Goal: Task Accomplishment & Management: Manage account settings

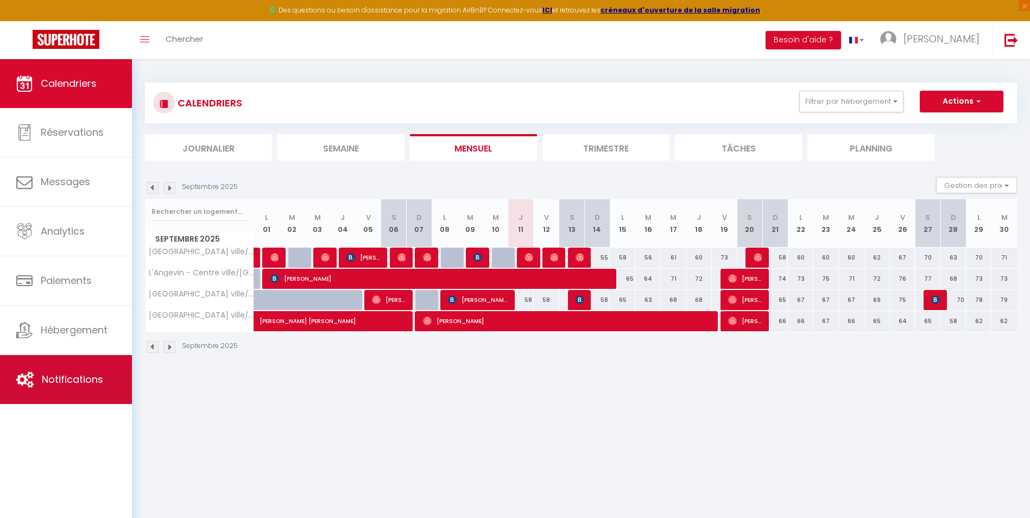
click at [85, 379] on span "Notifications" at bounding box center [72, 380] width 61 height 14
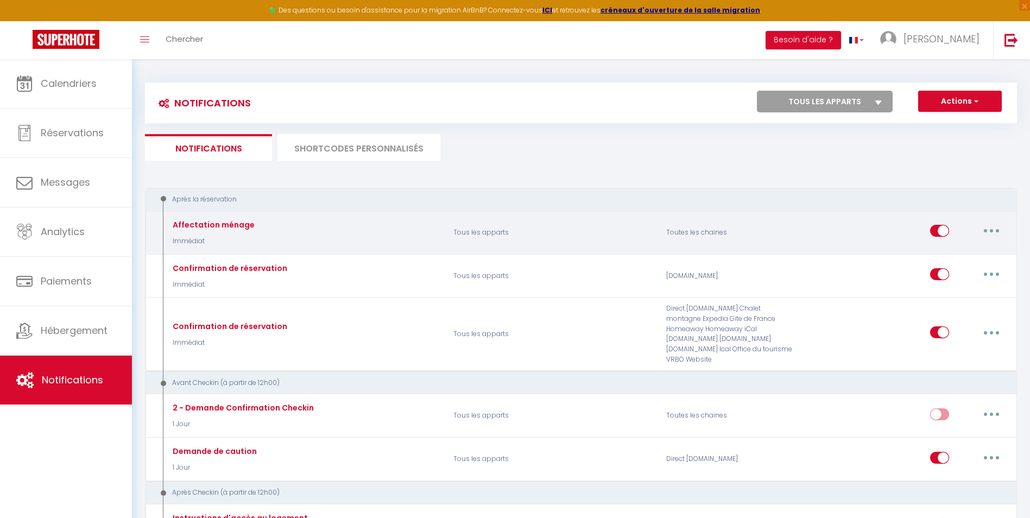
click at [937, 234] on input "checkbox" at bounding box center [939, 233] width 19 height 16
checkbox input "false"
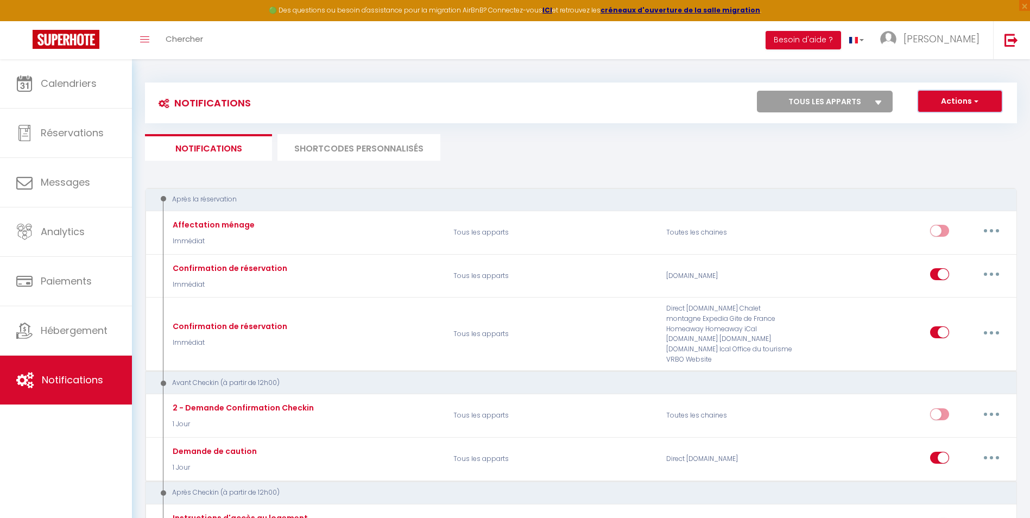
click at [951, 100] on button "Actions" at bounding box center [960, 102] width 84 height 22
click at [953, 104] on button "Actions" at bounding box center [960, 102] width 84 height 22
click at [885, 105] on select "Tous les apparts [GEOGRAPHIC_DATA] ville/Gare [GEOGRAPHIC_DATA] ville/[GEOGRAPH…" at bounding box center [825, 102] width 136 height 22
click at [952, 110] on button "Actions" at bounding box center [960, 102] width 84 height 22
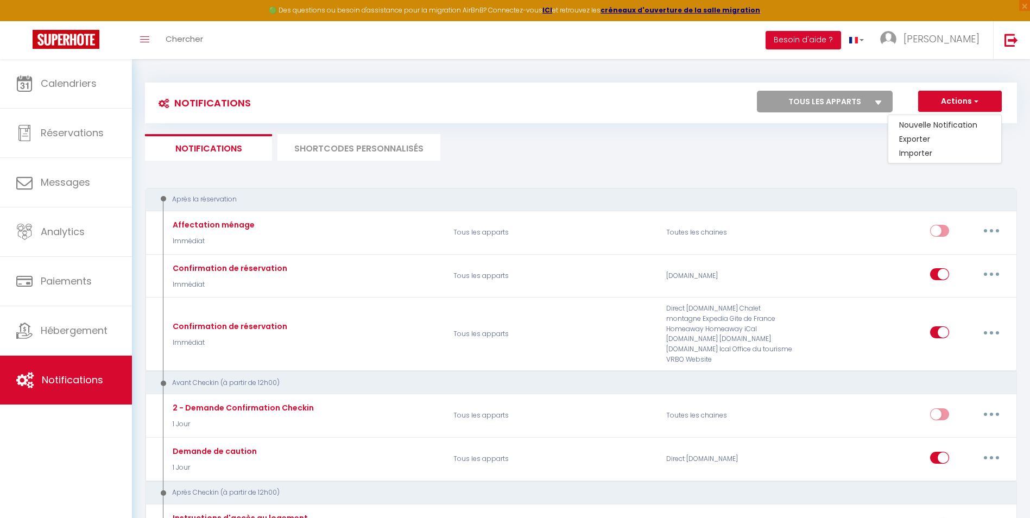
click at [827, 149] on ul "Notifications SHORTCODES PERSONNALISÉS" at bounding box center [581, 147] width 872 height 27
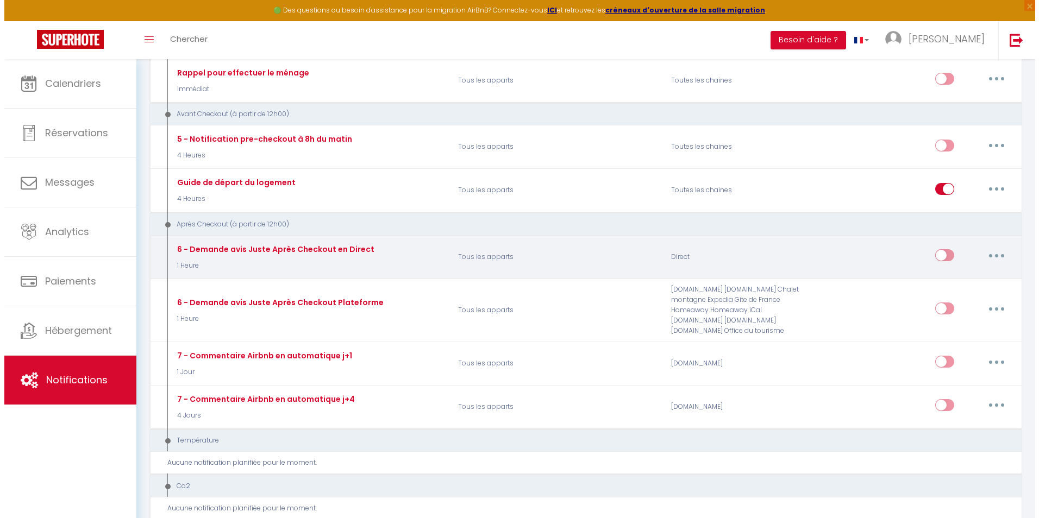
scroll to position [380, 0]
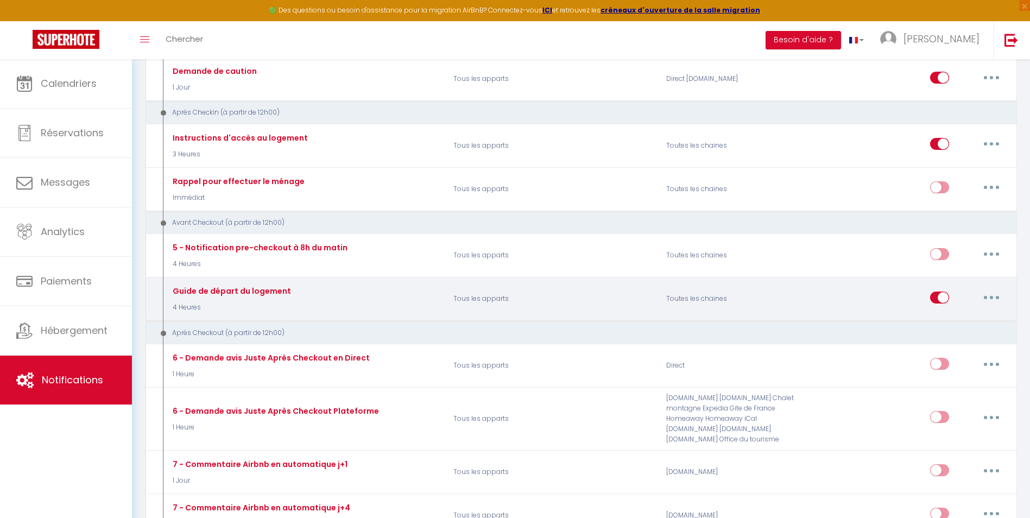
click at [993, 289] on button "button" at bounding box center [992, 297] width 30 height 17
click at [962, 313] on link "Editer" at bounding box center [963, 322] width 80 height 18
type input "Guide de départ du logement"
select select "4"
select select "4 Heures"
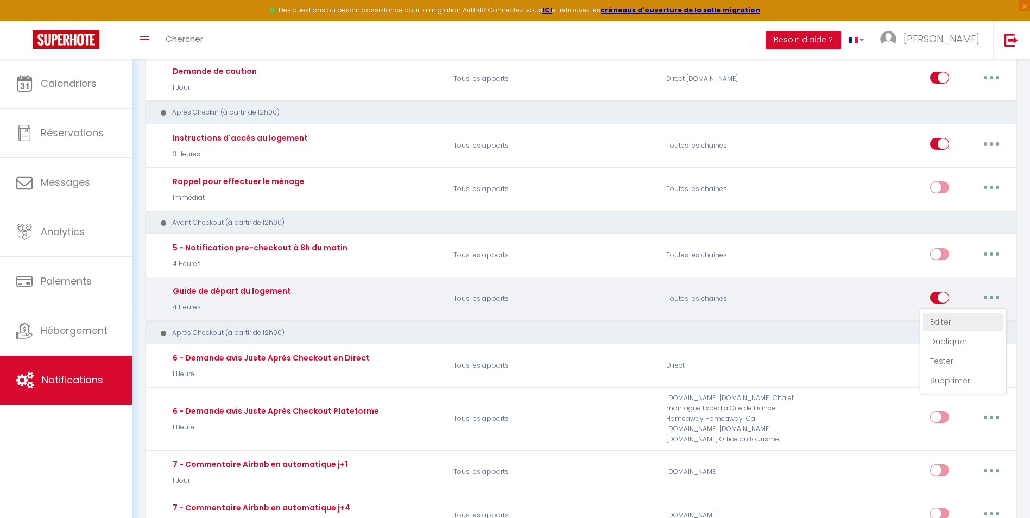
select select
checkbox input "true"
checkbox input "false"
radio input "true"
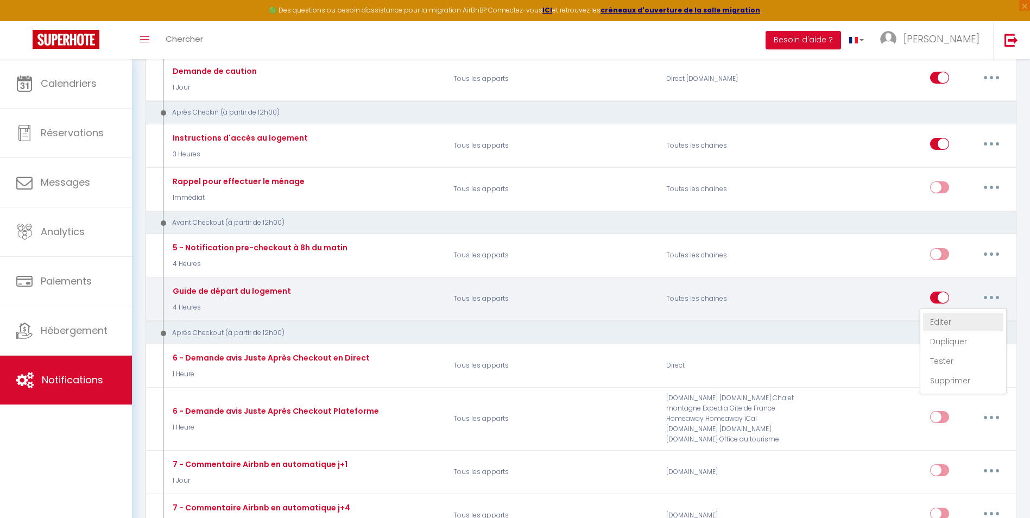
type input "Guide de départ"
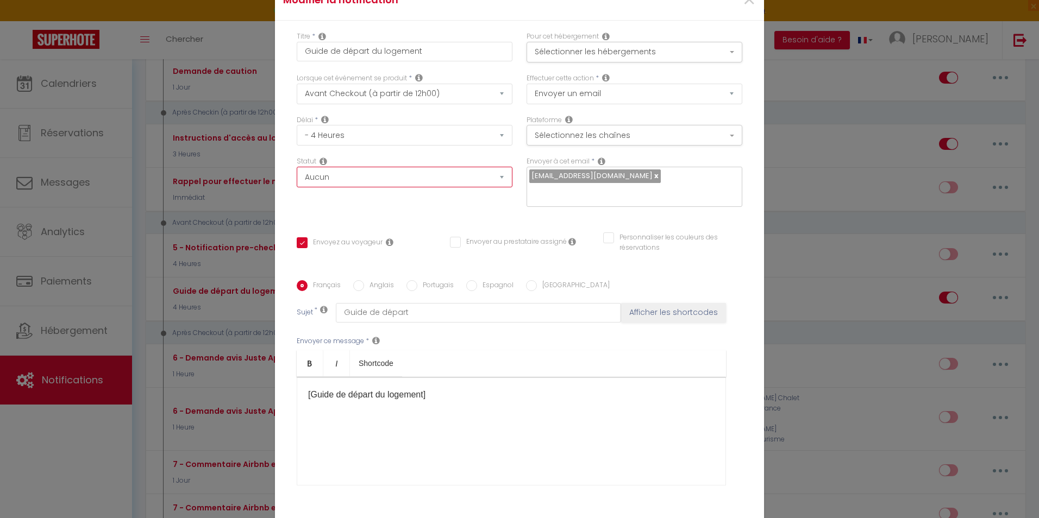
click at [367, 186] on select "Aucun Si la réservation est payée Si réservation non payée Si la caution a été …" at bounding box center [405, 177] width 216 height 21
select select "if_deposit_is_paid"
click at [297, 174] on select "Aucun Si la réservation est payée Si réservation non payée Si la caution a été …" at bounding box center [405, 177] width 216 height 21
checkbox input "true"
checkbox input "false"
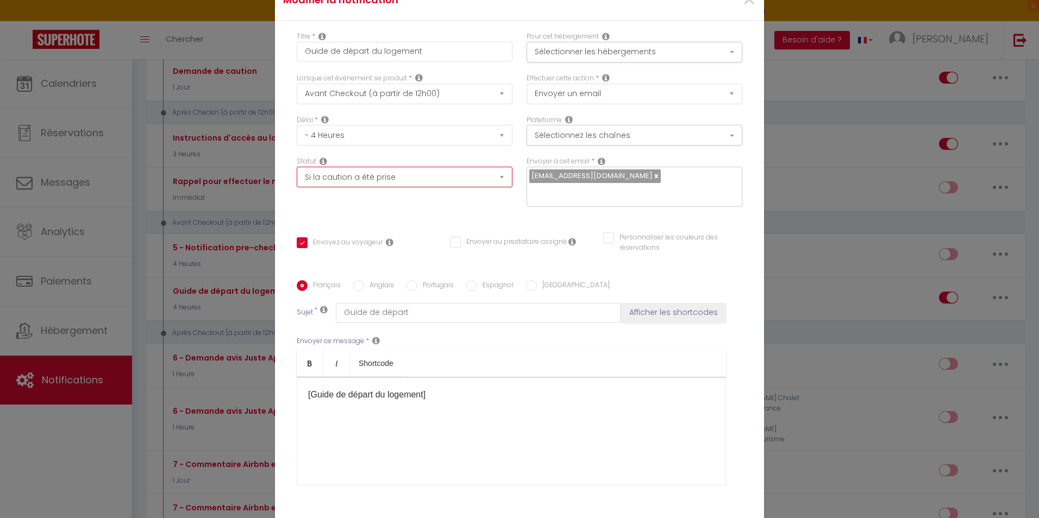
checkbox input "false"
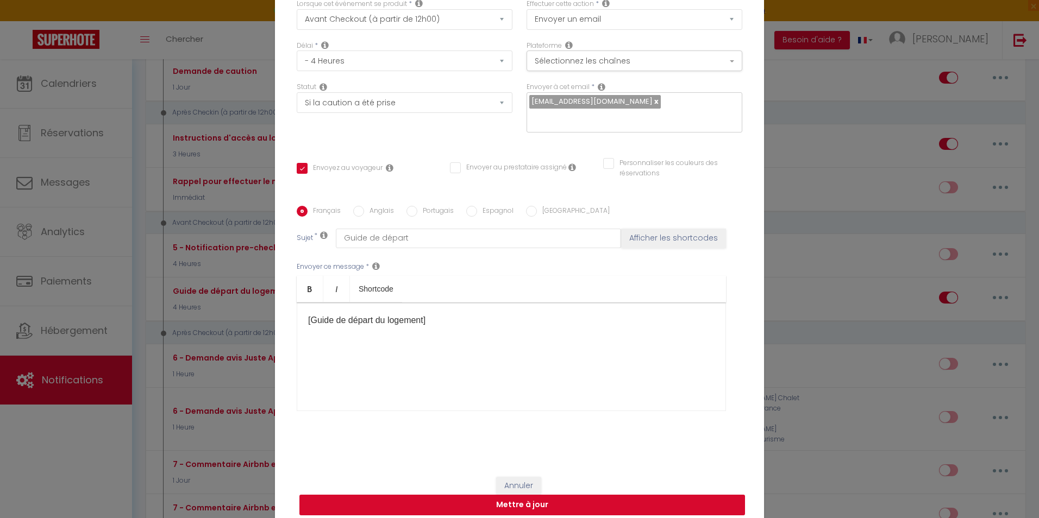
click at [550, 500] on button "Mettre à jour" at bounding box center [521, 505] width 445 height 21
checkbox input "true"
checkbox input "false"
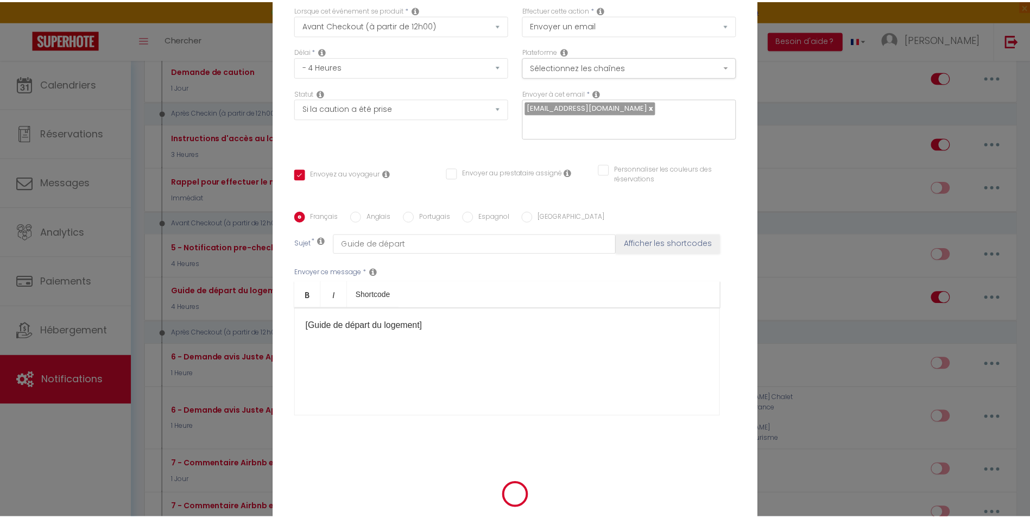
scroll to position [69, 0]
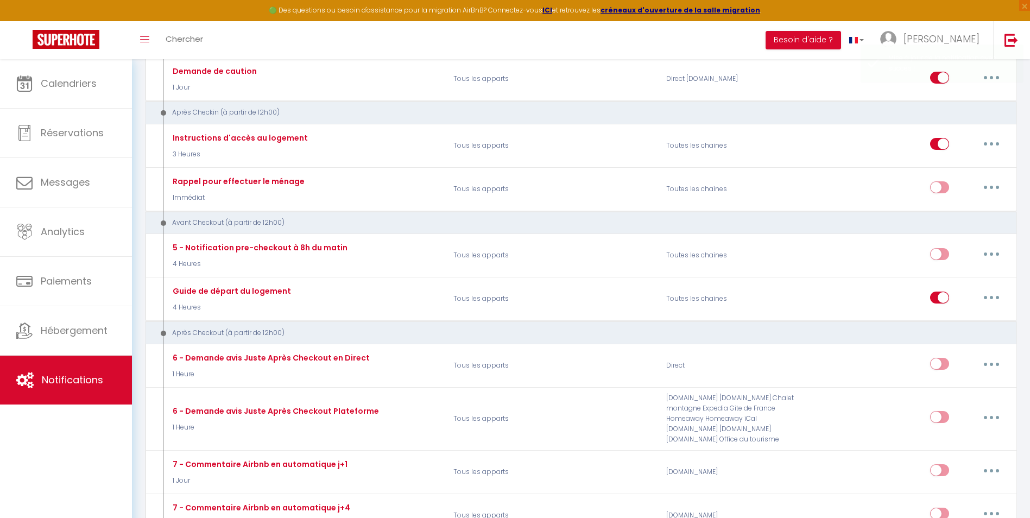
checkbox input "false"
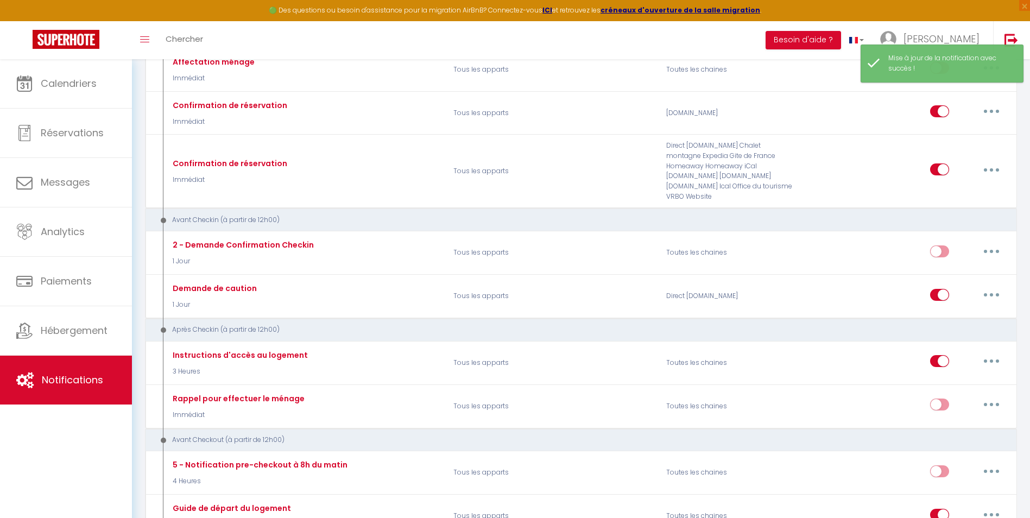
scroll to position [217, 0]
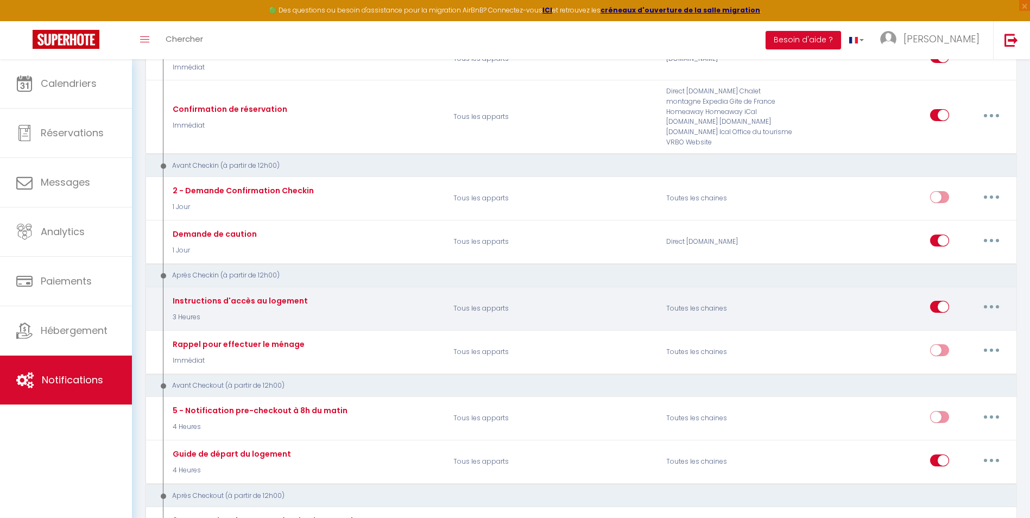
click at [987, 298] on button "button" at bounding box center [992, 306] width 30 height 17
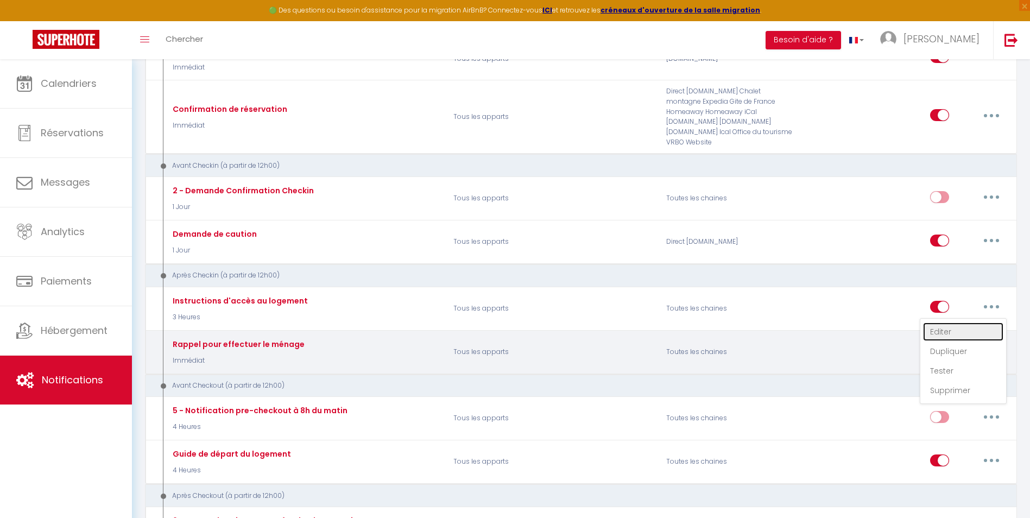
click at [948, 323] on link "Editer" at bounding box center [963, 332] width 80 height 18
type input "Instructions d'accès au logement"
select select "3"
select select "3 Heures"
select select "if_deposit_is_paid"
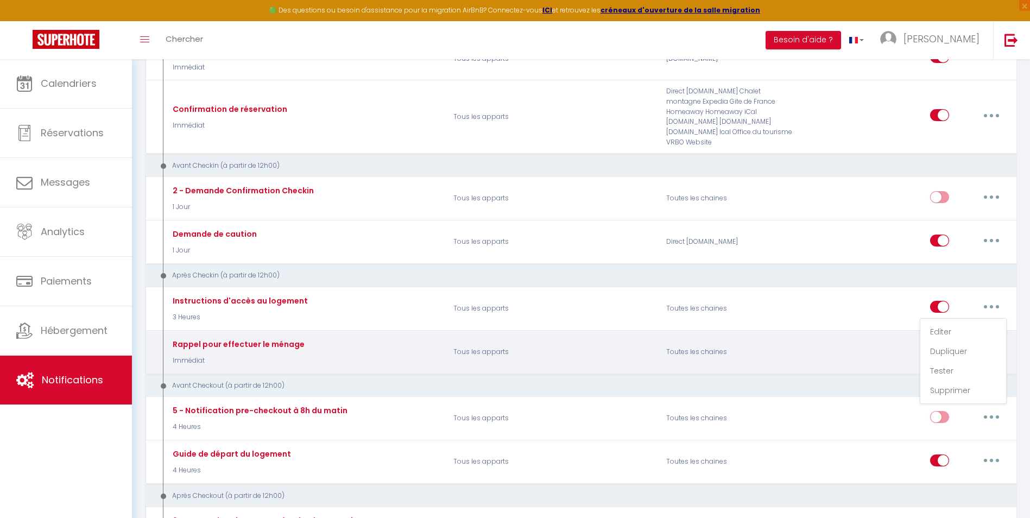
checkbox input "true"
checkbox input "false"
radio input "true"
type input "Instructions d'accès au logement"
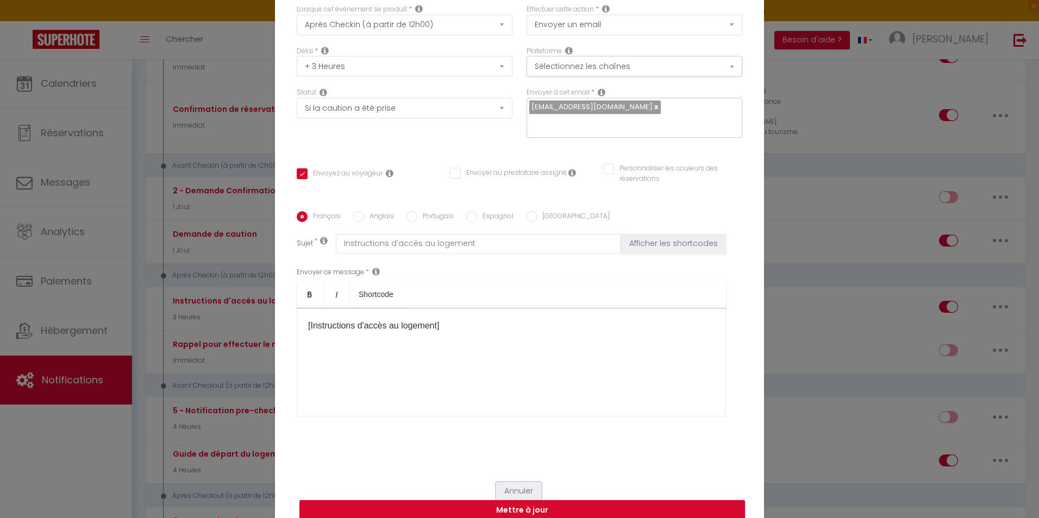
click at [510, 485] on button "Annuler" at bounding box center [518, 491] width 45 height 18
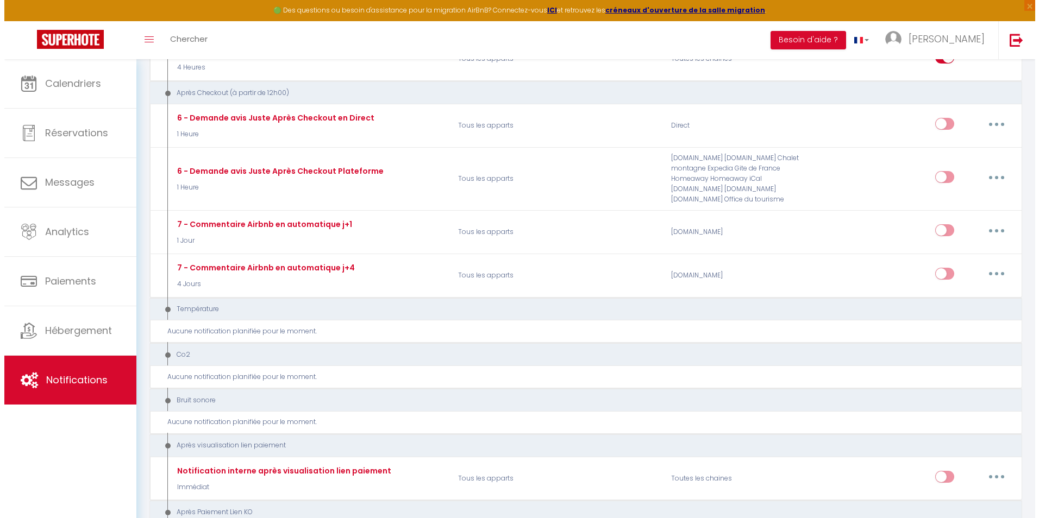
scroll to position [566, 0]
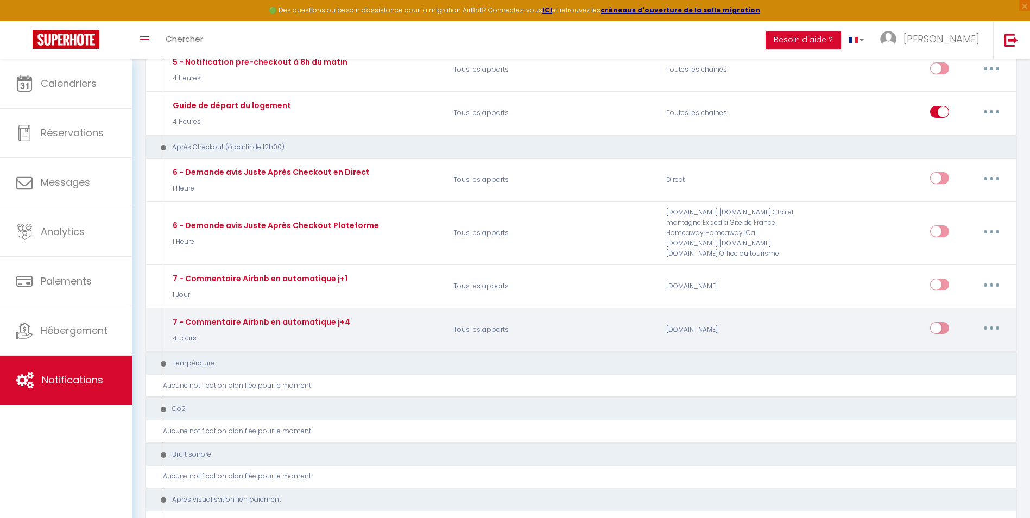
click at [994, 319] on button "button" at bounding box center [992, 327] width 30 height 17
click at [962, 344] on link "Editer" at bounding box center [963, 353] width 80 height 18
type input "7 - Commentaire Airbnb en automatique j+4"
select select "5"
select select "4 Jours"
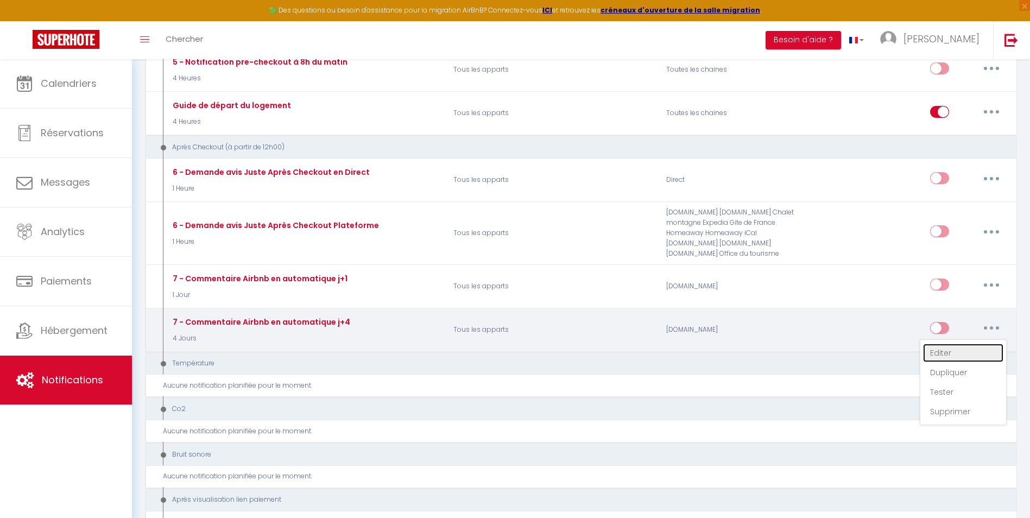
select select
checkbox input "false"
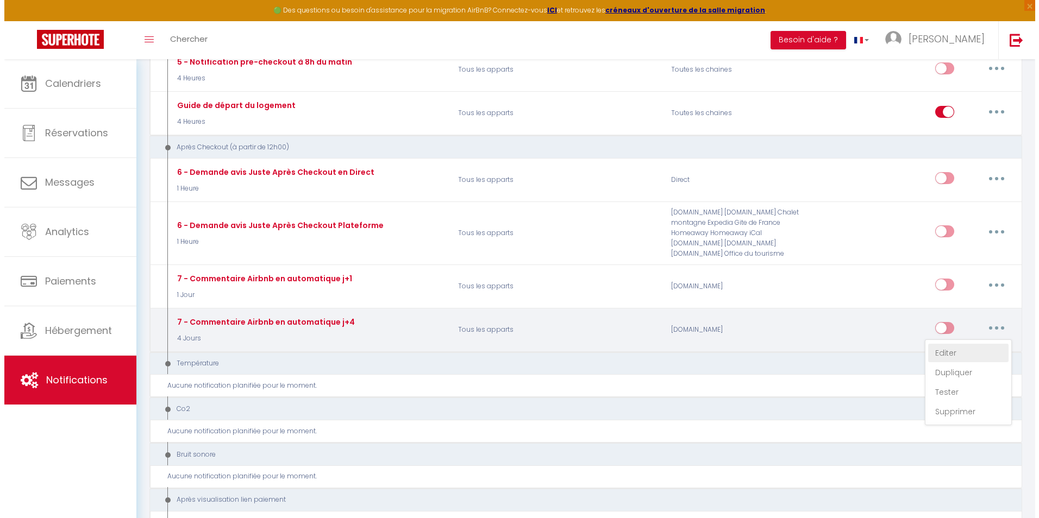
scroll to position [62, 0]
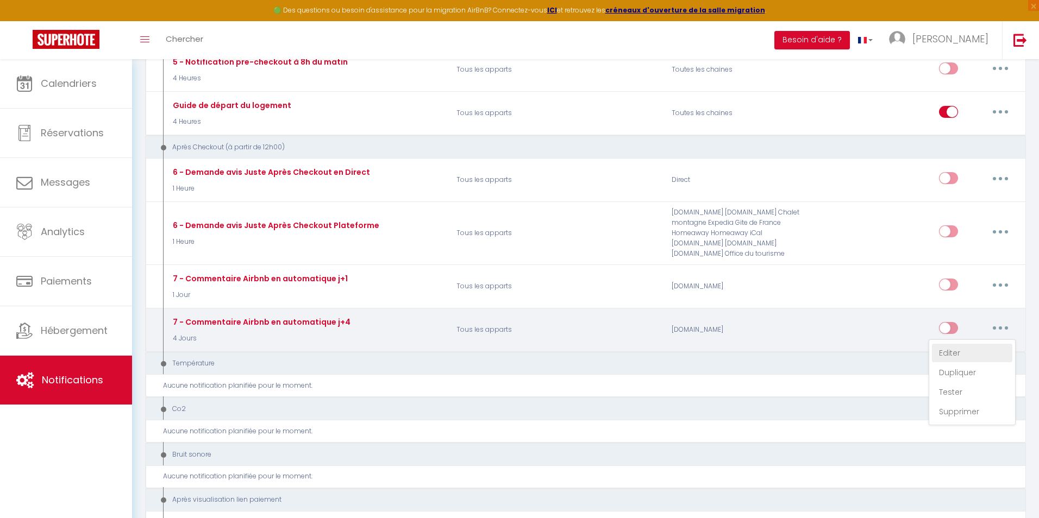
select select "review"
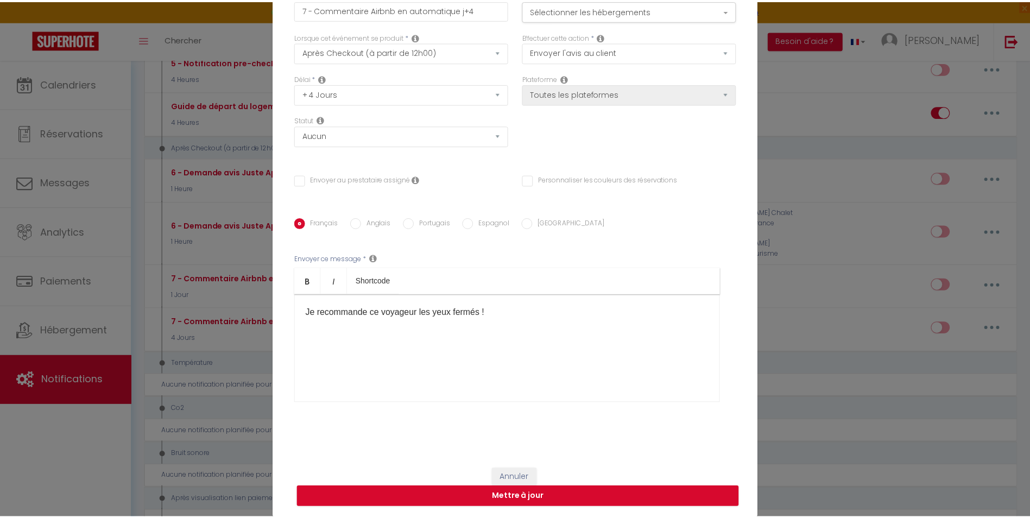
scroll to position [0, 0]
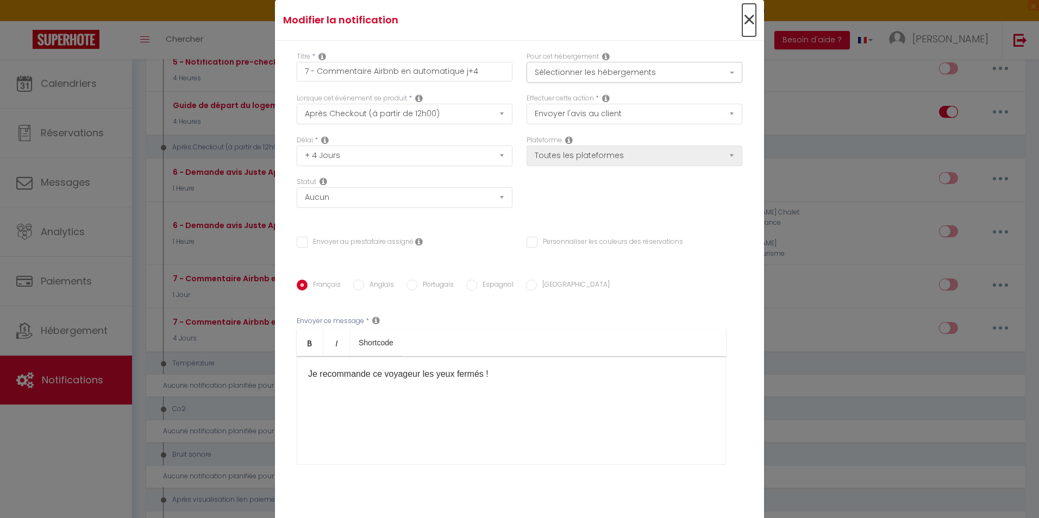
click at [746, 20] on span "×" at bounding box center [749, 20] width 14 height 33
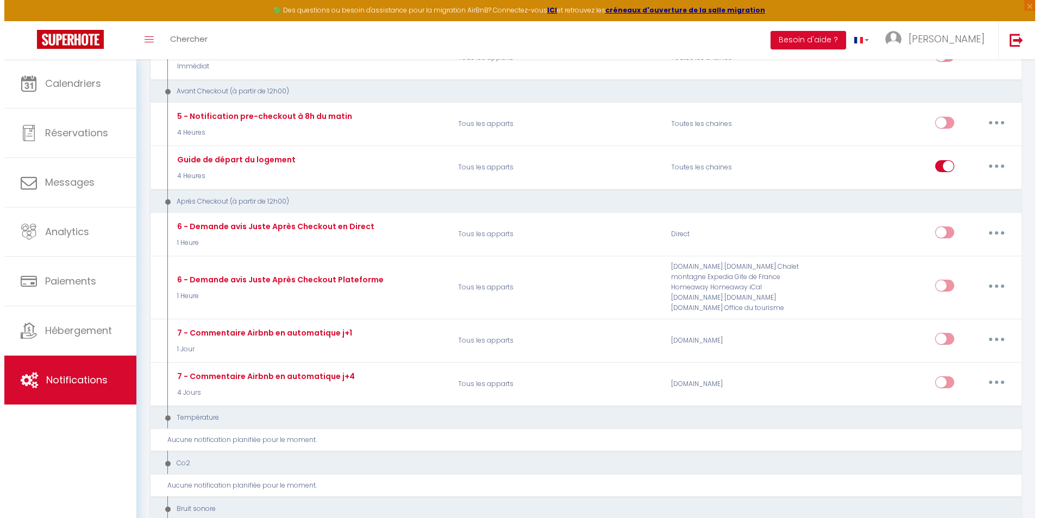
scroll to position [566, 0]
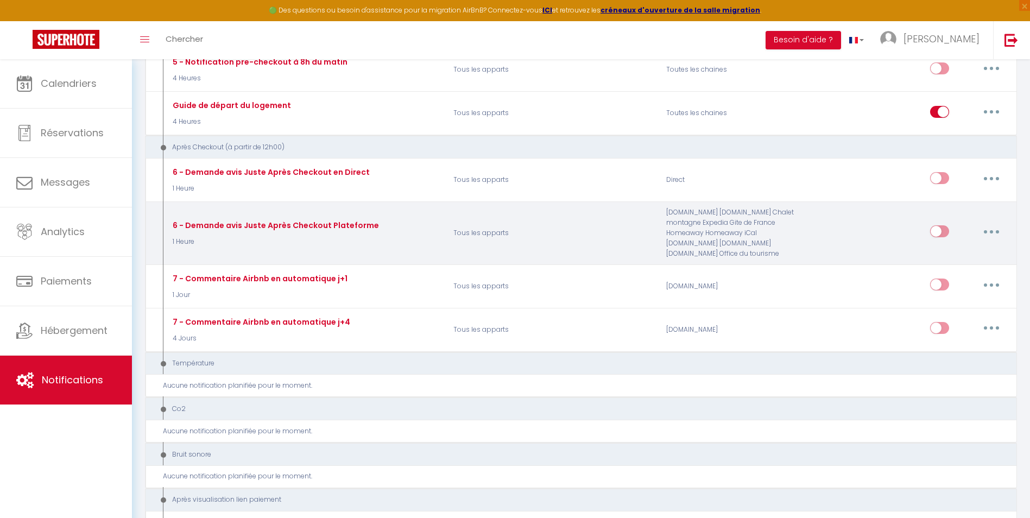
click at [992, 230] on icon "button" at bounding box center [991, 231] width 3 height 3
click at [954, 247] on link "Editer" at bounding box center [963, 256] width 80 height 18
type input "6 - Demande avis Juste Après Checkout Plateforme"
select select "email"
select select "1 Heure"
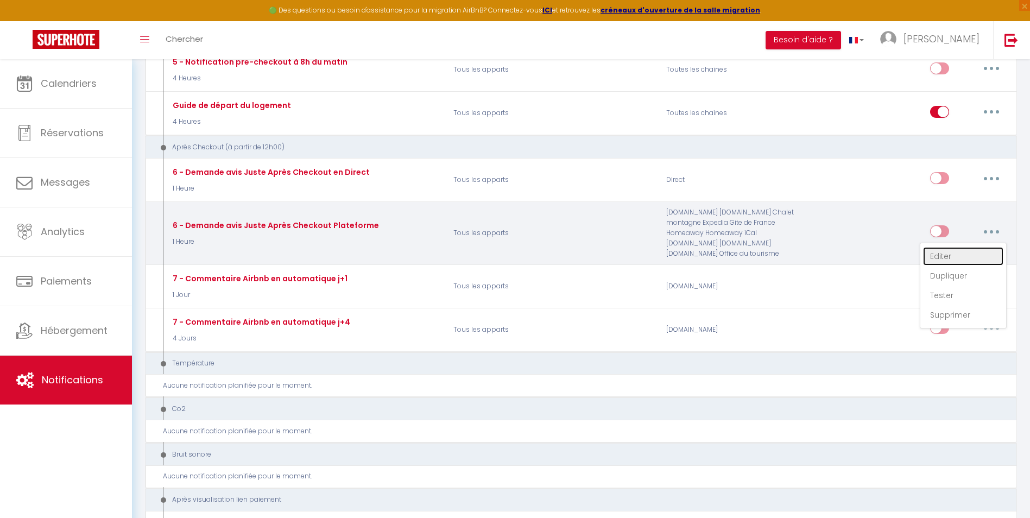
select select "if_booking_is_paid"
checkbox input "true"
checkbox input "false"
type input "[GUEST:FIRST_NAME], voici un cadeau pour vous avant de quitter [RENTAL:CITY]"
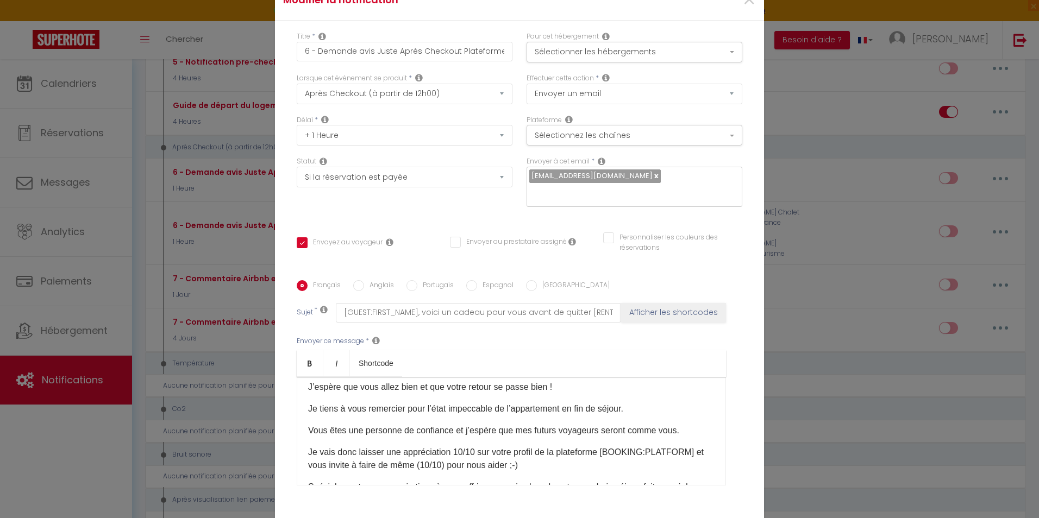
scroll to position [0, 0]
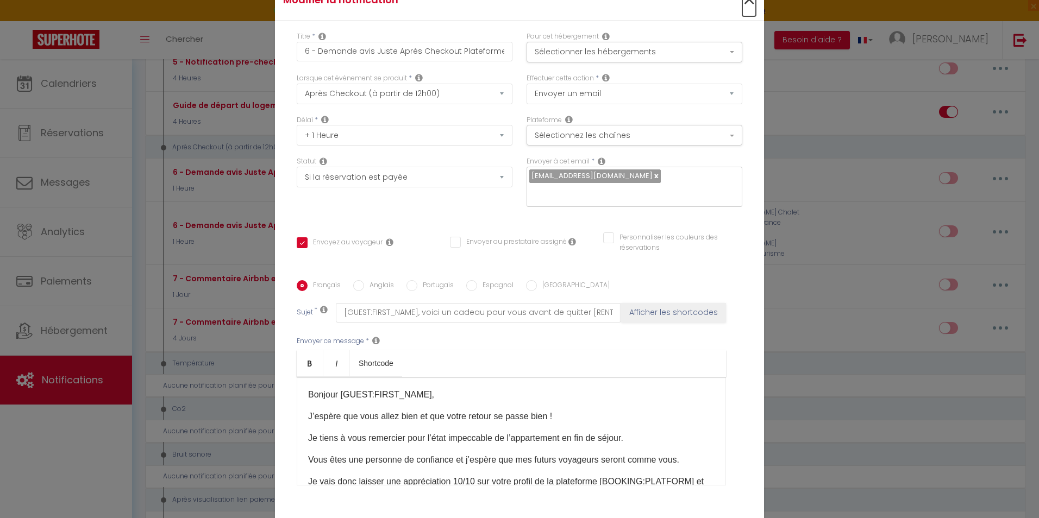
click at [748, 13] on span "×" at bounding box center [749, 0] width 14 height 33
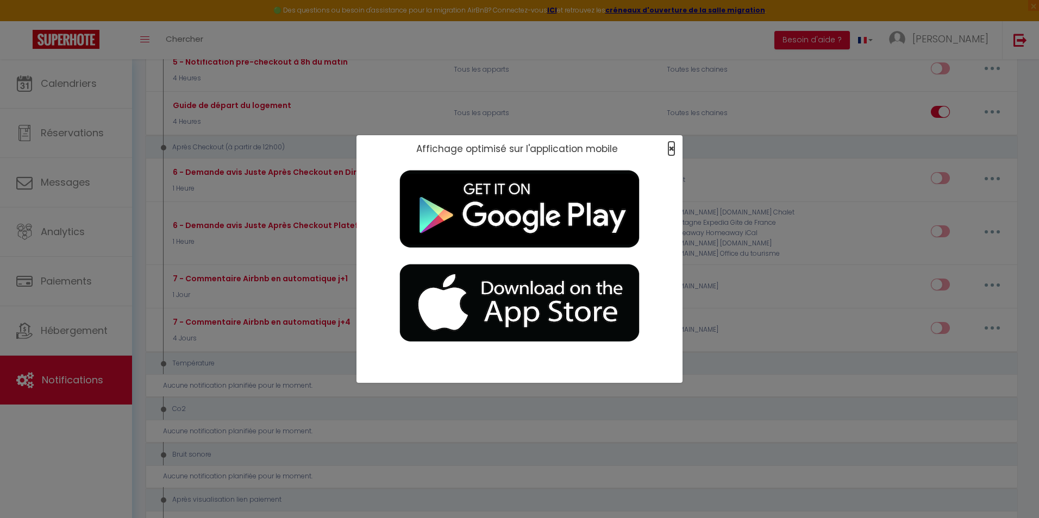
click at [668, 148] on span "×" at bounding box center [671, 149] width 6 height 14
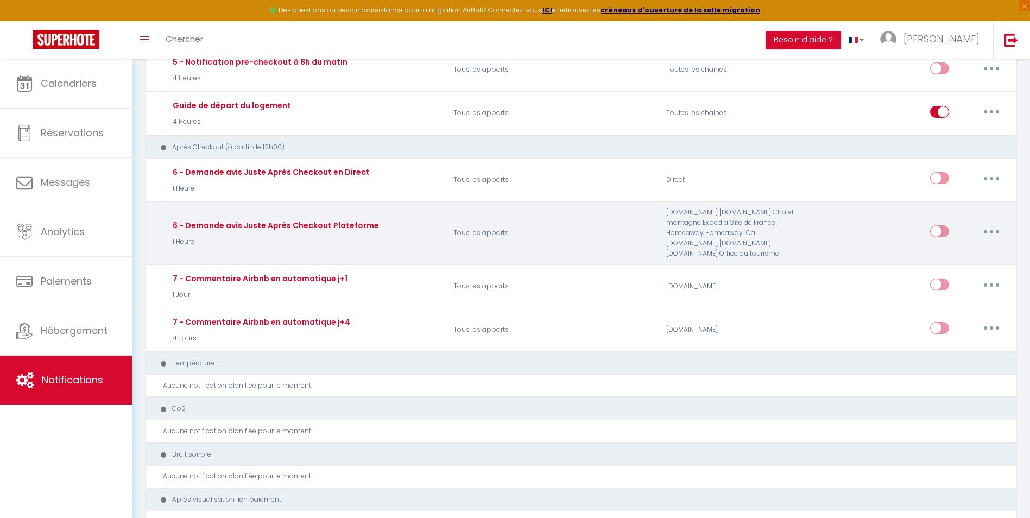
click at [988, 223] on button "button" at bounding box center [992, 231] width 30 height 17
click at [956, 247] on link "Editer" at bounding box center [963, 256] width 80 height 18
checkbox input "true"
checkbox input "false"
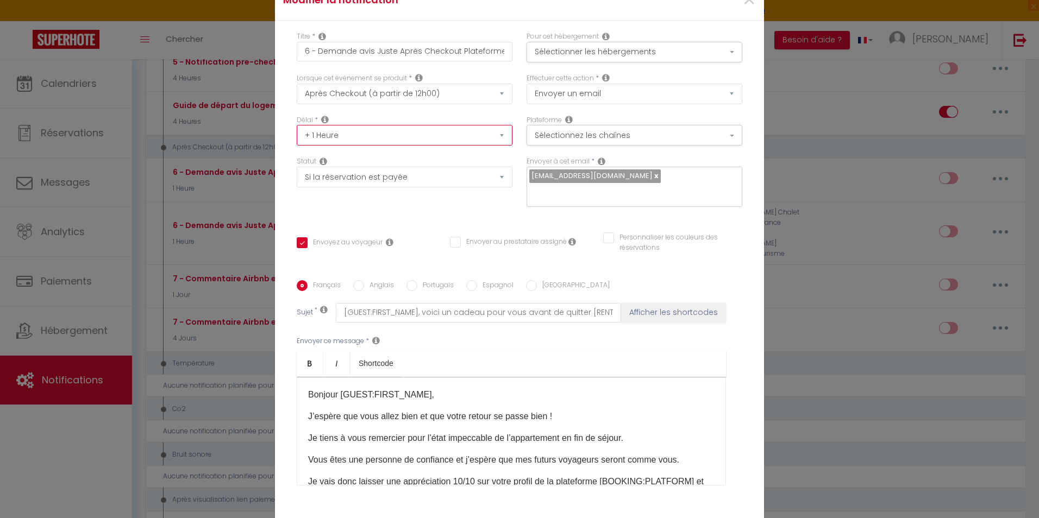
click at [368, 141] on select "Immédiat + 10 Minutes + 1 Heure + 2 Heures + 3 Heures + 4 Heures + 5 Heures + 6…" at bounding box center [405, 135] width 216 height 21
select select "1 Jour"
click at [297, 133] on select "Immédiat + 10 Minutes + 1 Heure + 2 Heures + 3 Heures + 4 Heures + 5 Heures + 6…" at bounding box center [405, 135] width 216 height 21
checkbox input "true"
checkbox input "false"
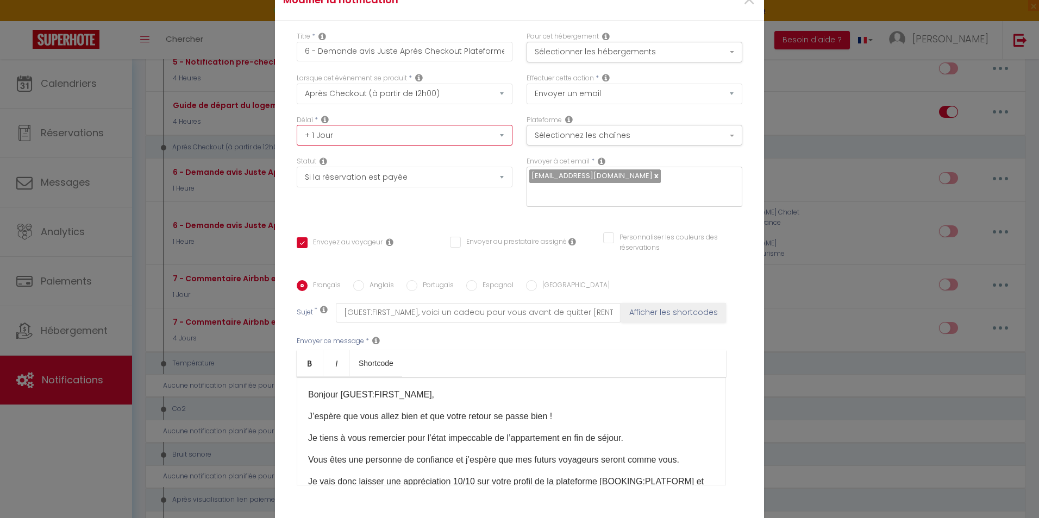
checkbox input "false"
click at [342, 210] on div "Statut Aucun Si la réservation est payée Si réservation non payée Si la caution…" at bounding box center [405, 186] width 230 height 61
click at [545, 142] on button "Sélectionnez les chaînes" at bounding box center [634, 135] width 216 height 21
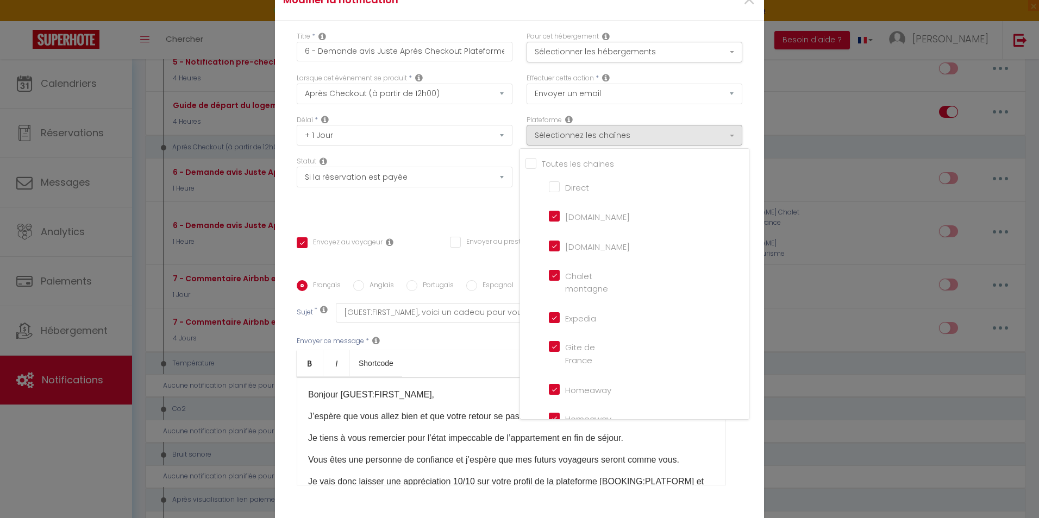
click at [552, 250] on input "[DOMAIN_NAME]" at bounding box center [580, 245] width 62 height 11
checkbox input "false"
checkbox input "true"
checkbox input "false"
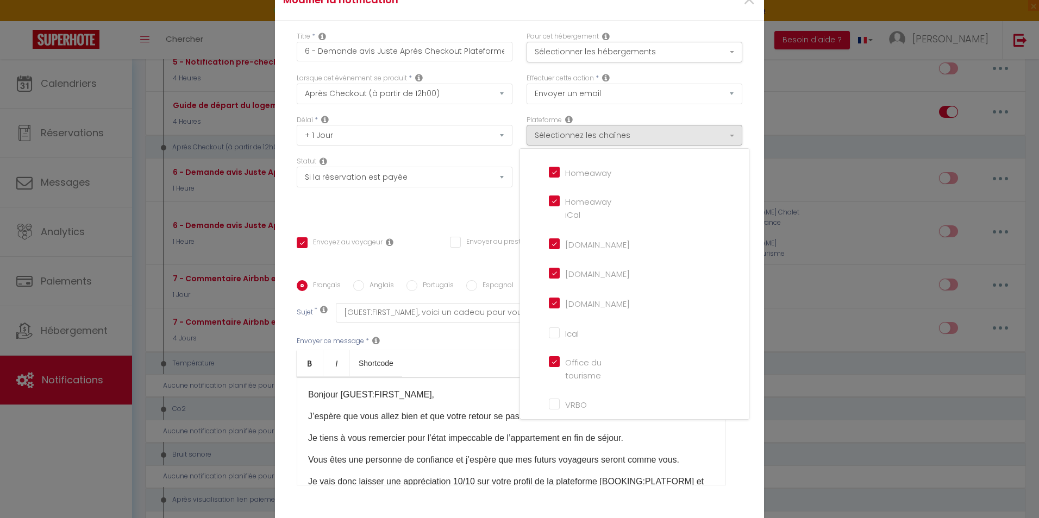
scroll to position [253, 0]
click at [507, 492] on div "Français Anglais Portugais Espagnol Italien Sujet * [GUEST:FIRST_NAME], voici u…" at bounding box center [519, 389] width 445 height 251
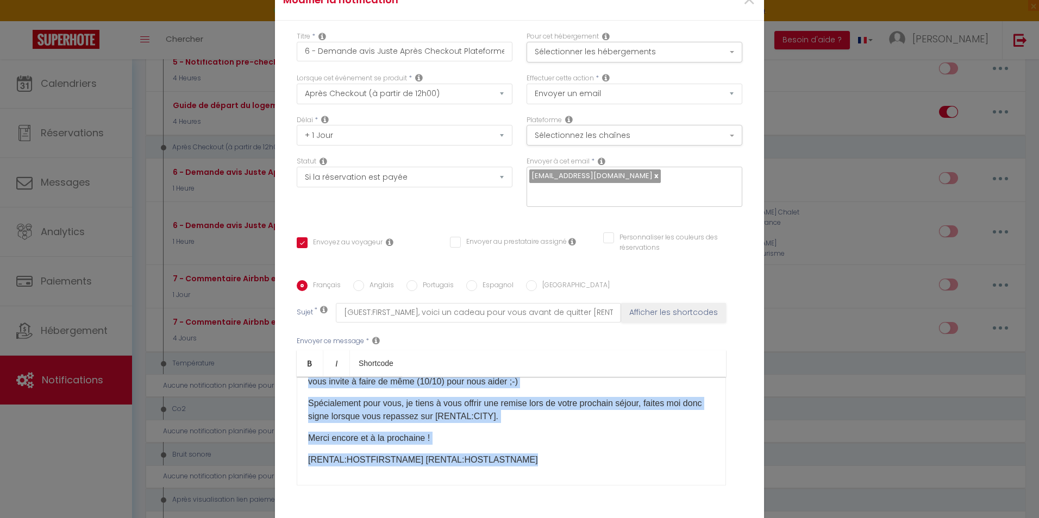
scroll to position [138, 0]
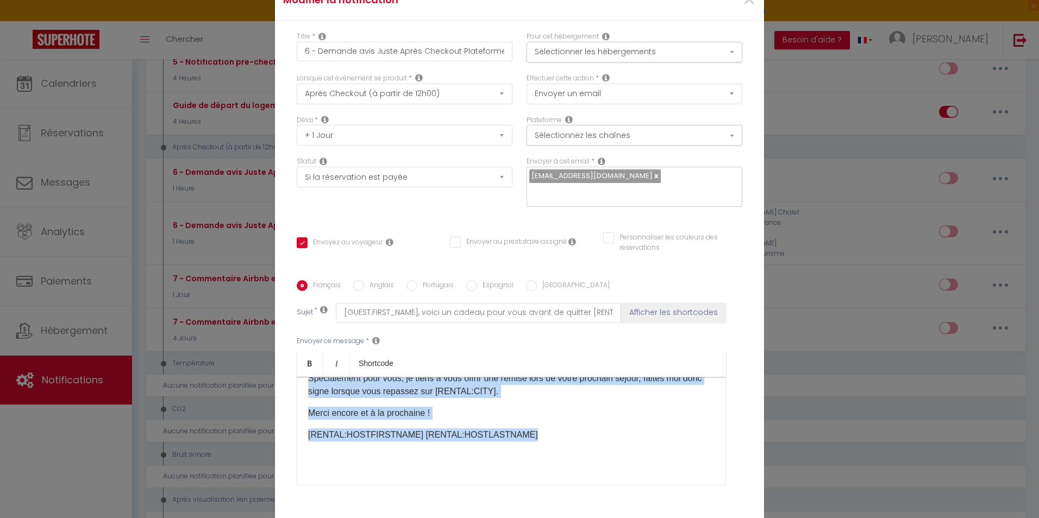
drag, startPoint x: 302, startPoint y: 386, endPoint x: 652, endPoint y: 483, distance: 363.6
click at [652, 483] on div "Envoyer ce message * Bold Italic Shortcode Rich text editor Bonjour [GUEST:FIRS…" at bounding box center [519, 411] width 445 height 177
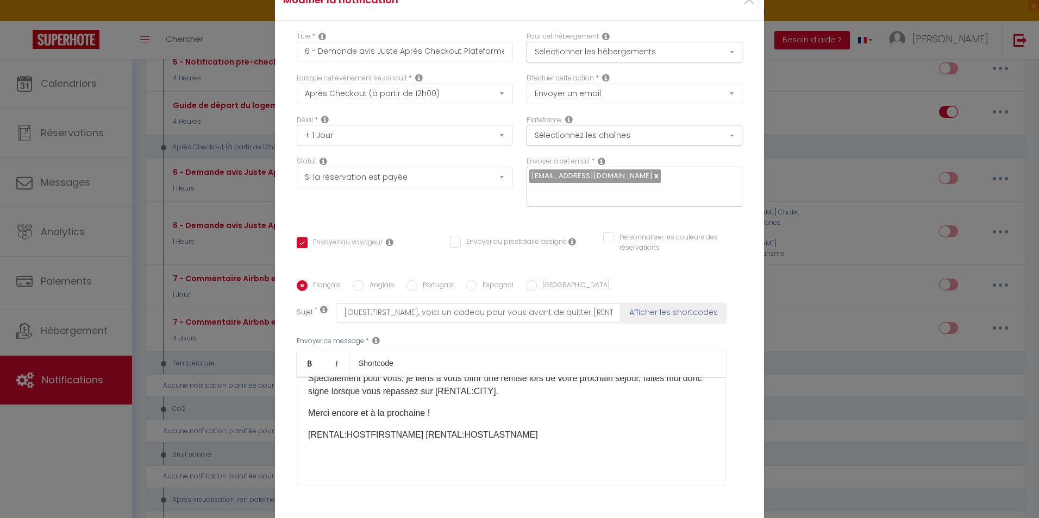
scroll to position [0, 0]
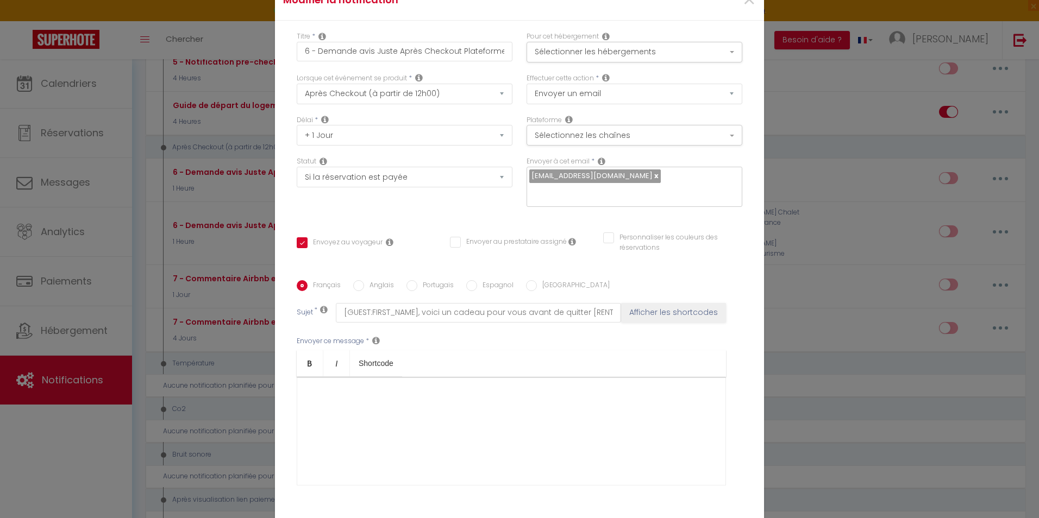
click at [312, 388] on p "​" at bounding box center [511, 394] width 406 height 13
click at [372, 351] on body "🟢 Des questions ou besoin d'assistance pour la migration AirBnB? Connectez-vous…" at bounding box center [519, 472] width 1039 height 1959
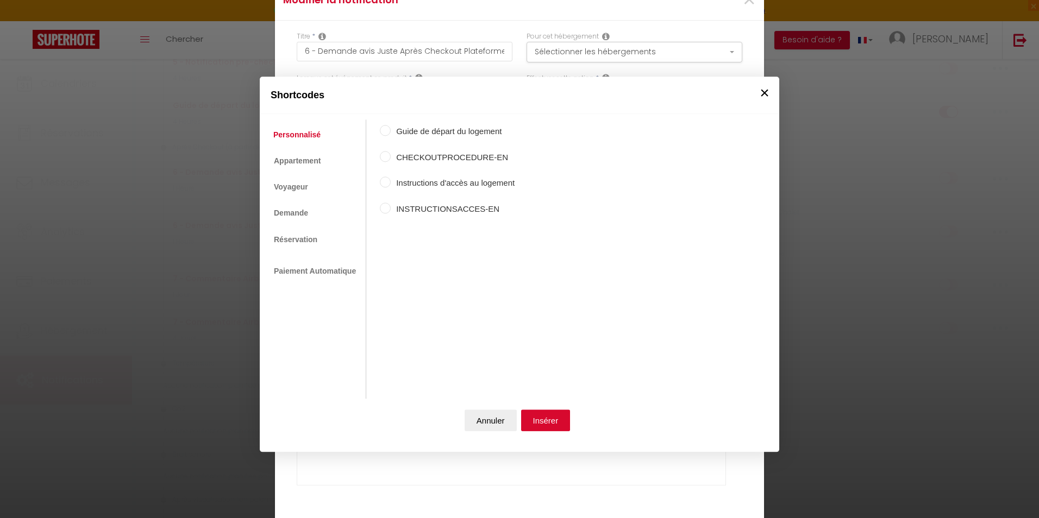
click at [766, 93] on button "×" at bounding box center [764, 93] width 16 height 22
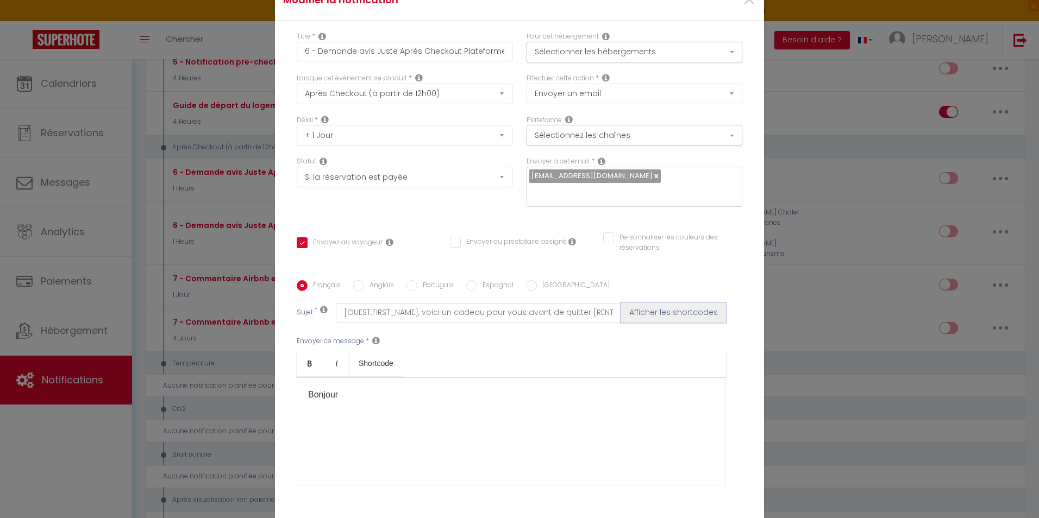
click at [685, 306] on button "Afficher les shortcodes" at bounding box center [673, 313] width 105 height 20
checkbox input "true"
checkbox input "false"
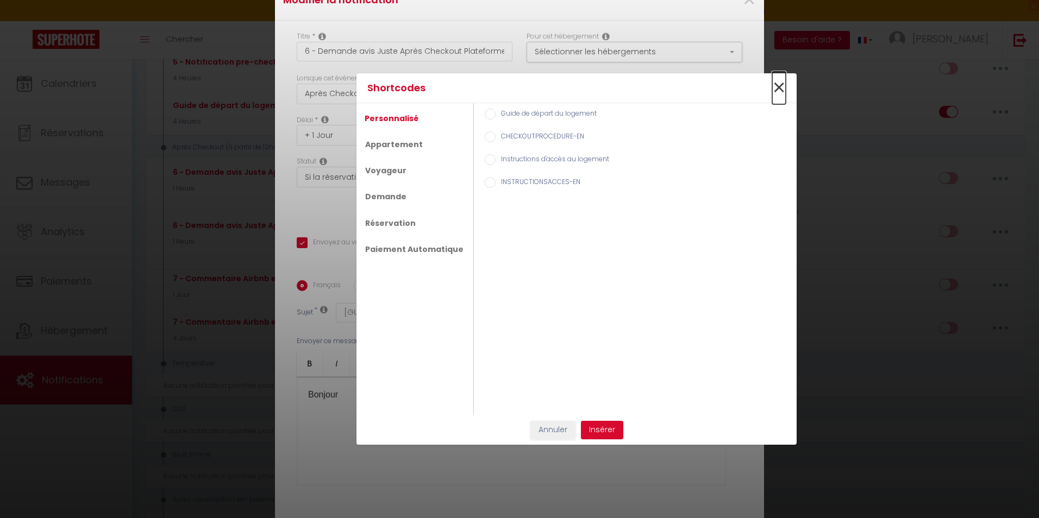
click at [781, 79] on span "×" at bounding box center [779, 88] width 14 height 33
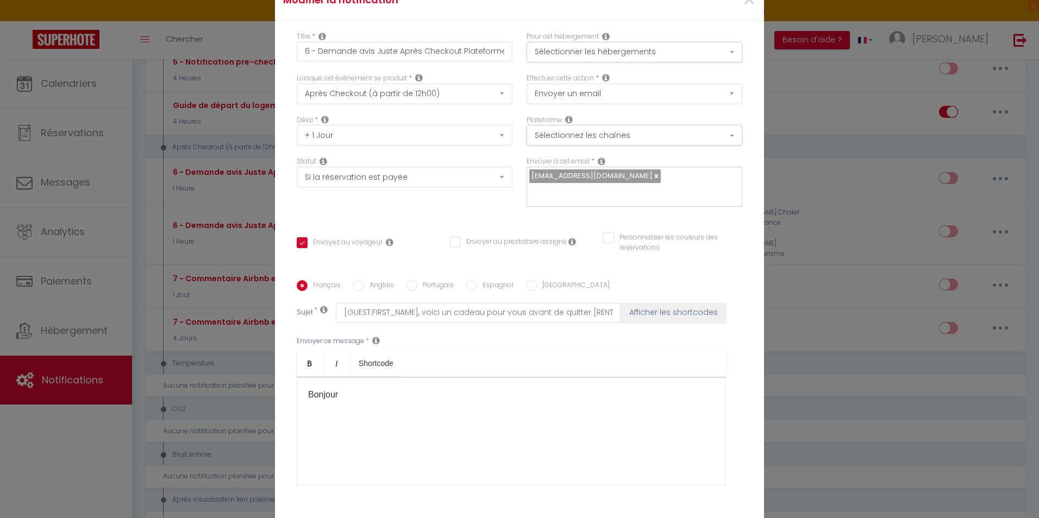
scroll to position [74, 0]
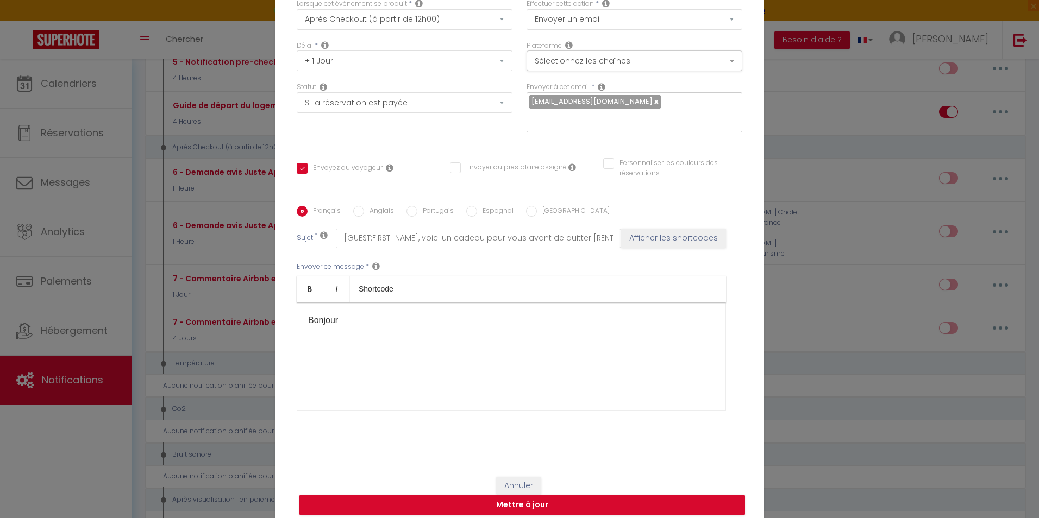
click at [350, 314] on p "​Bonjour" at bounding box center [511, 320] width 406 height 13
click at [420, 235] on input "[GUEST:FIRST_NAME], voici un cadeau pour vous avant de quitter [RENTAL:CITY]" at bounding box center [478, 239] width 285 height 20
drag, startPoint x: 601, startPoint y: 228, endPoint x: 407, endPoint y: 232, distance: 194.0
click at [407, 232] on input "[GUEST:FIRST_NAME], voici un cadeau pour vous avant de quitter [RENTAL:CITY]" at bounding box center [478, 239] width 285 height 20
type input "[GUEST:FIRST_NAMAL:CITY]"
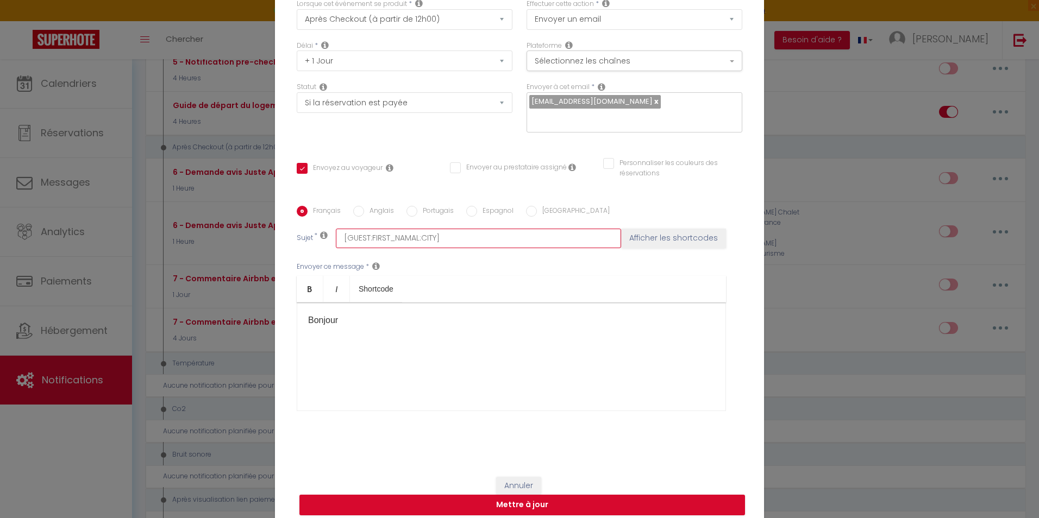
checkbox input "true"
checkbox input "false"
type input "[GUEST:FIRST_NAAL:CITY]"
checkbox input "true"
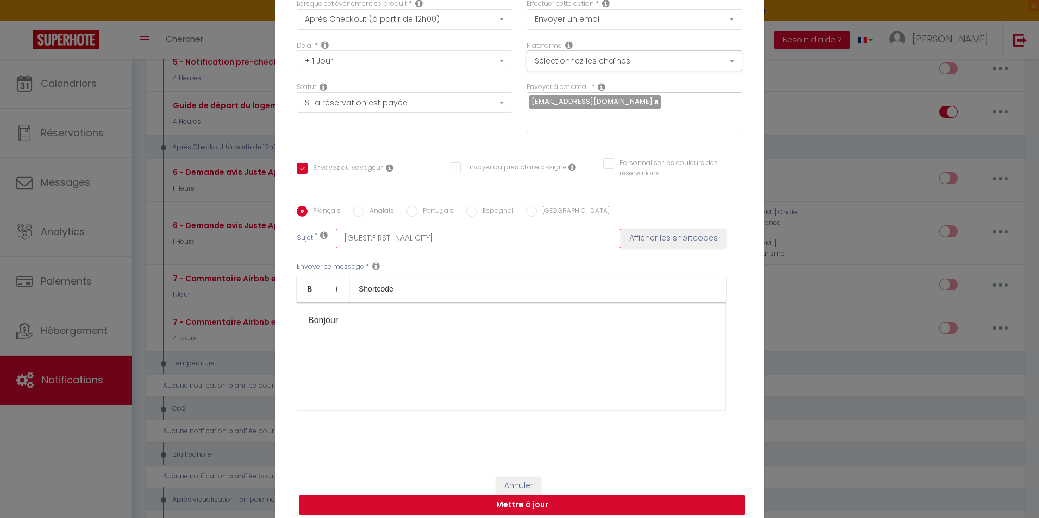
checkbox input "false"
click at [430, 229] on input "[GUEST:FIRST_NAAL:CITY]" at bounding box center [478, 239] width 285 height 20
type input "[GUEST:FIRST_NAAL:CITY"
checkbox input "true"
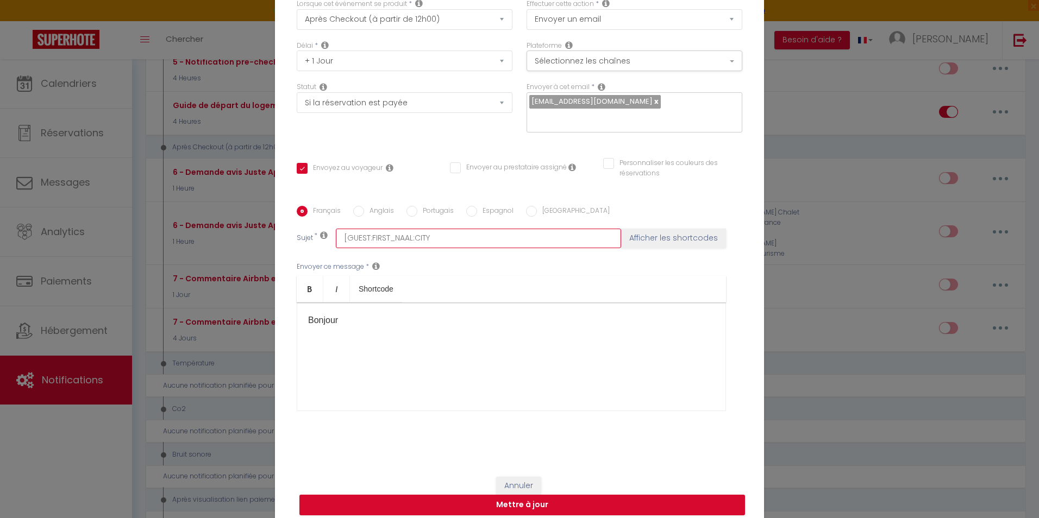
checkbox input "false"
type input "[GUEST:FIRST_NAAL:CIT"
checkbox input "true"
checkbox input "false"
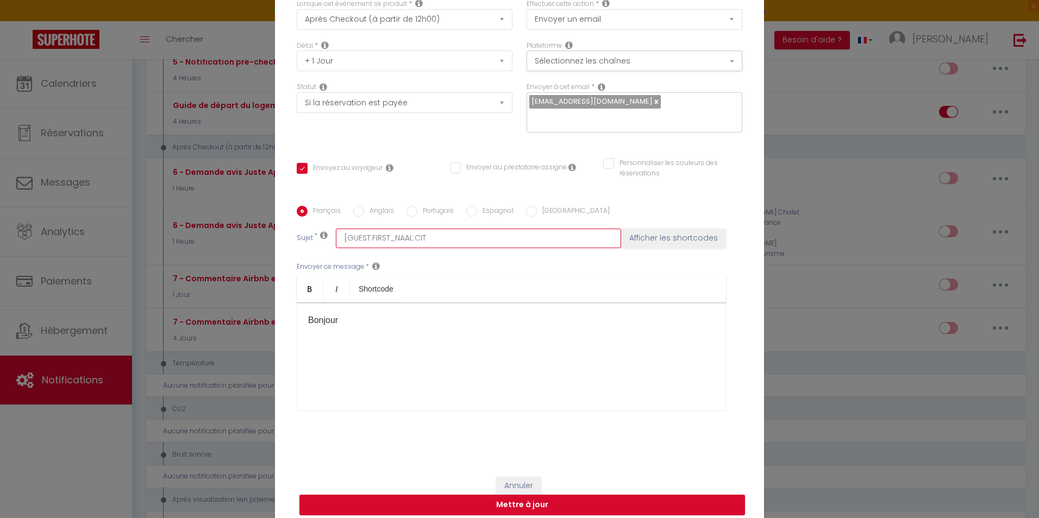
checkbox input "false"
type input "[GUEST:FIRST_NAAL:CI"
checkbox input "true"
checkbox input "false"
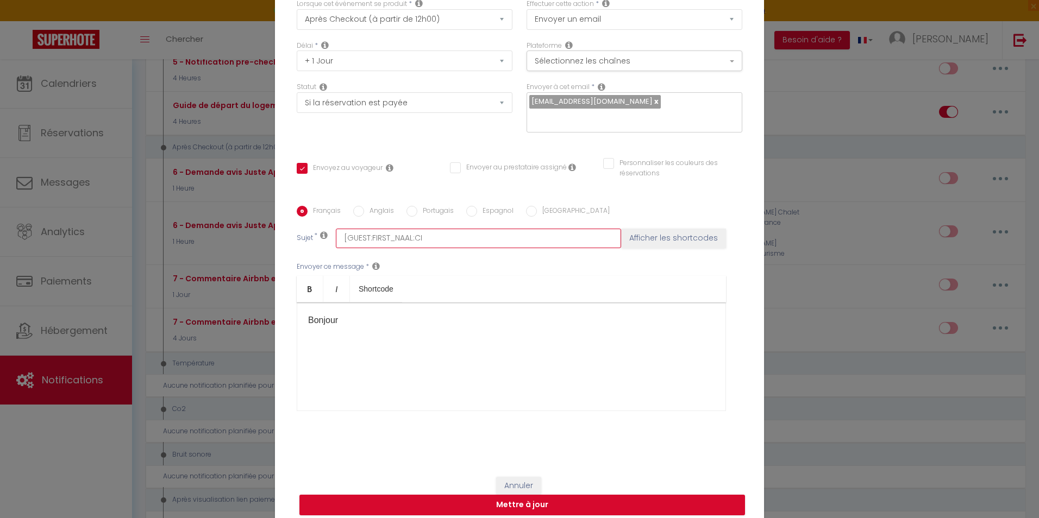
type input "[GUEST:FIRST_NAAL:C"
checkbox input "true"
checkbox input "false"
type input "[GUEST:FIRST_NAAL:"
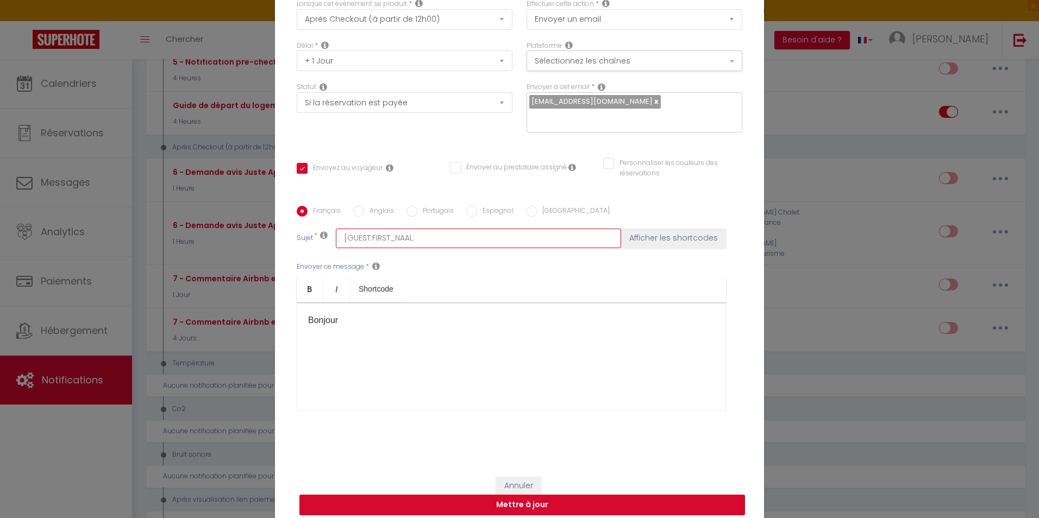
checkbox input "true"
checkbox input "false"
type input "[GUEST:FIRST_NAAL"
checkbox input "true"
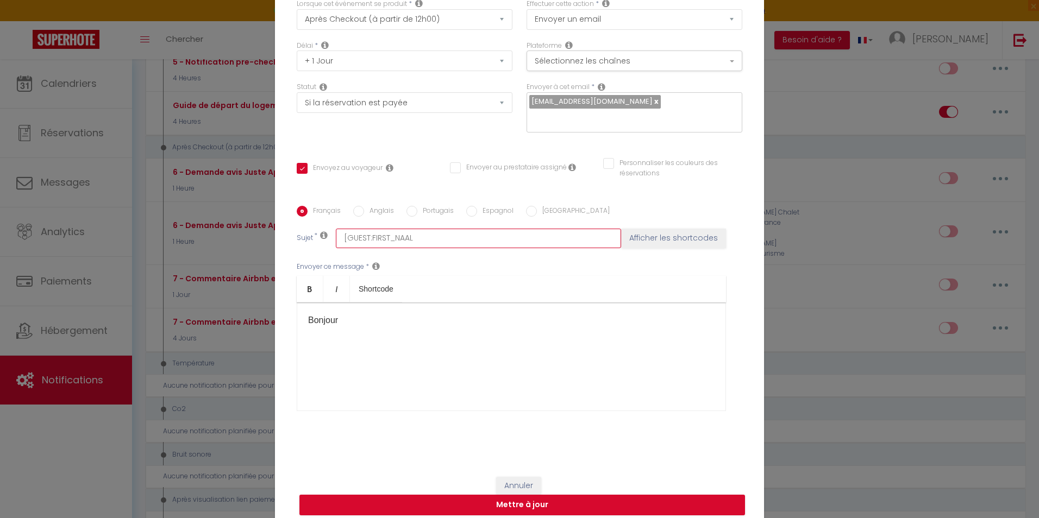
checkbox input "false"
type input "[GUEST:FIRST_NAA"
checkbox input "true"
checkbox input "false"
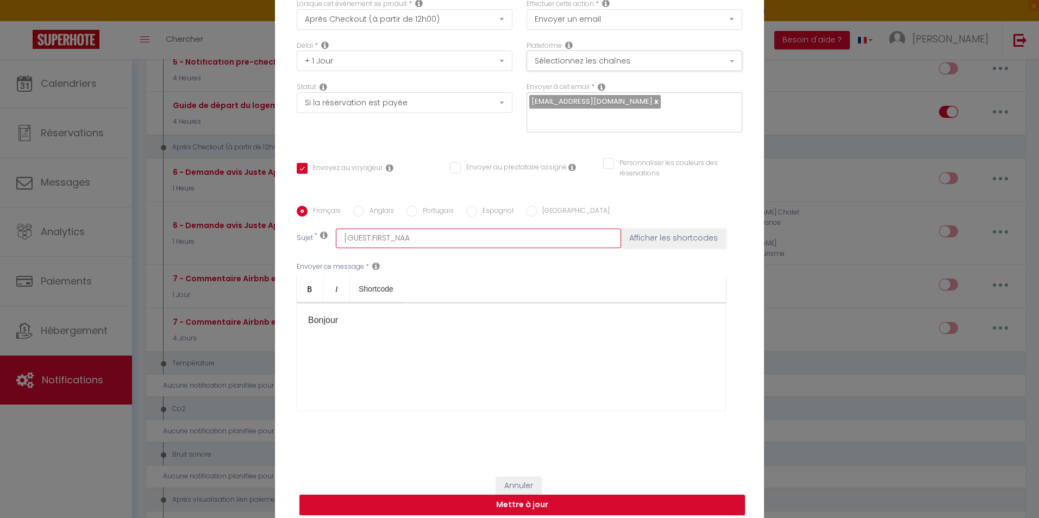
checkbox input "false"
type input "[GUEST:FIRST_NA"
checkbox input "true"
checkbox input "false"
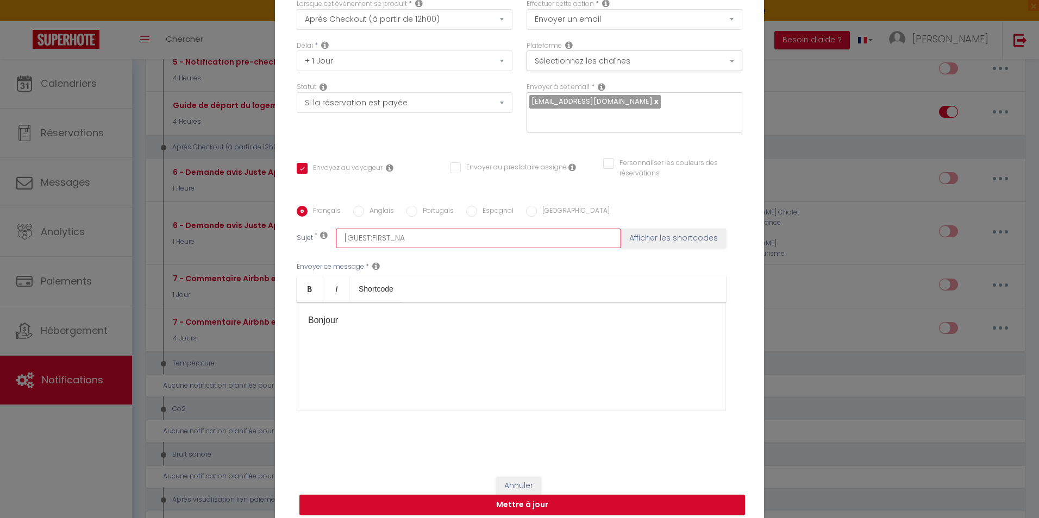
type input "[GUEST:FIRST_N"
checkbox input "true"
checkbox input "false"
type input "[GUEST:FIRST_"
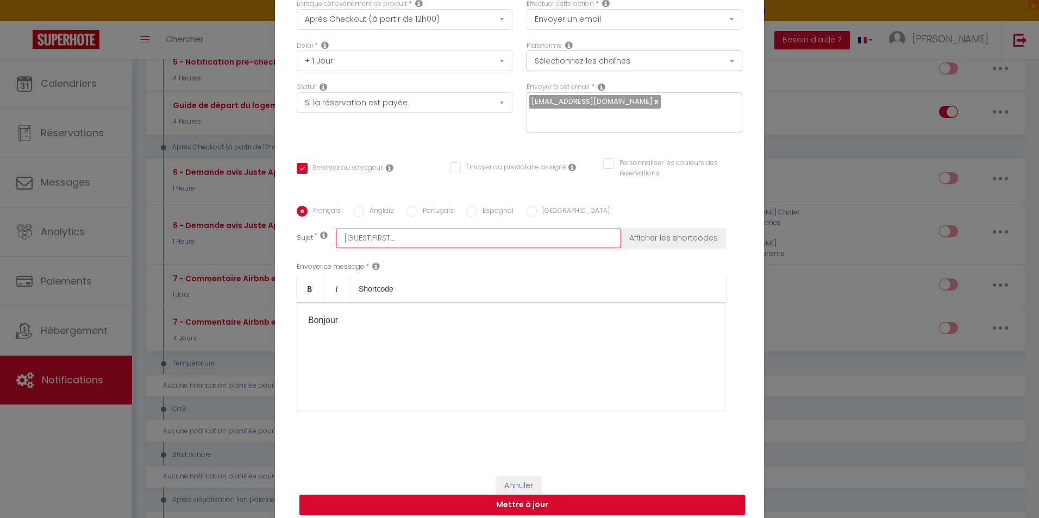
checkbox input "true"
checkbox input "false"
type input "[GUEST:FIRST"
checkbox input "true"
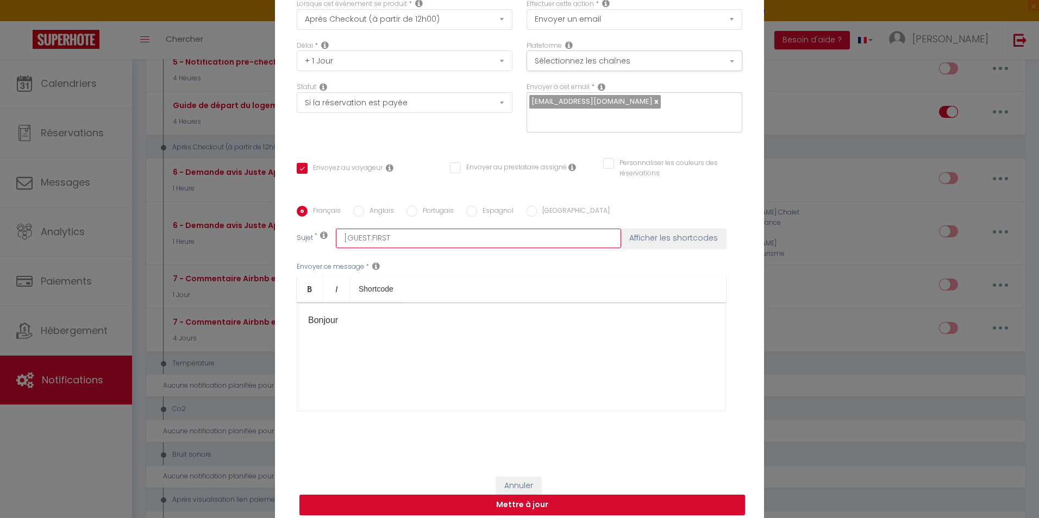
checkbox input "false"
type input "[GUEST:FIRS"
checkbox input "true"
checkbox input "false"
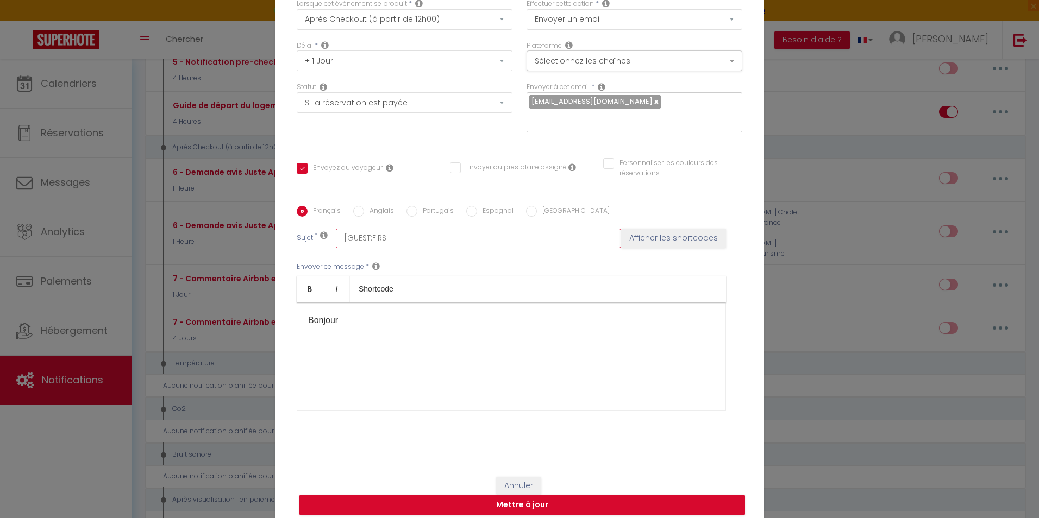
checkbox input "false"
type input "[GUEST:FIR"
checkbox input "true"
checkbox input "false"
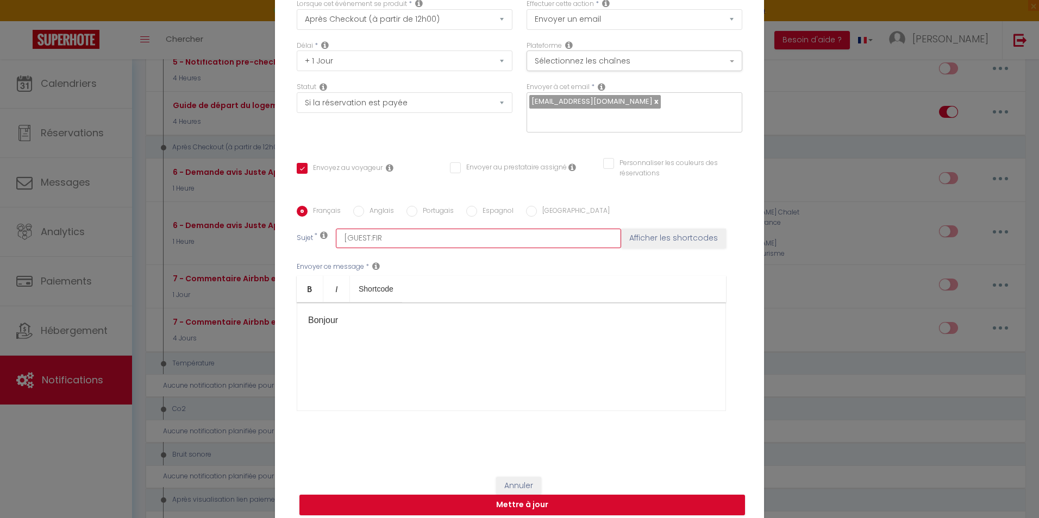
type input "[GUEST:FI"
checkbox input "true"
checkbox input "false"
type input "[GUEST:F"
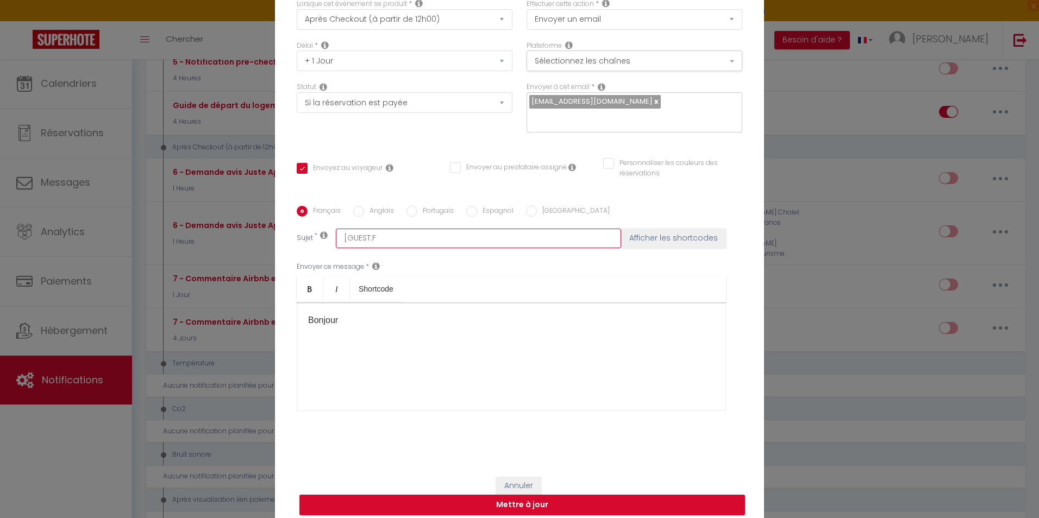
checkbox input "true"
checkbox input "false"
type input "[GUEST:"
checkbox input "true"
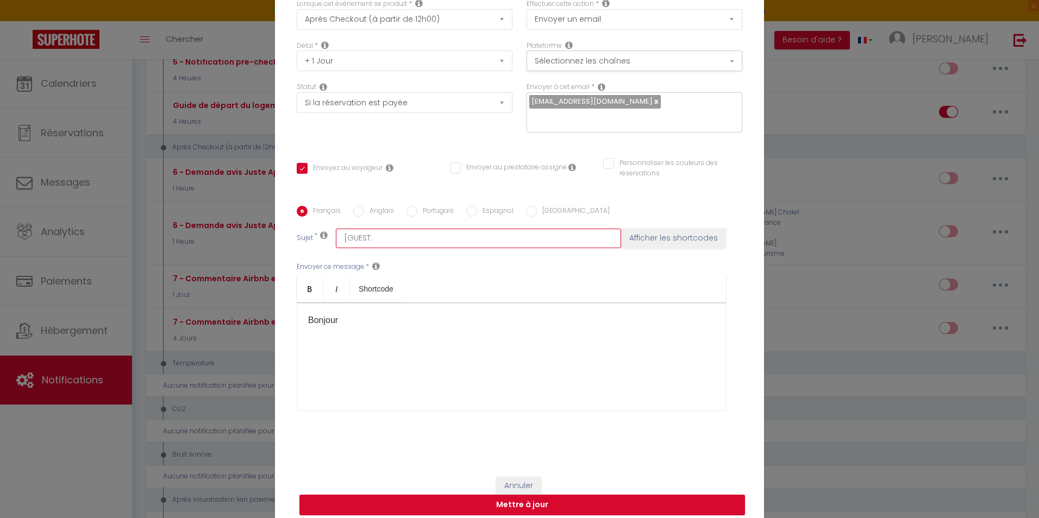
checkbox input "false"
type input "[GUEST"
checkbox input "true"
checkbox input "false"
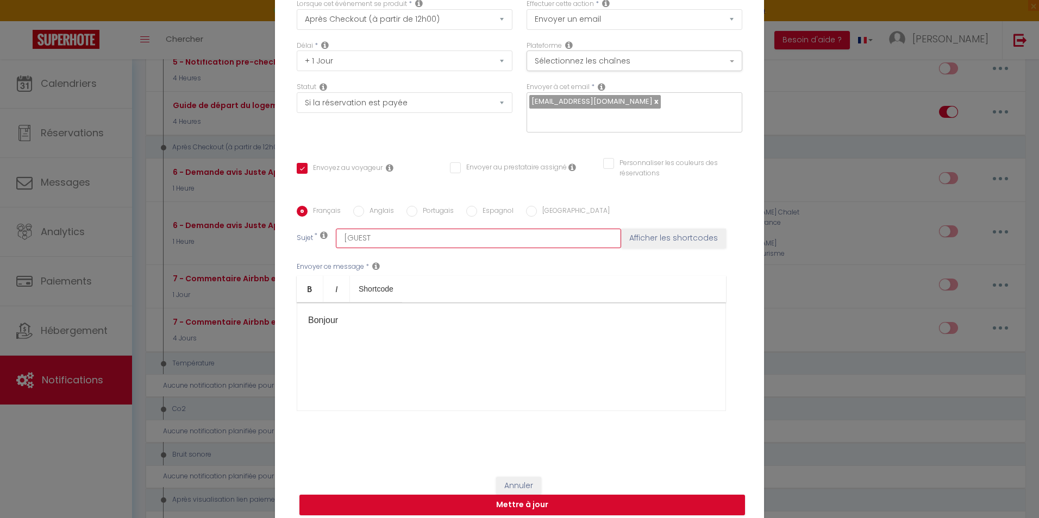
checkbox input "false"
type input "[GUES"
checkbox input "true"
checkbox input "false"
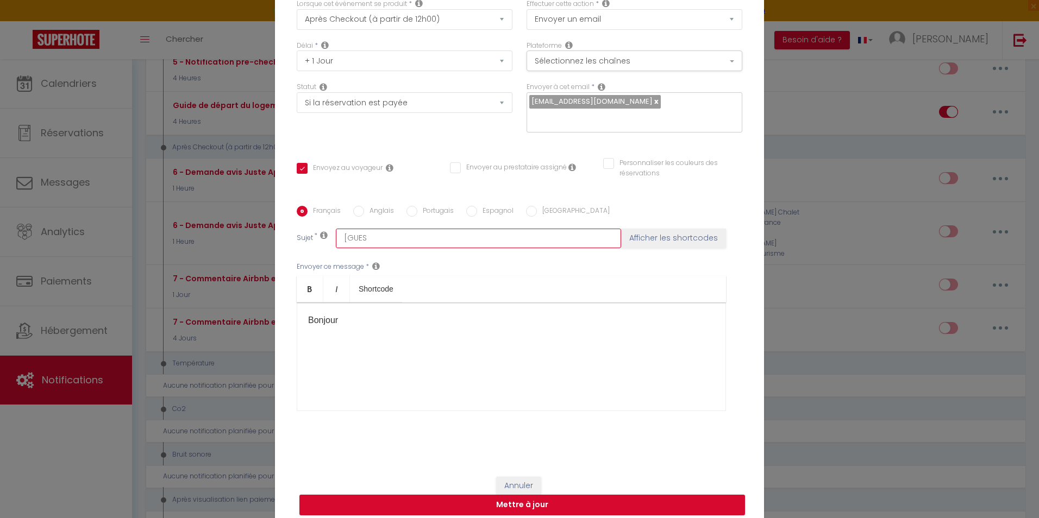
type input "[GUE"
checkbox input "true"
checkbox input "false"
type input "[GU"
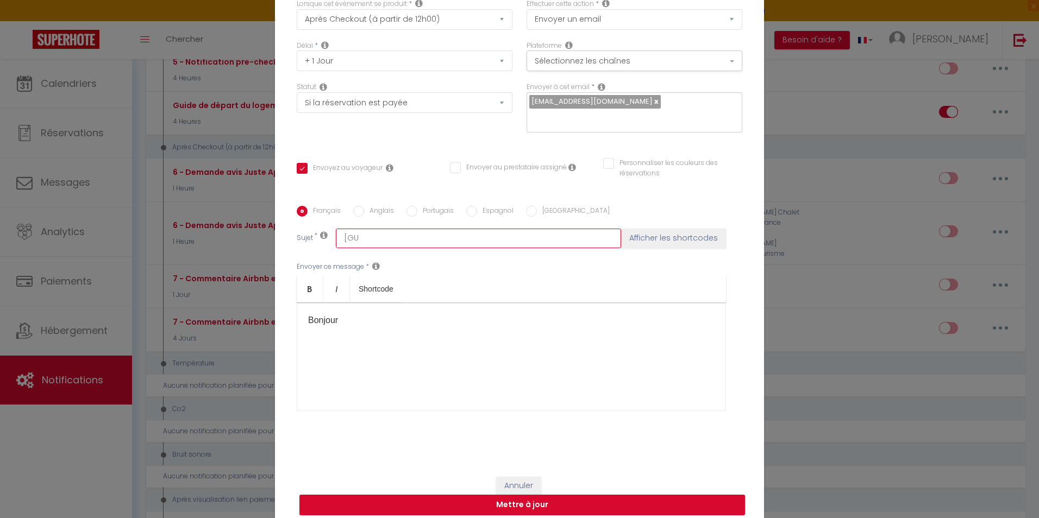
checkbox input "true"
checkbox input "false"
type input "[G"
checkbox input "true"
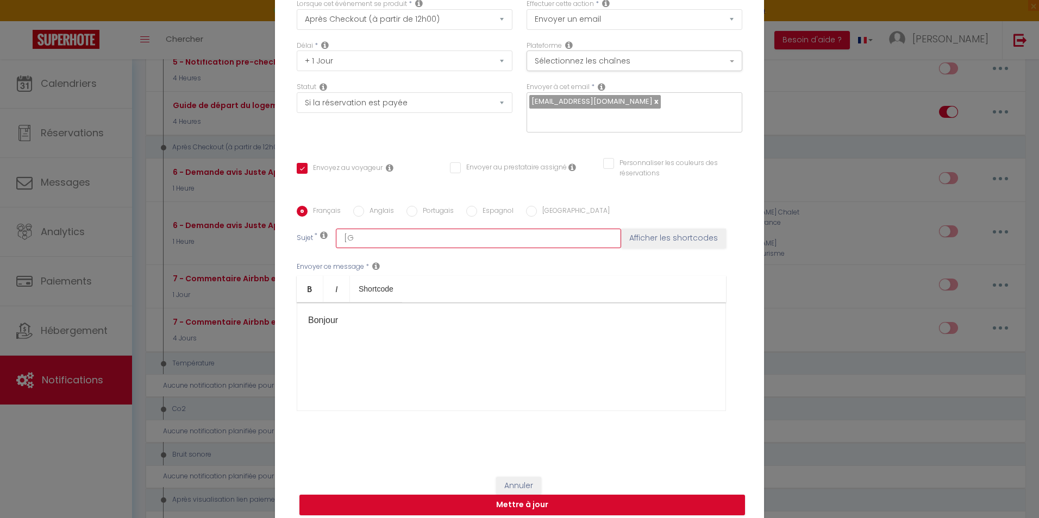
checkbox input "false"
type input "["
checkbox input "true"
checkbox input "false"
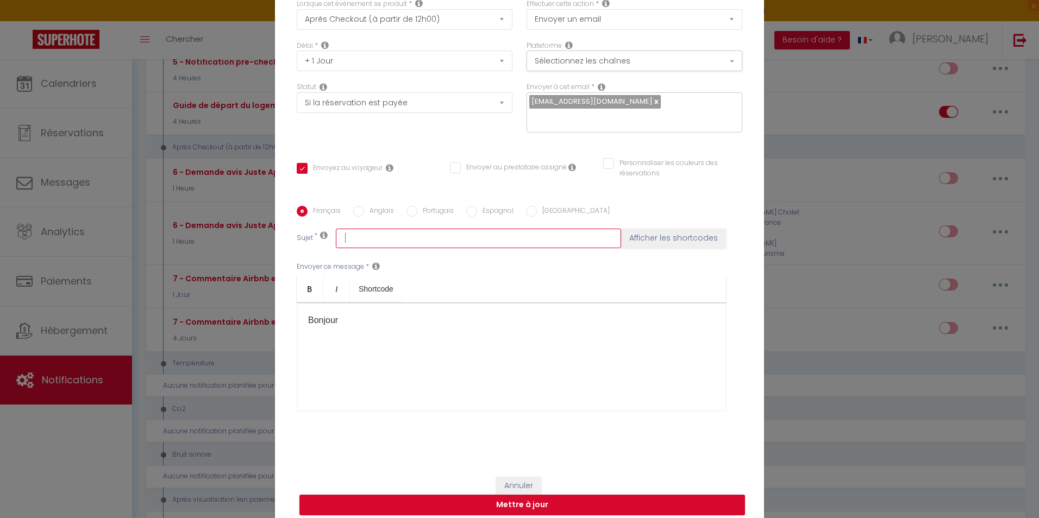
checkbox input "false"
checkbox input "true"
checkbox input "false"
type input "V"
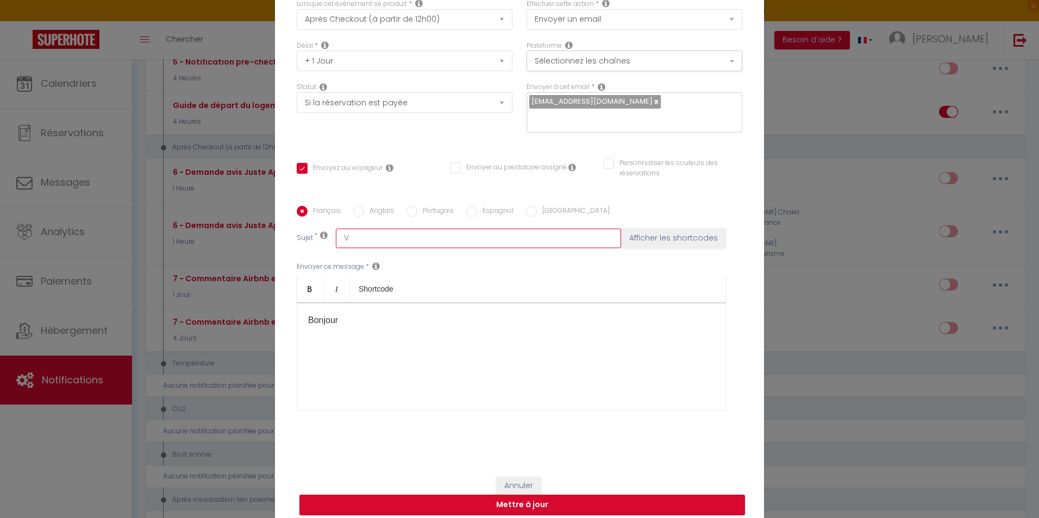
checkbox input "true"
checkbox input "false"
type input "Vo"
checkbox input "true"
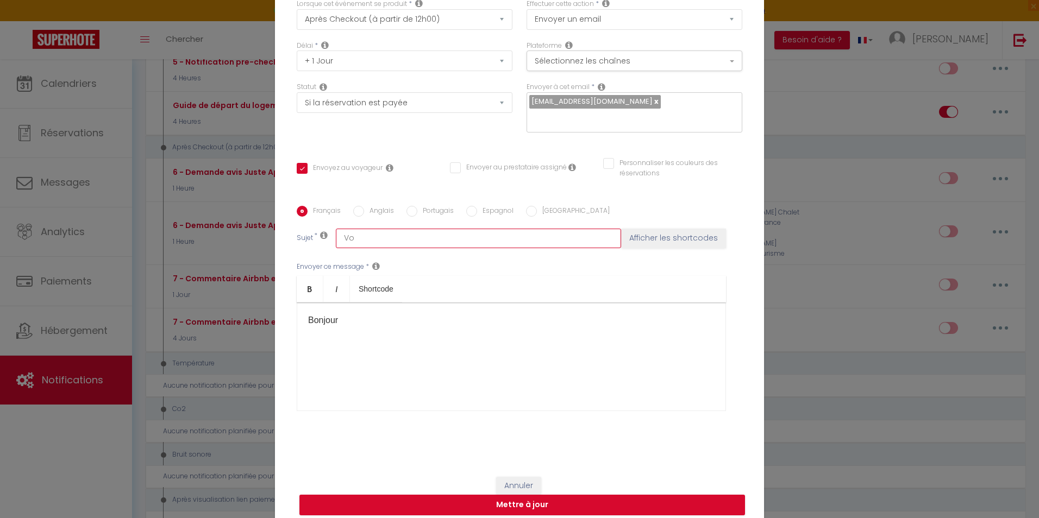
checkbox input "false"
type input "Vot"
checkbox input "true"
checkbox input "false"
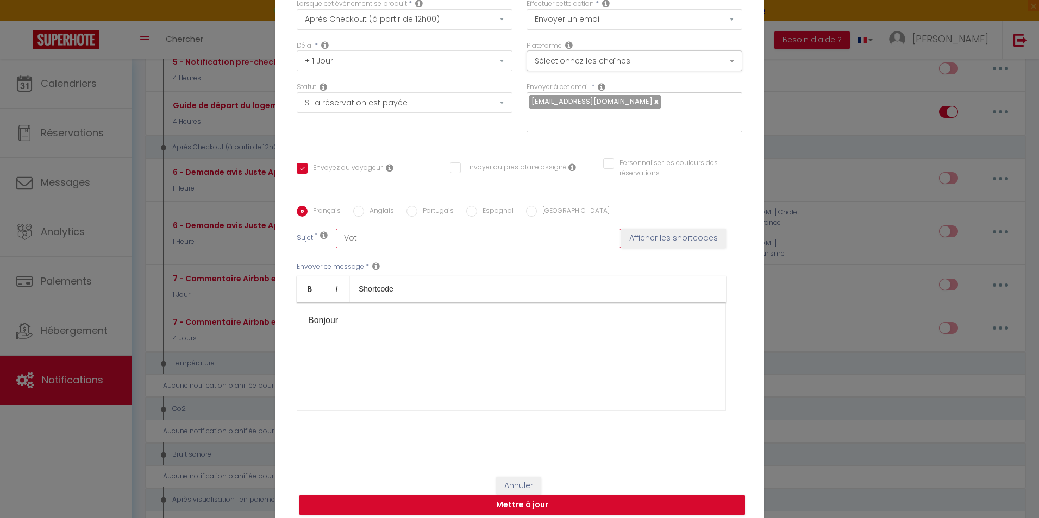
checkbox input "false"
type input "Votr"
checkbox input "true"
checkbox input "false"
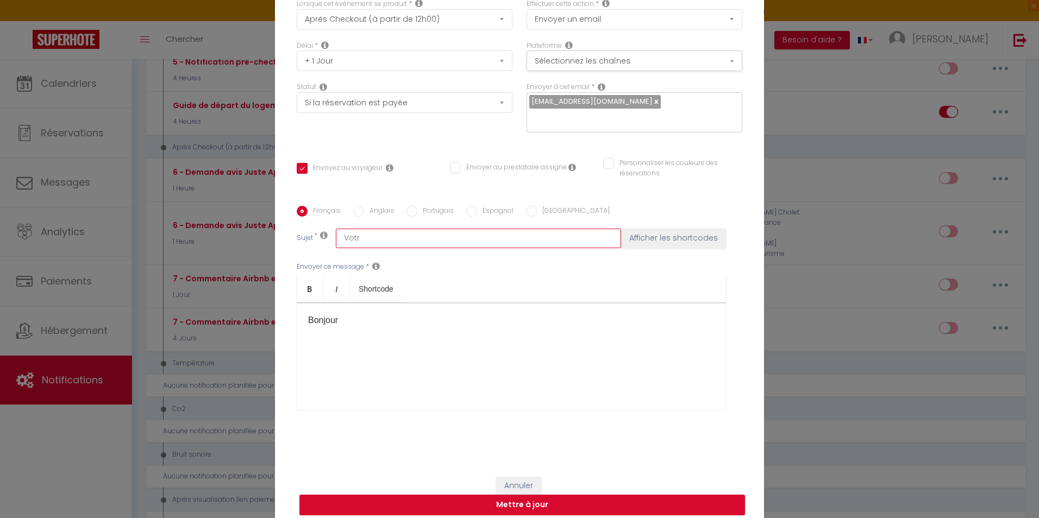
type input "Votre"
checkbox input "true"
checkbox input "false"
type input "Votre"
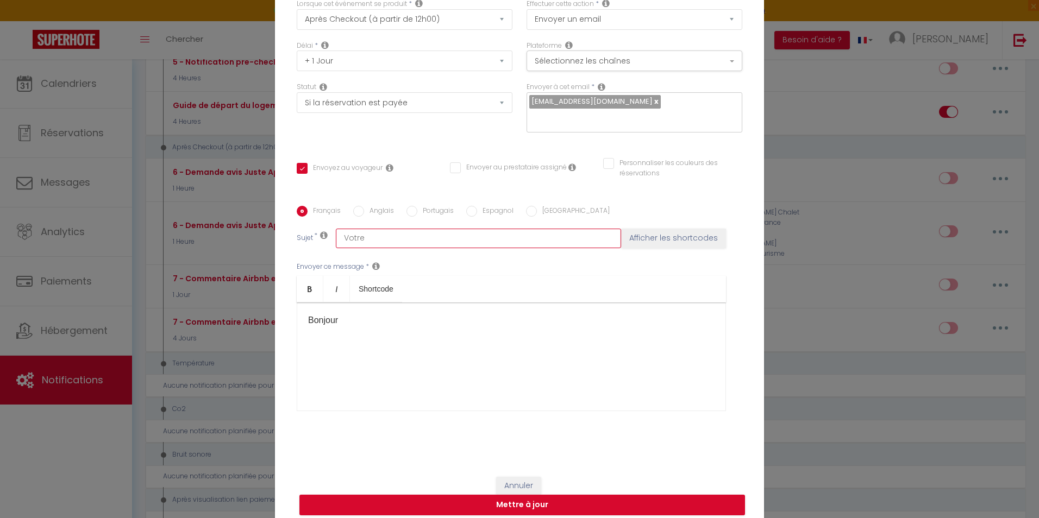
checkbox input "true"
checkbox input "false"
type input "Votre a"
checkbox input "true"
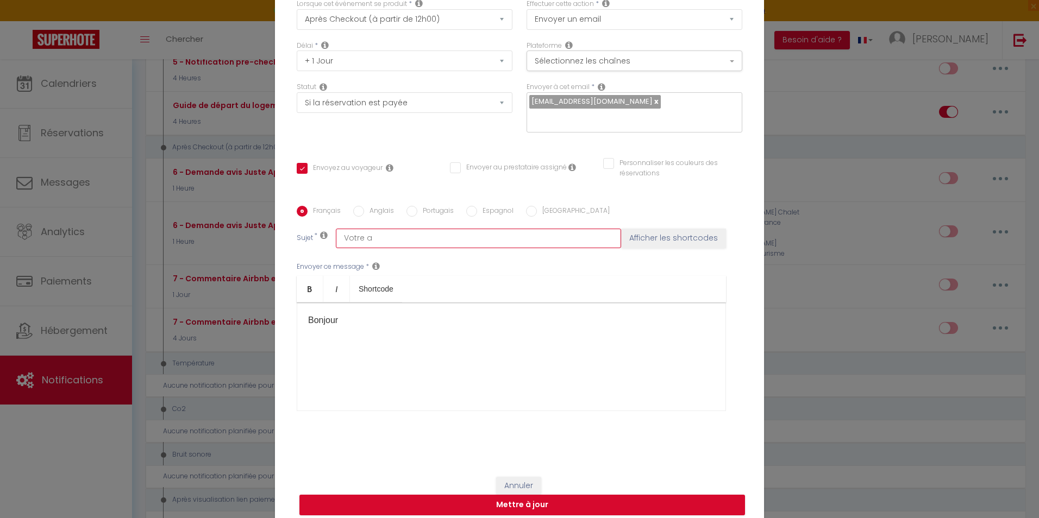
checkbox input "false"
type input "Votre av"
checkbox input "true"
checkbox input "false"
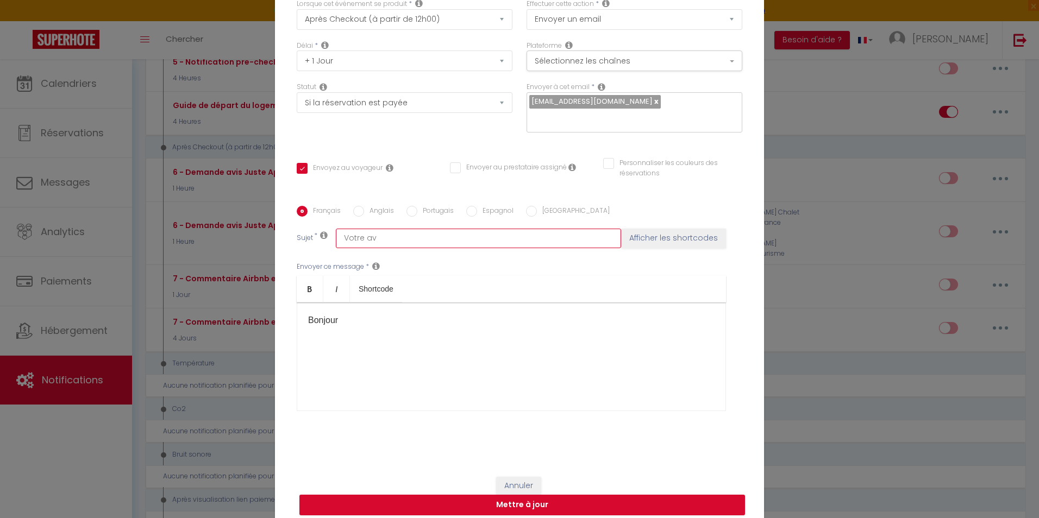
checkbox input "false"
type input "Votre avi"
checkbox input "true"
checkbox input "false"
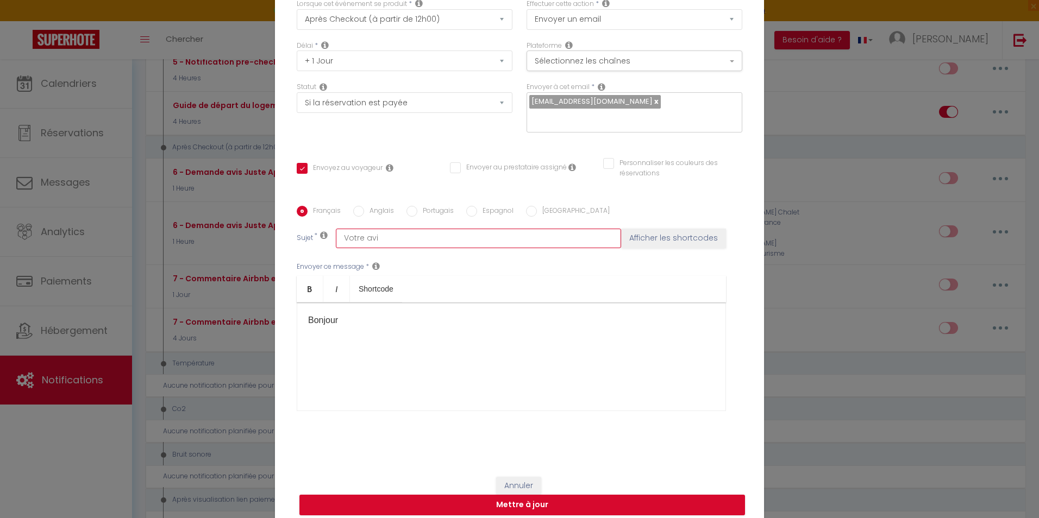
type input "Votre avis"
checkbox input "true"
checkbox input "false"
type input "Votre avis"
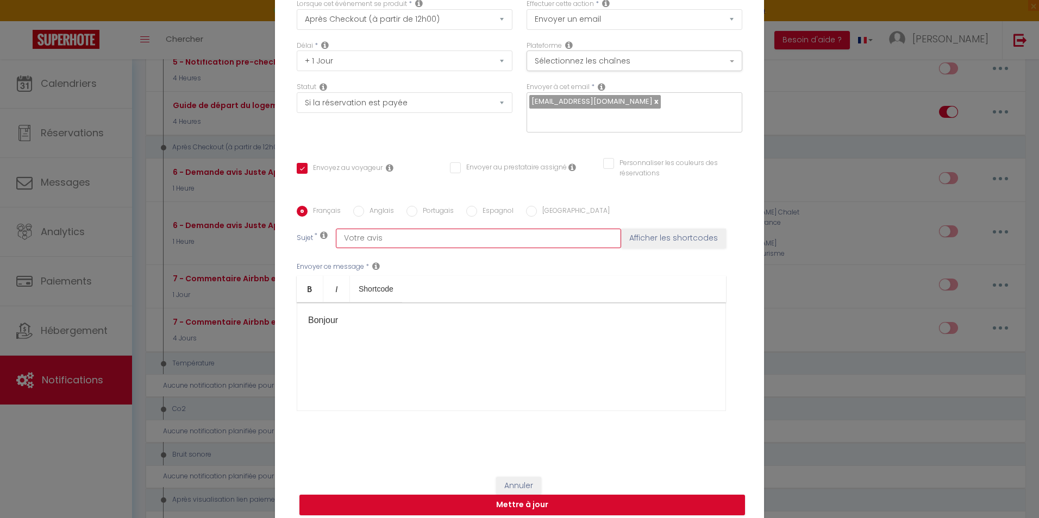
checkbox input "true"
checkbox input "false"
click at [441, 232] on input "Votre avis compte" at bounding box center [478, 239] width 285 height 20
click at [495, 276] on ul "Bold Italic Shortcode" at bounding box center [511, 289] width 429 height 27
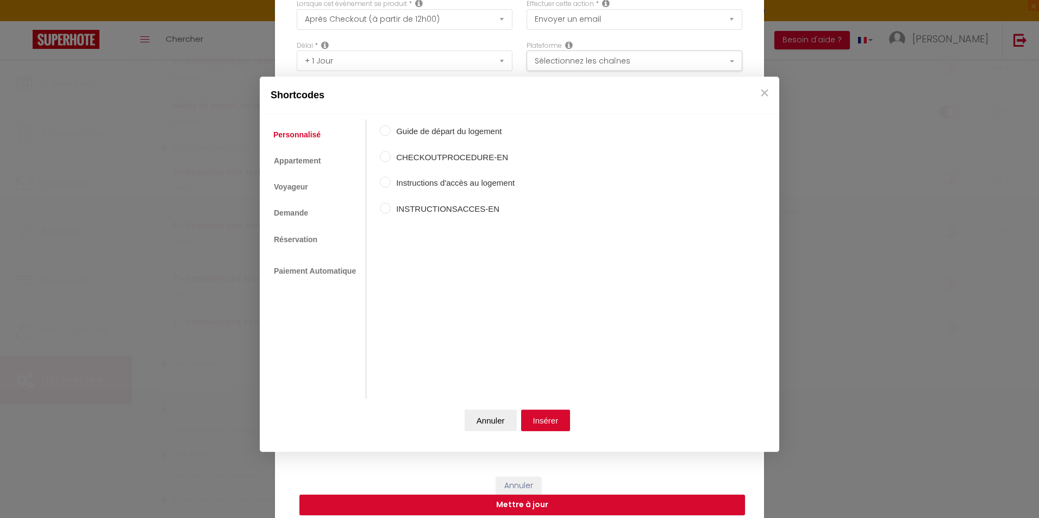
click at [367, 286] on body "🟢 Des questions ou besoin d'assistance pour la migration AirBnB? Connectez-vous…" at bounding box center [519, 472] width 1039 height 1959
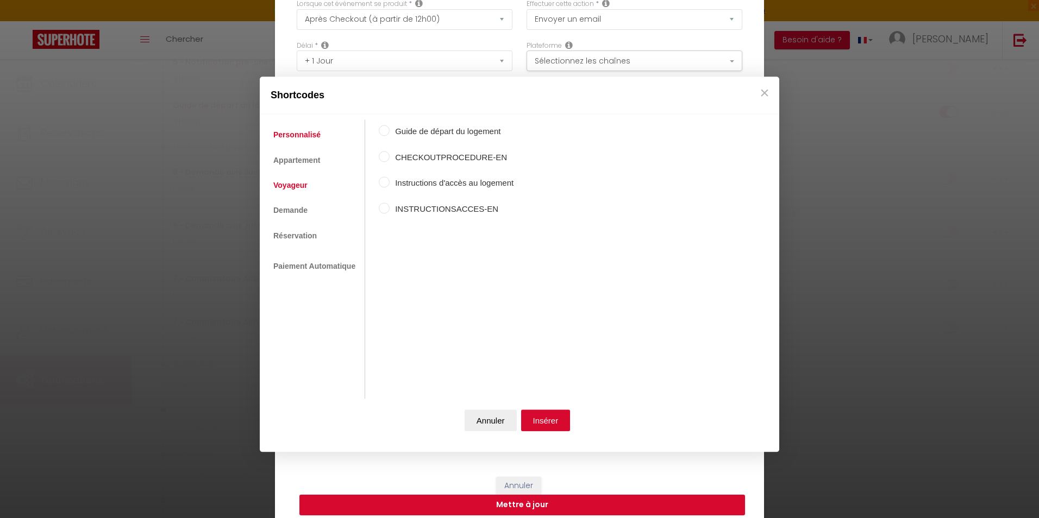
click at [291, 186] on link "Voyageur" at bounding box center [290, 185] width 45 height 20
click at [384, 130] on input "Nom du voyageur" at bounding box center [384, 130] width 11 height 11
click at [542, 423] on button "Insérer" at bounding box center [545, 421] width 49 height 22
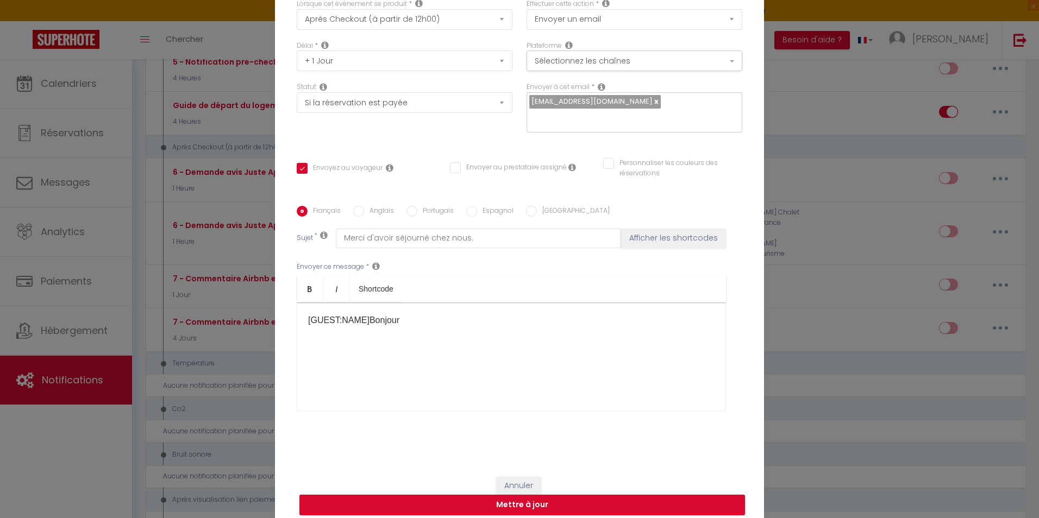
click at [397, 314] on p "[GUEST:NAME] ​ ​Bonjour" at bounding box center [511, 320] width 406 height 13
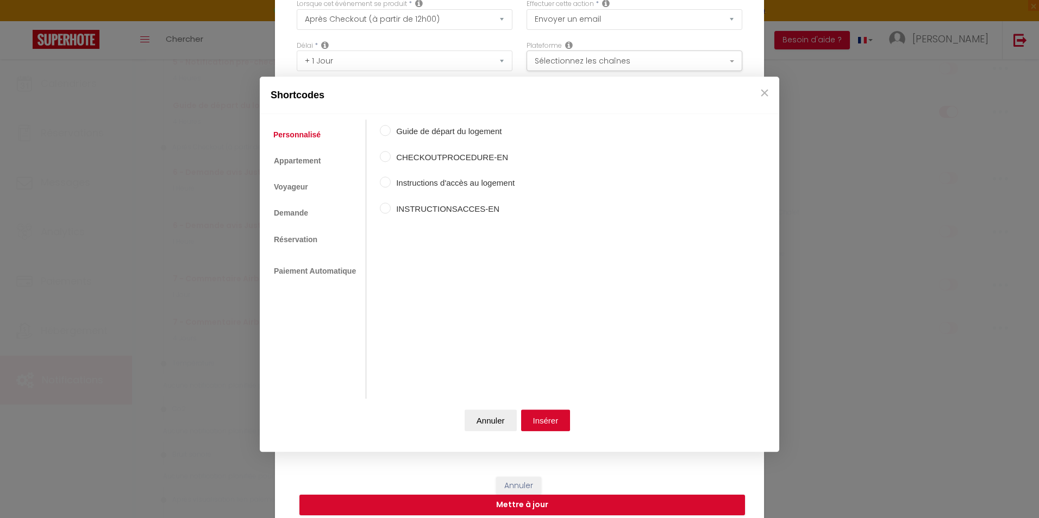
click at [380, 281] on body "🟢 Des questions ou besoin d'assistance pour la migration AirBnB? Connectez-vous…" at bounding box center [519, 472] width 1039 height 1959
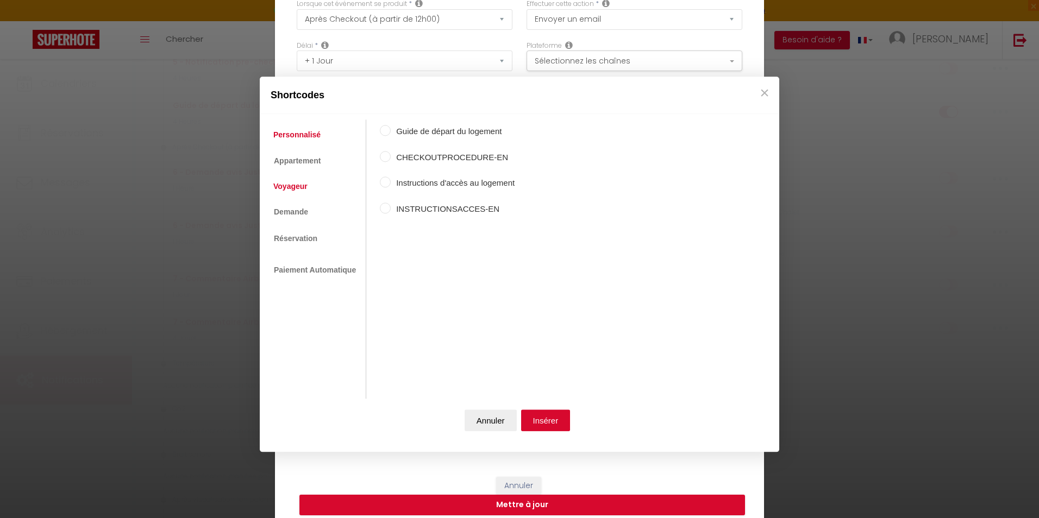
click at [303, 180] on link "Voyageur" at bounding box center [290, 187] width 45 height 20
click at [406, 133] on label "Nom du voyageur" at bounding box center [444, 131] width 107 height 13
click at [391, 133] on input "Nom du voyageur" at bounding box center [385, 130] width 11 height 11
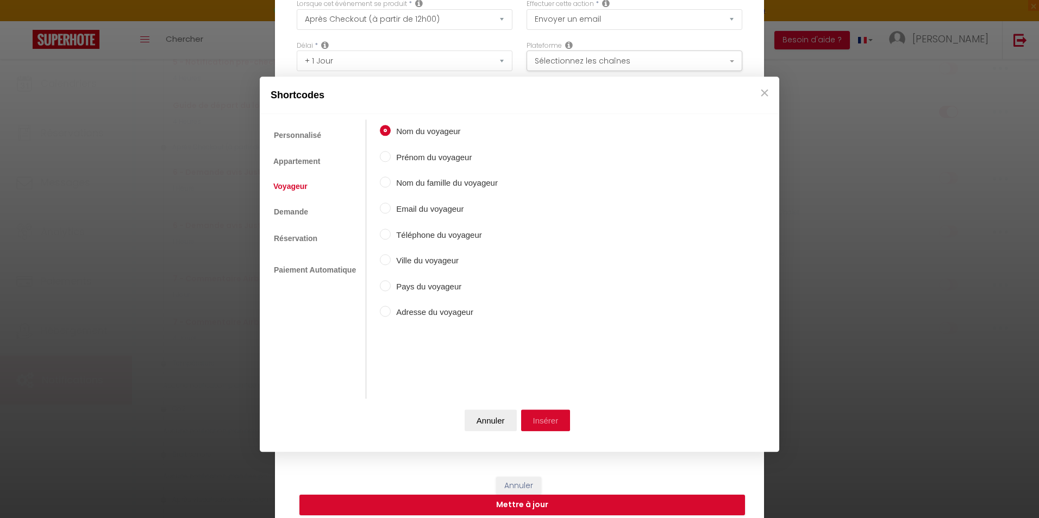
click at [538, 419] on button "Insérer" at bounding box center [545, 421] width 49 height 22
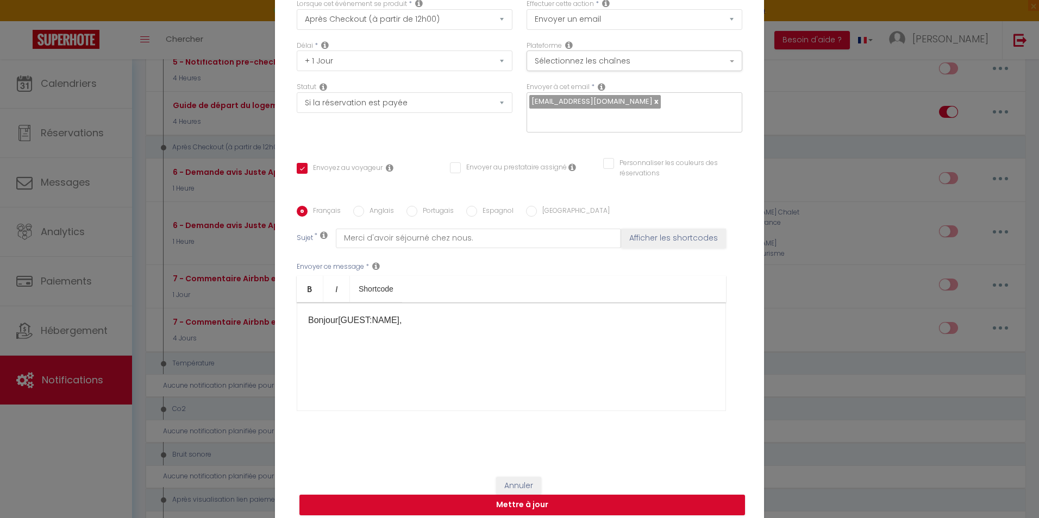
click at [414, 342] on div "Bonjour [GUEST:NAME], ​ ​" at bounding box center [511, 357] width 429 height 109
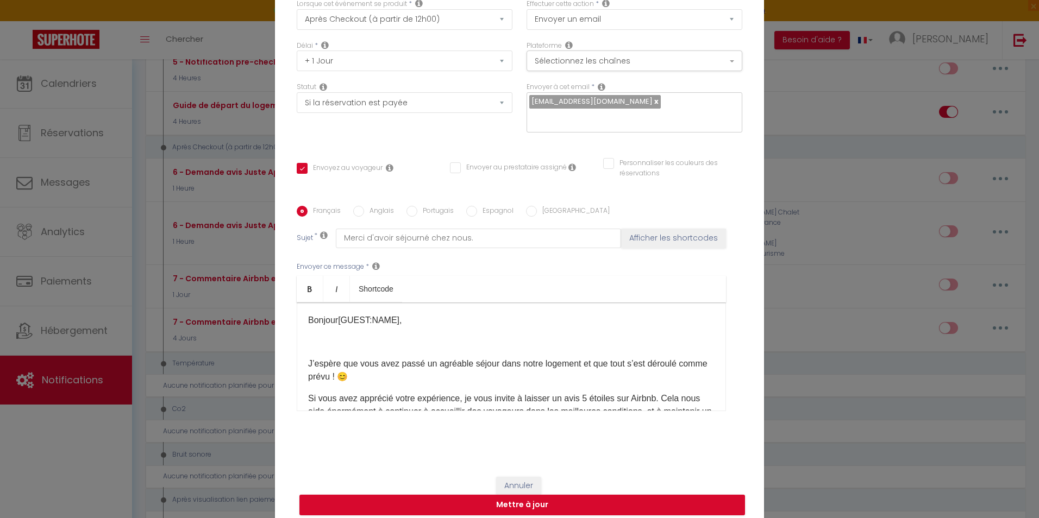
click at [397, 337] on p "​" at bounding box center [511, 342] width 406 height 13
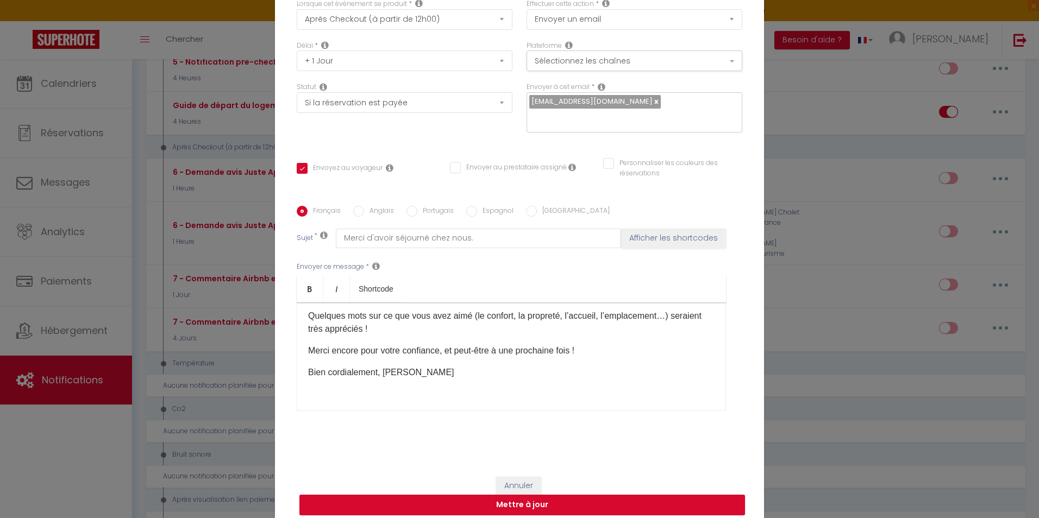
scroll to position [121, 0]
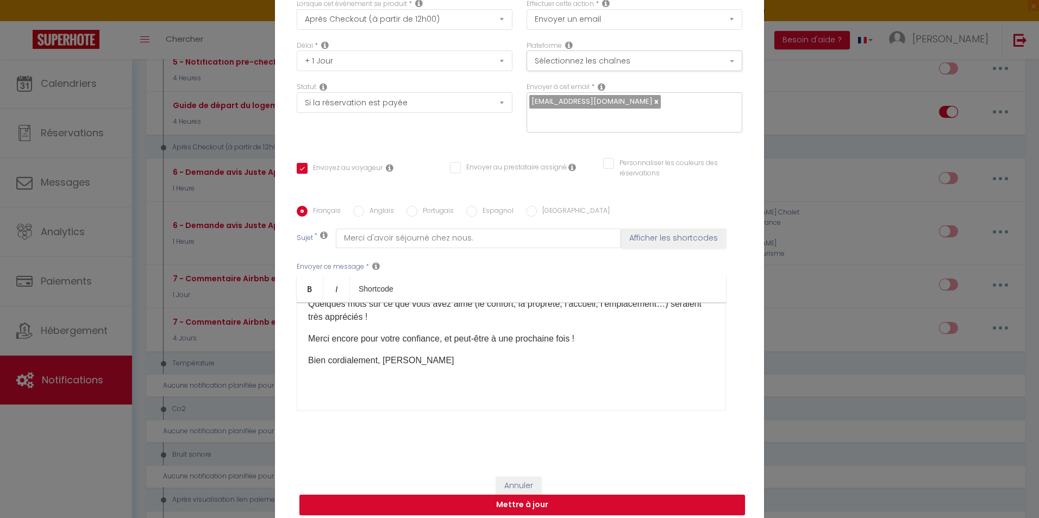
click at [419, 356] on p "Bien cordialement, [PERSON_NAME]" at bounding box center [511, 360] width 406 height 13
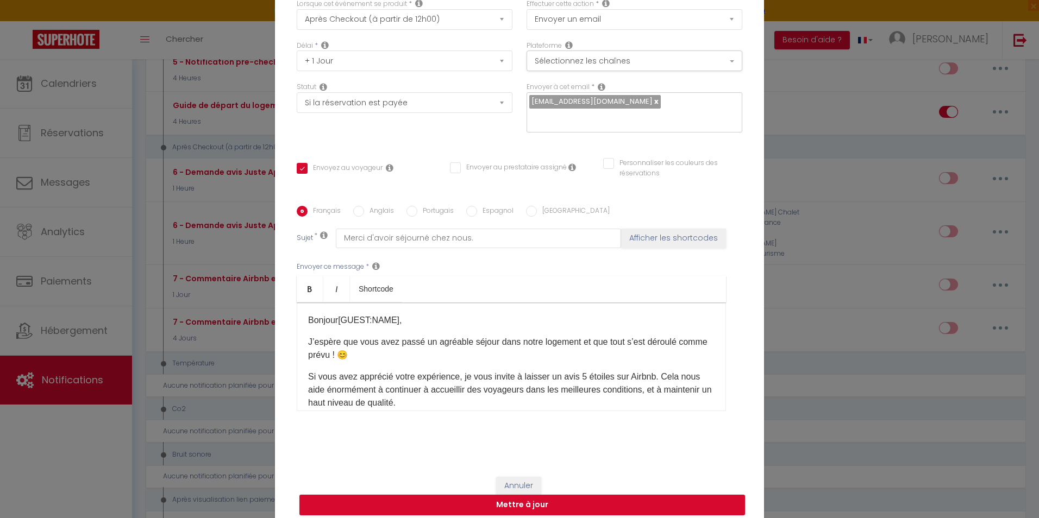
scroll to position [20, 0]
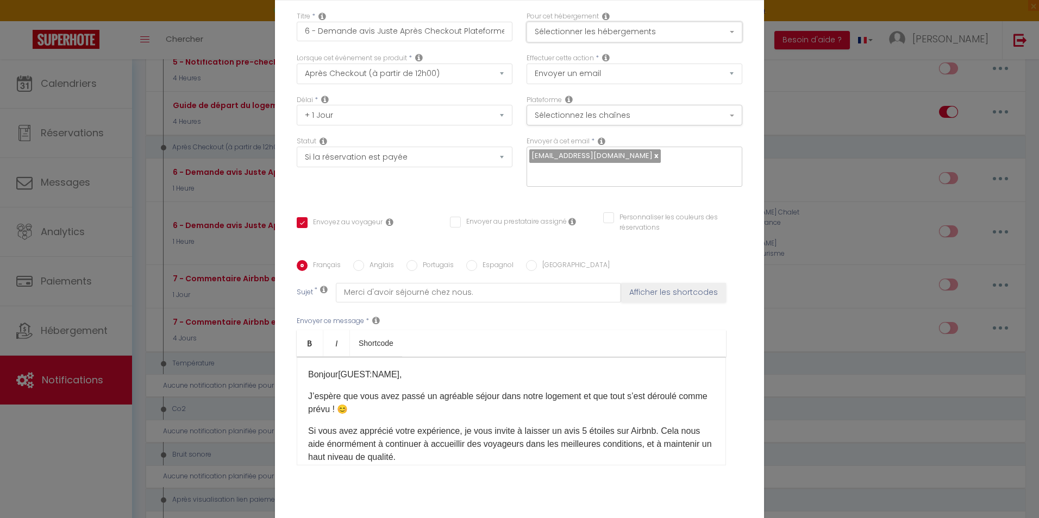
click at [582, 36] on button "Sélectionner les hébergements" at bounding box center [634, 32] width 216 height 21
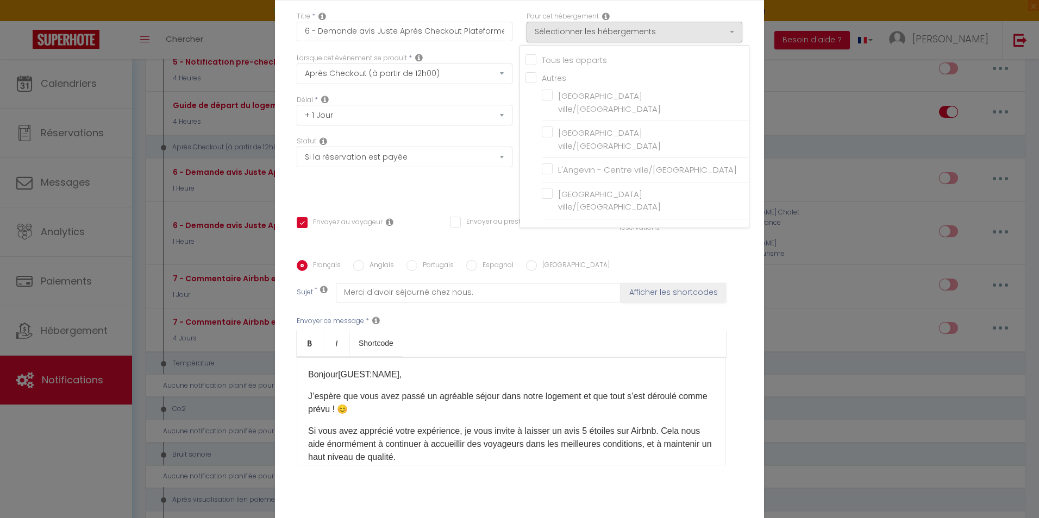
click at [525, 65] on input "Tous les apparts" at bounding box center [636, 59] width 223 height 11
click at [747, 225] on div "Titre * 6 - Demande avis Juste Après Checkout Plateforme Pour cet hébergement S…" at bounding box center [519, 261] width 489 height 520
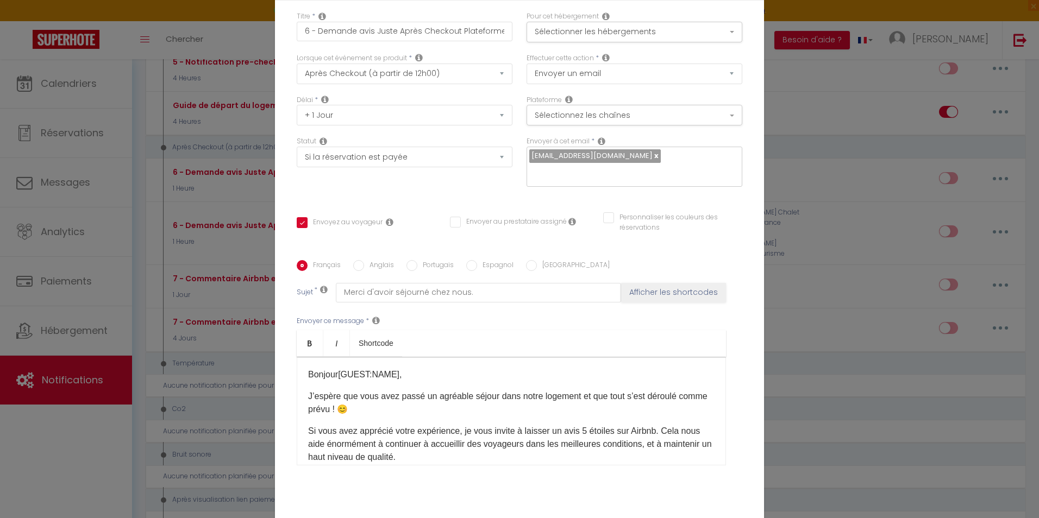
scroll to position [74, 0]
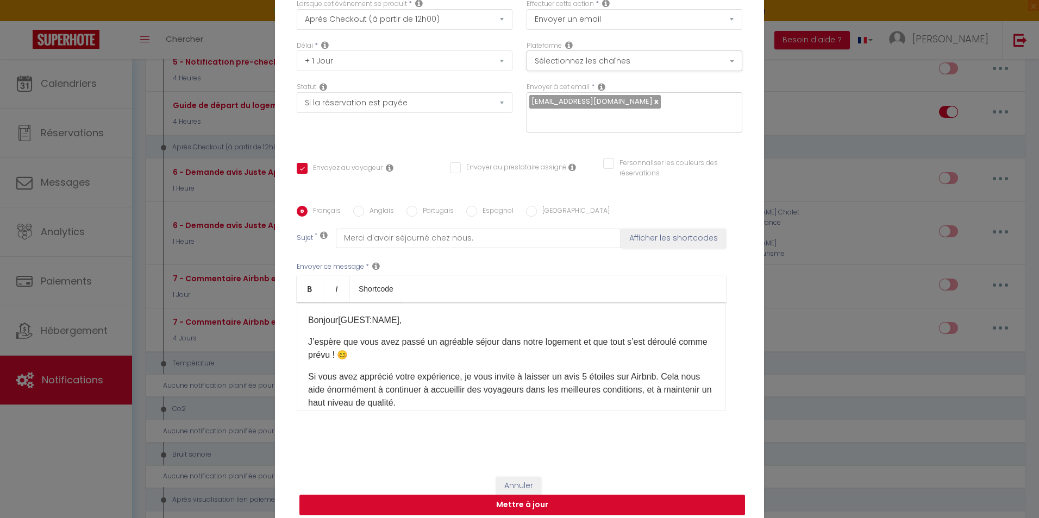
click at [537, 502] on button "Mettre à jour" at bounding box center [521, 505] width 445 height 21
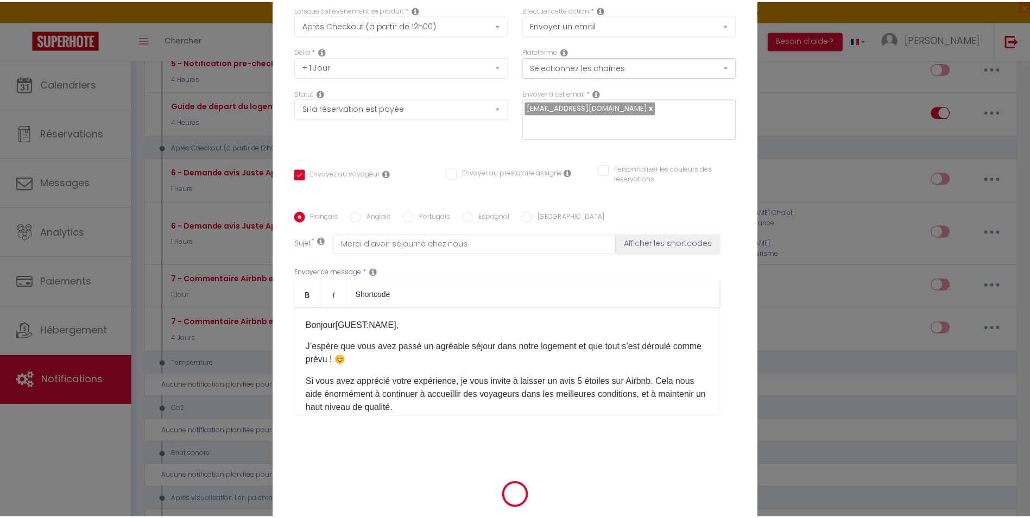
scroll to position [69, 0]
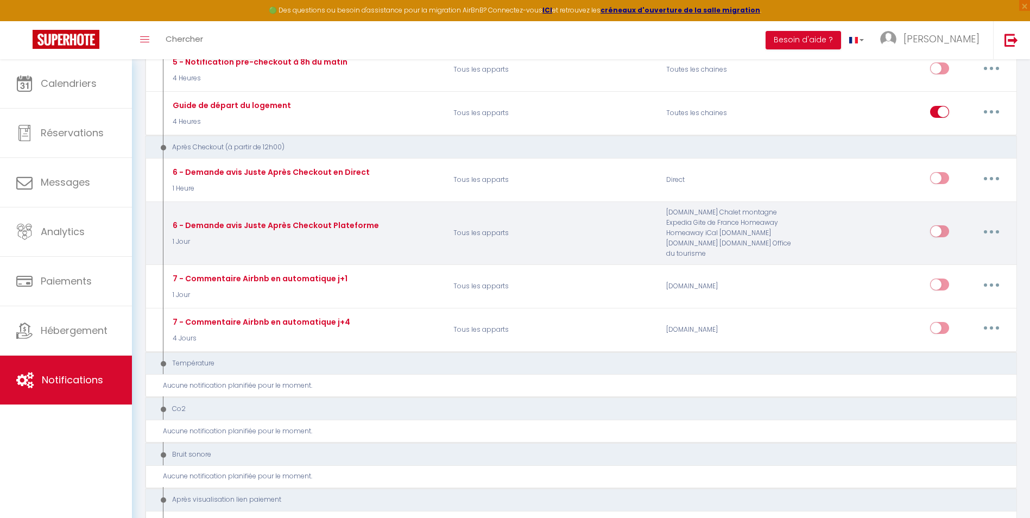
click at [990, 223] on button "button" at bounding box center [992, 231] width 30 height 17
click at [976, 267] on link "Dupliquer" at bounding box center [963, 276] width 80 height 18
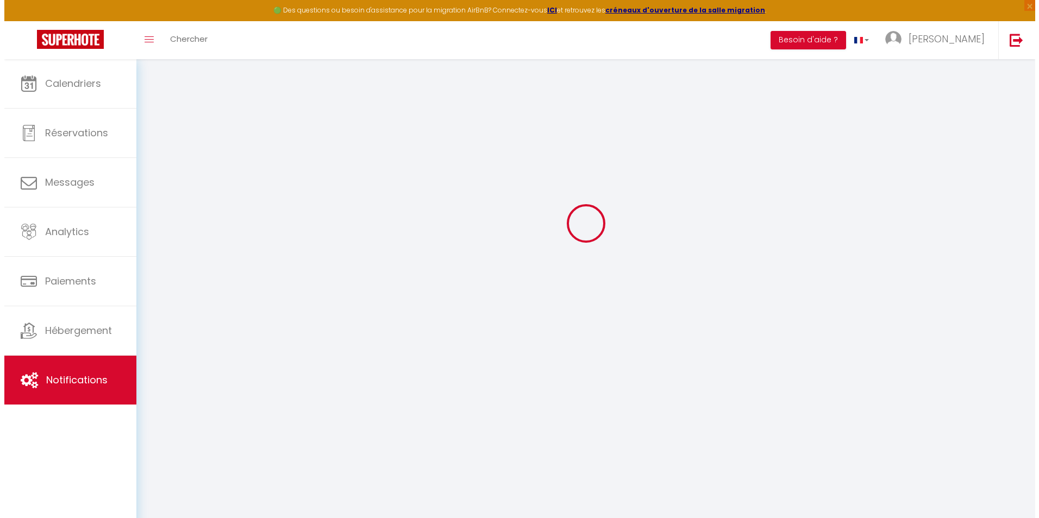
scroll to position [566, 0]
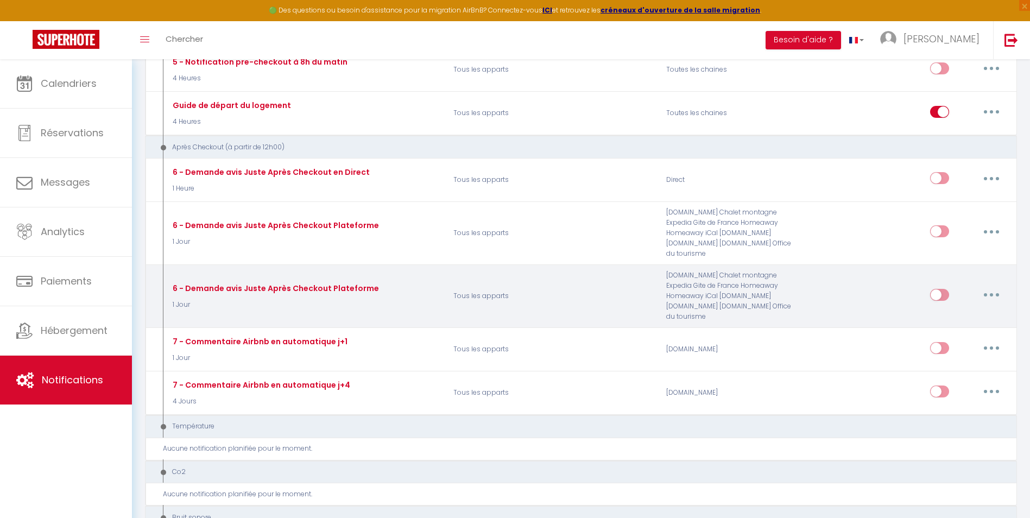
click at [997, 286] on button "button" at bounding box center [992, 294] width 30 height 17
click at [950, 310] on link "Editer" at bounding box center [963, 319] width 80 height 18
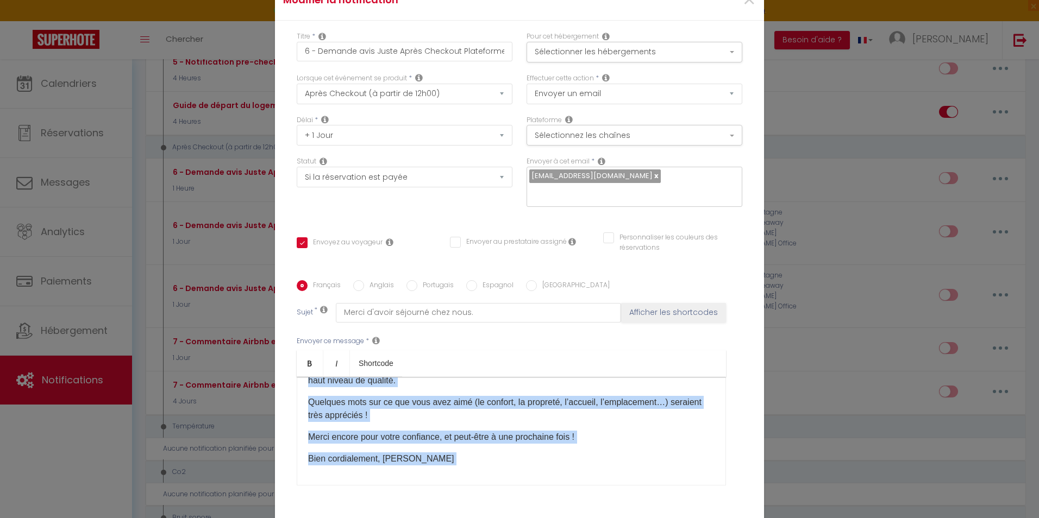
scroll to position [121, 0]
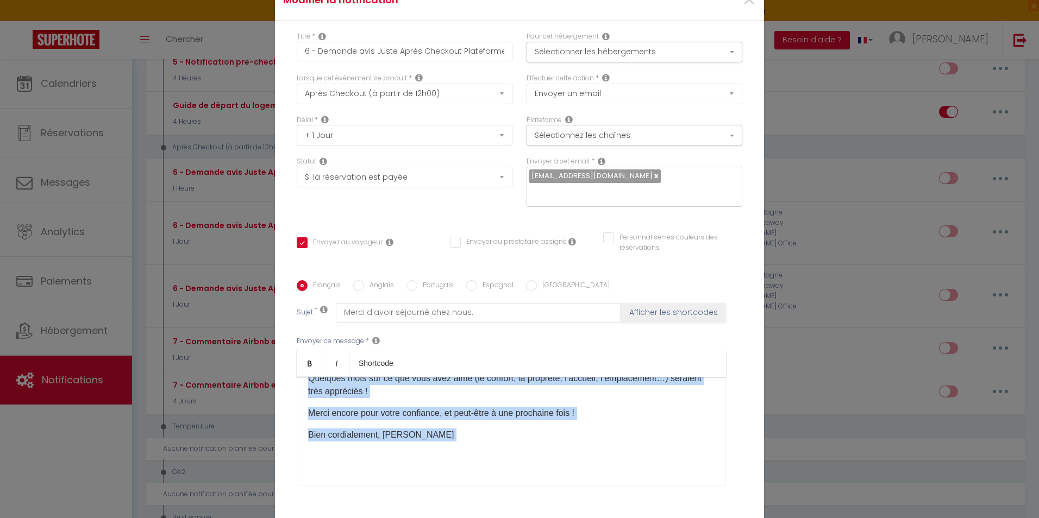
drag, startPoint x: 303, startPoint y: 386, endPoint x: 568, endPoint y: 438, distance: 270.2
click at [568, 438] on div "Bonjour [GUEST:NAME], J’espère que vous avez passé un agréable séjour dans notr…" at bounding box center [511, 431] width 429 height 109
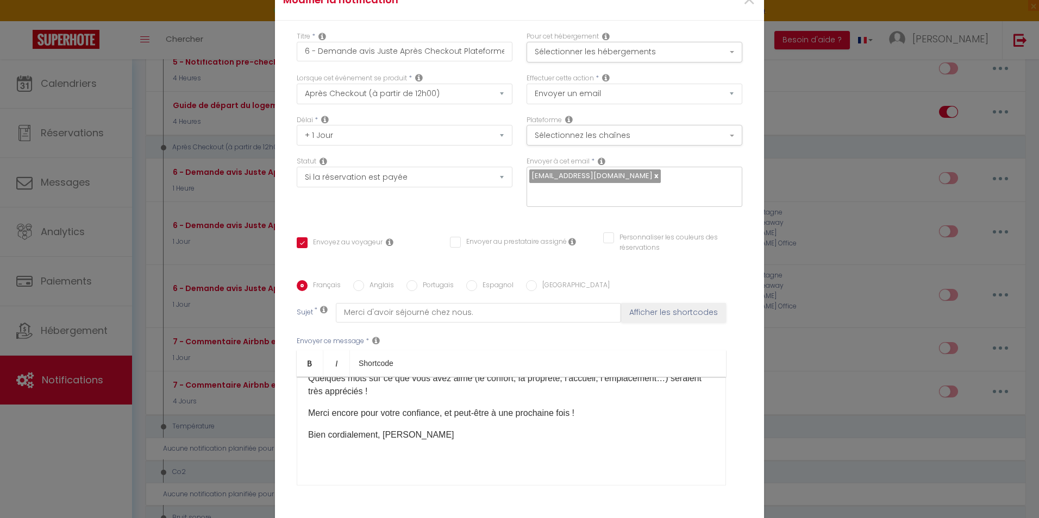
scroll to position [0, 0]
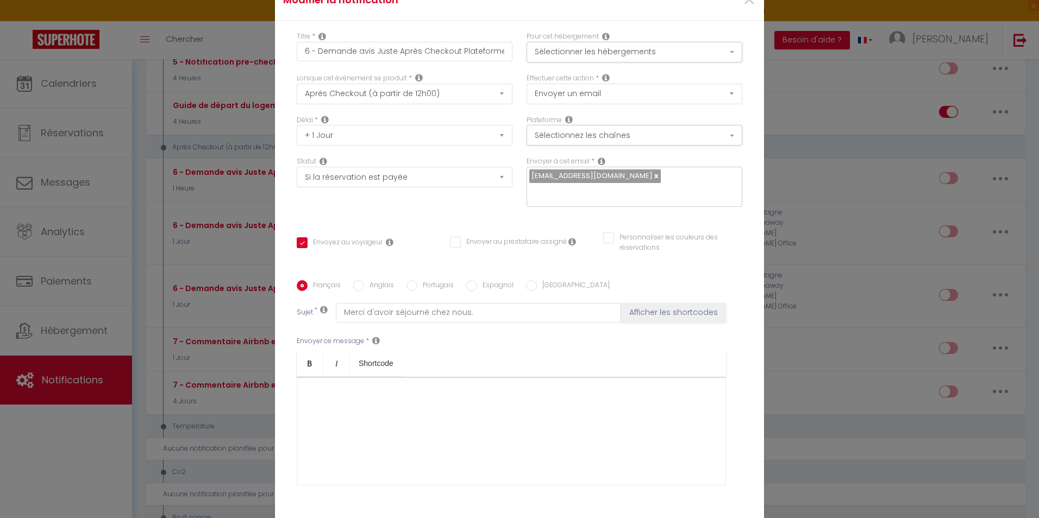
click at [313, 388] on p "​" at bounding box center [511, 394] width 406 height 13
click at [339, 388] on p "​" at bounding box center [511, 394] width 406 height 13
click at [370, 360] on body "🟢 Des questions ou besoin d'assistance pour la migration AirBnB? Connectez-vous…" at bounding box center [519, 504] width 1039 height 2022
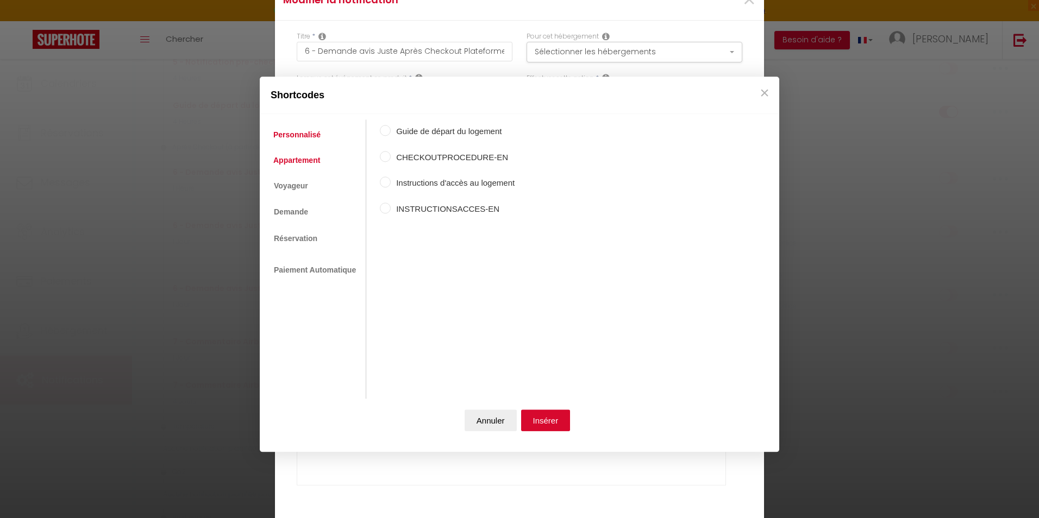
click at [314, 163] on link "Appartement" at bounding box center [297, 160] width 58 height 20
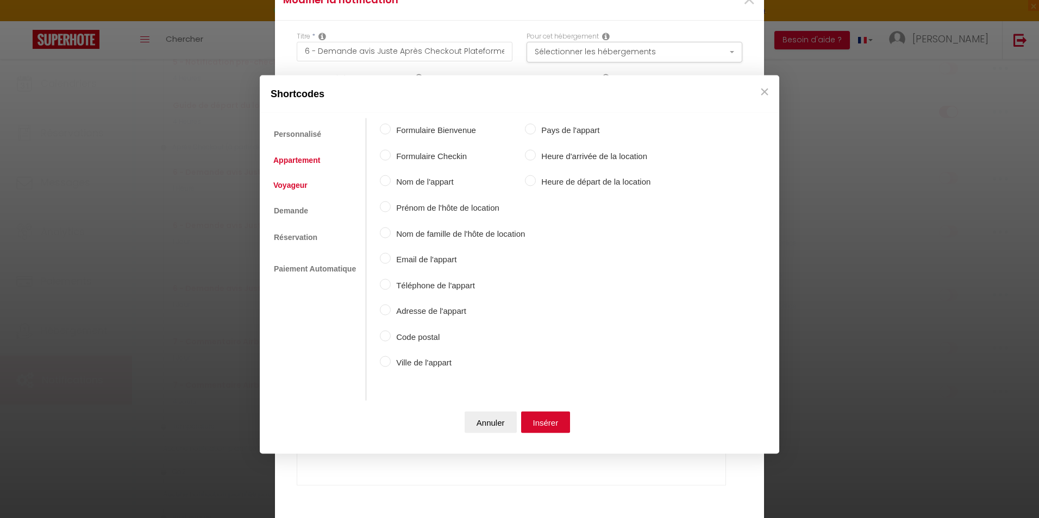
click at [307, 187] on link "Voyageur" at bounding box center [290, 185] width 45 height 20
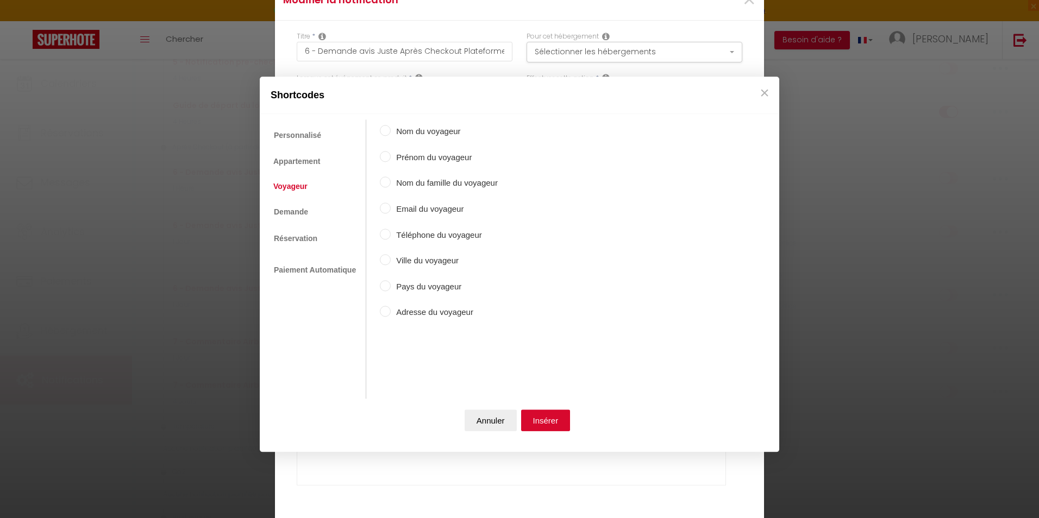
click at [387, 130] on input "Nom du voyageur" at bounding box center [385, 130] width 11 height 11
click at [554, 424] on button "Insérer" at bounding box center [545, 421] width 49 height 22
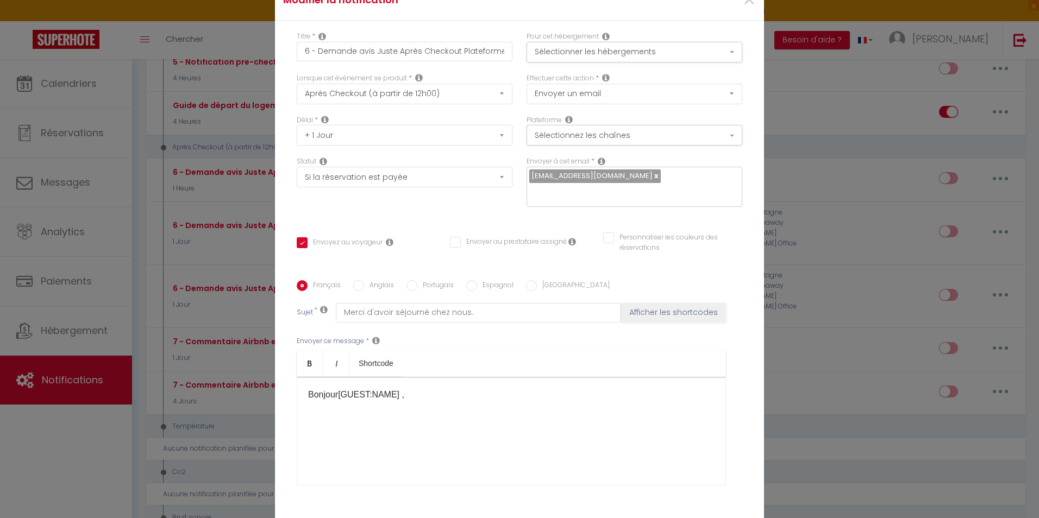
click at [348, 410] on p "​" at bounding box center [511, 416] width 406 height 13
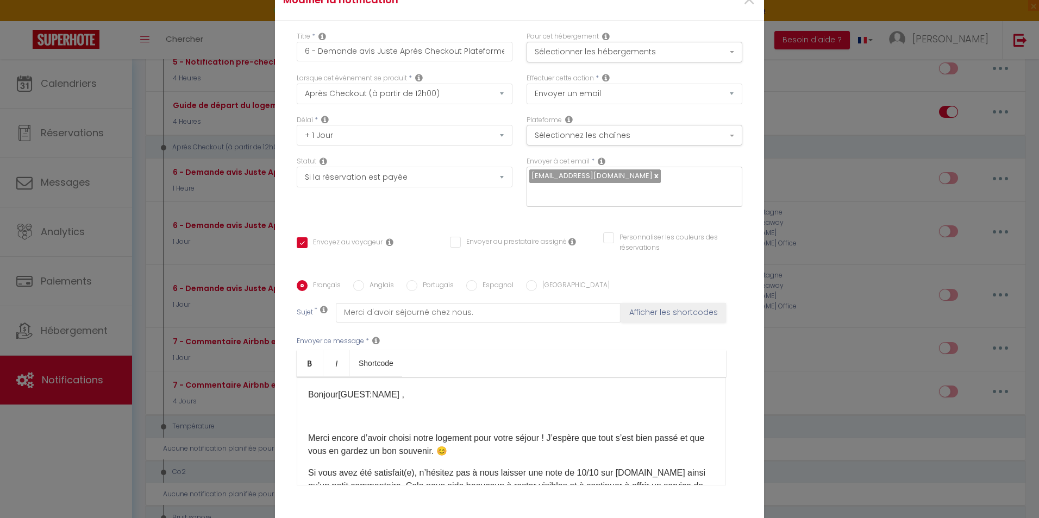
click at [348, 410] on p "​" at bounding box center [511, 416] width 406 height 13
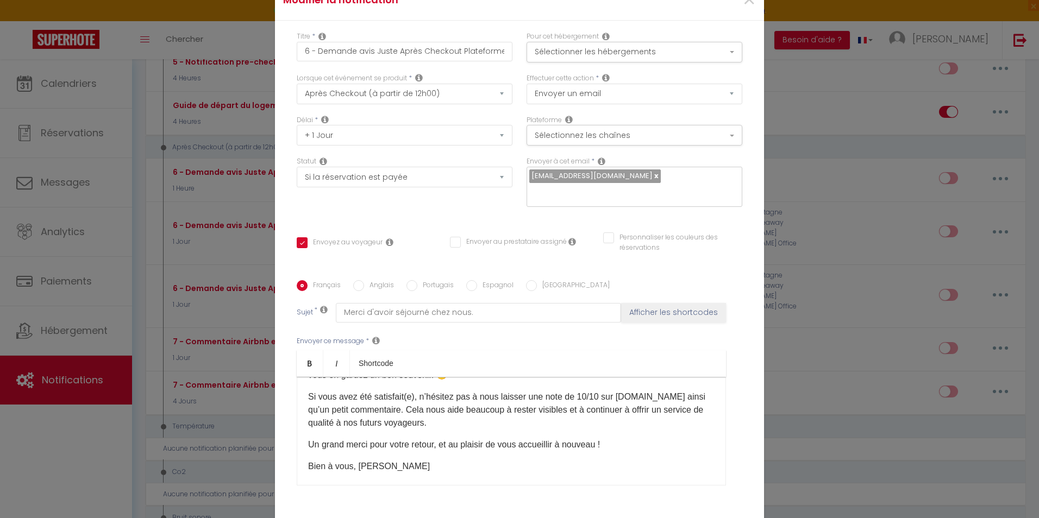
scroll to position [64, 0]
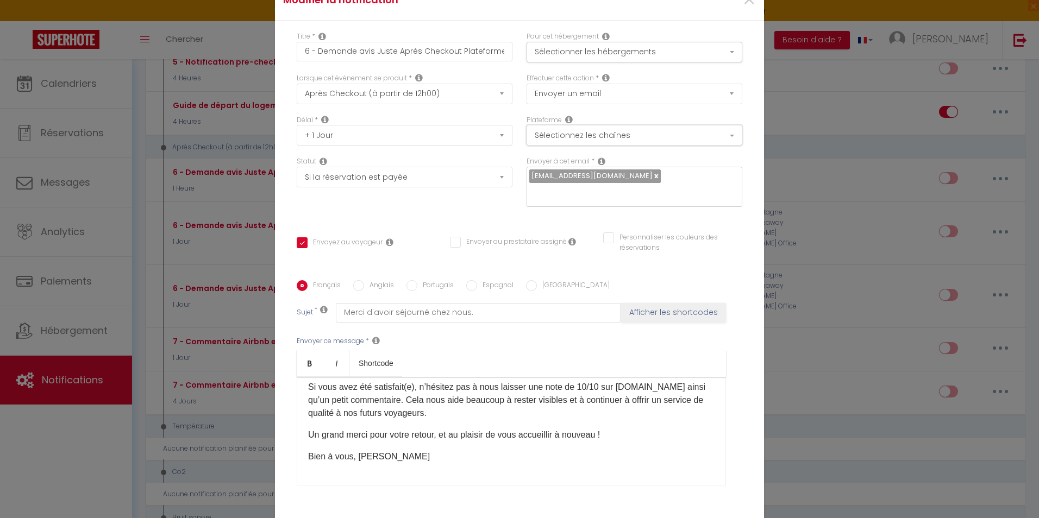
click at [571, 137] on button "Sélectionnez les chaînes" at bounding box center [634, 135] width 216 height 21
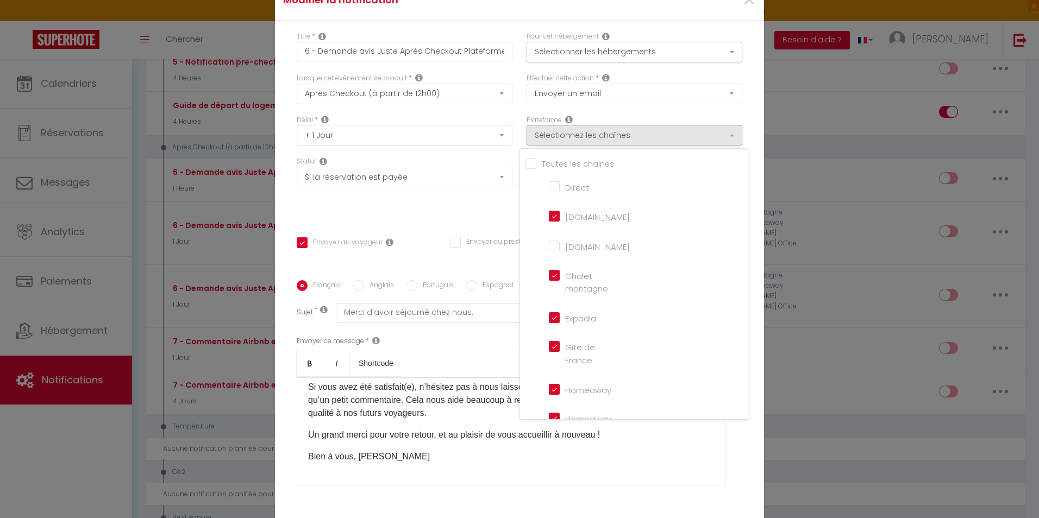
click at [531, 168] on input "Tous les apparts" at bounding box center [636, 162] width 223 height 11
click at [551, 251] on input "[DOMAIN_NAME]" at bounding box center [580, 245] width 62 height 11
click at [495, 213] on div "Titre * 6 - Demande avis Juste Après Checkout Plateforme Pour cet hébergement S…" at bounding box center [519, 281] width 489 height 520
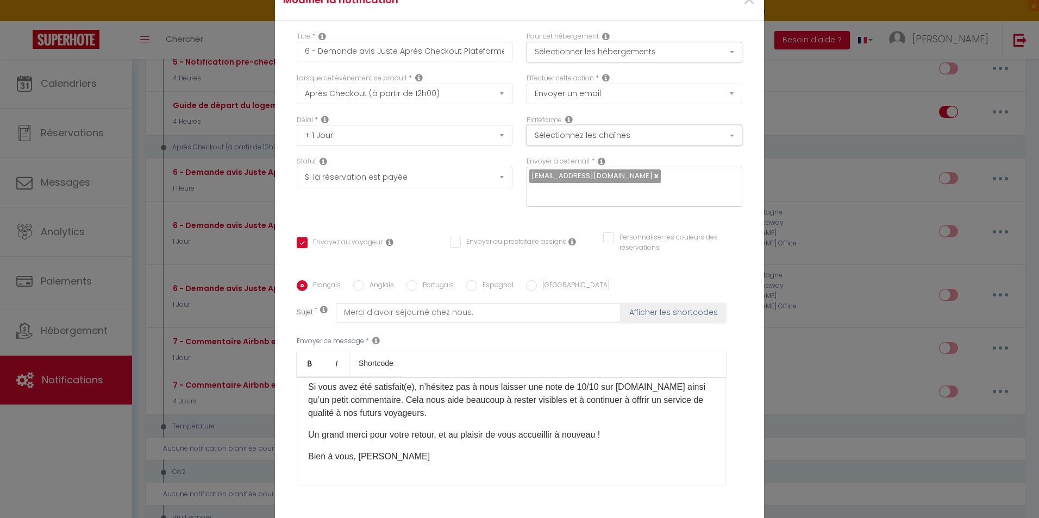
click at [617, 137] on button "Sélectionnez les chaînes" at bounding box center [634, 135] width 216 height 21
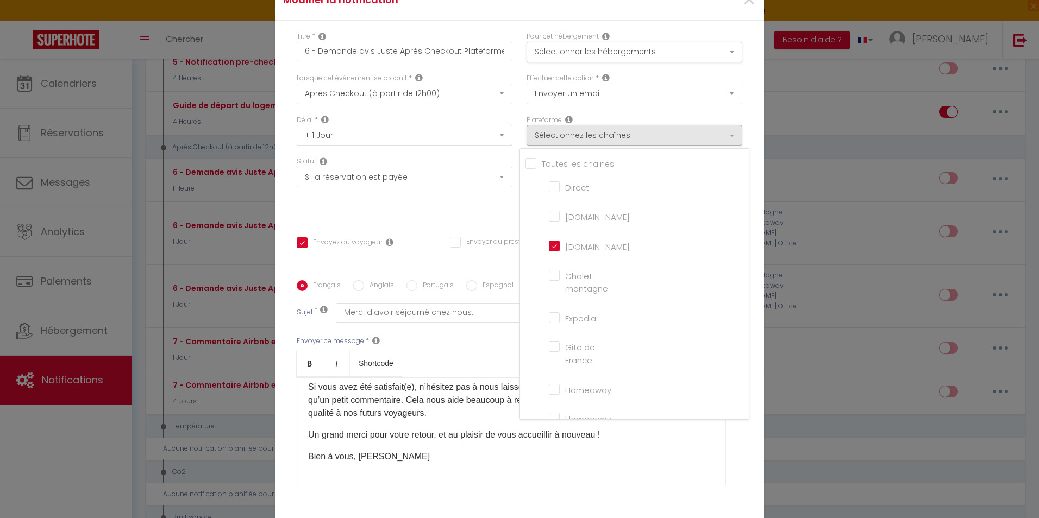
click at [488, 207] on div "Statut Aucun Si la réservation est payée Si réservation non payée Si la caution…" at bounding box center [405, 186] width 230 height 61
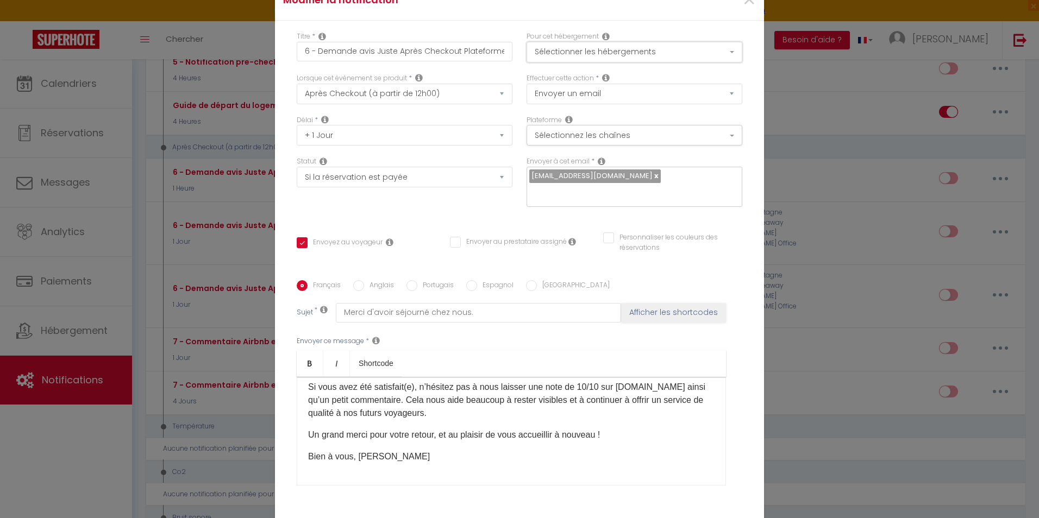
click at [558, 62] on button "Sélectionner les hébergements" at bounding box center [634, 52] width 216 height 21
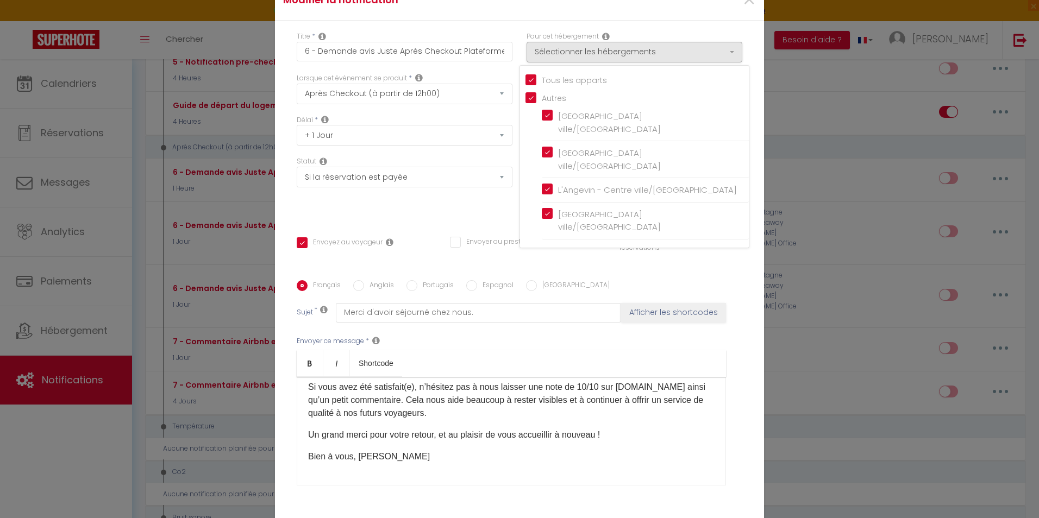
click at [483, 213] on div "Titre * 6 - Demande avis Juste Après Checkout Plateforme Pour cet hébergement S…" at bounding box center [519, 281] width 489 height 520
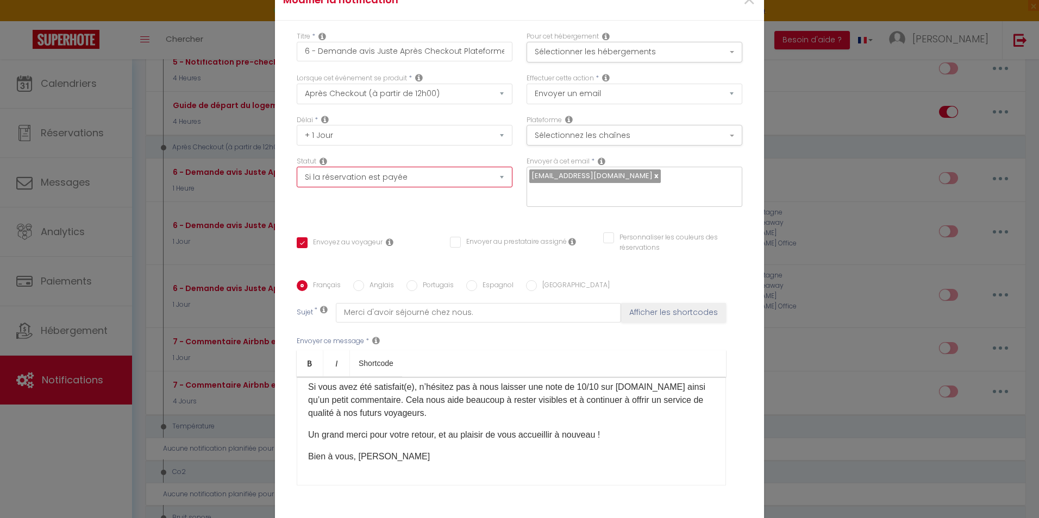
click at [385, 180] on select "Aucun Si la réservation est payée Si réservation non payée Si la caution a été …" at bounding box center [405, 177] width 216 height 21
click at [297, 174] on select "Aucun Si la réservation est payée Si réservation non payée Si la caution a été …" at bounding box center [405, 177] width 216 height 21
click at [394, 205] on div "Statut Aucun Si la réservation est payée Si réservation non payée Si la caution…" at bounding box center [405, 186] width 230 height 61
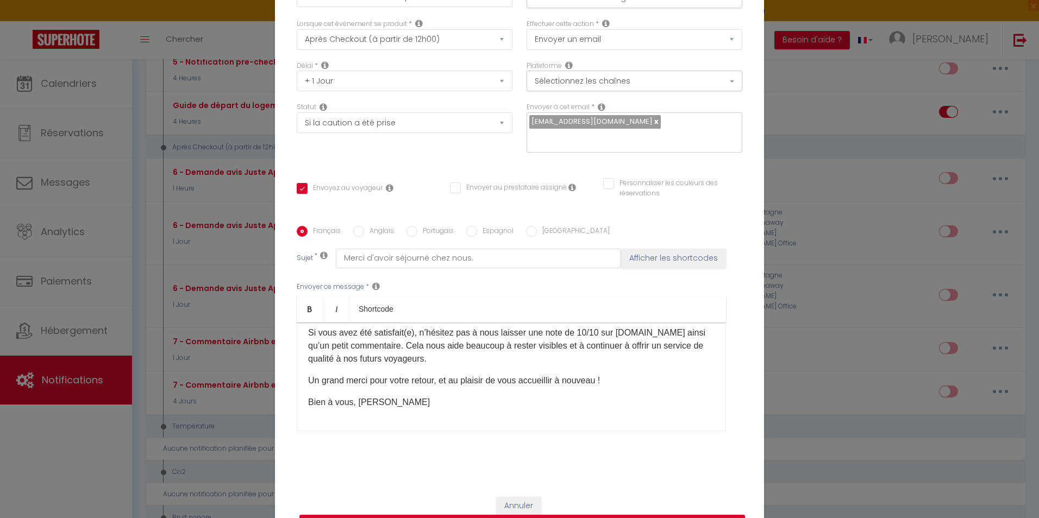
scroll to position [74, 0]
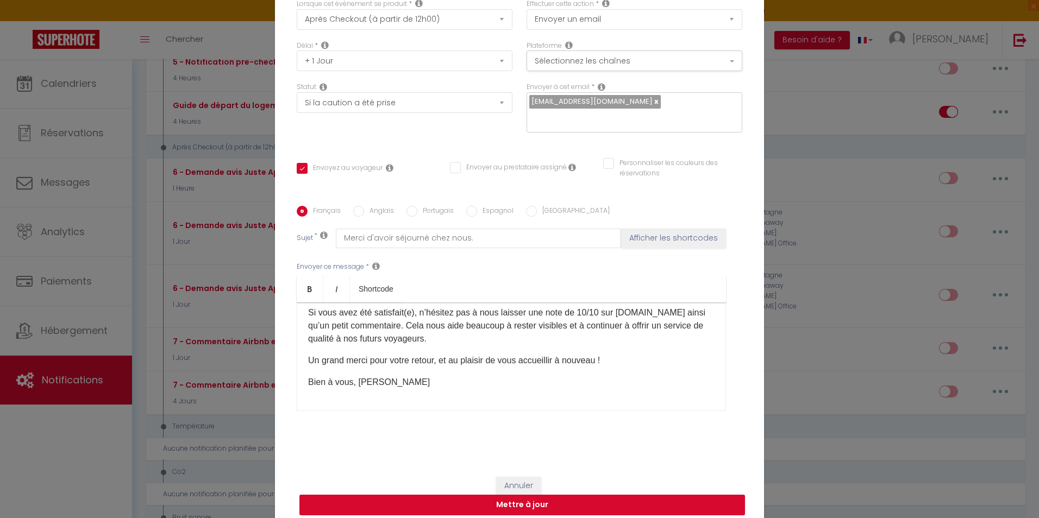
click at [540, 501] on button "Mettre à jour" at bounding box center [521, 505] width 445 height 21
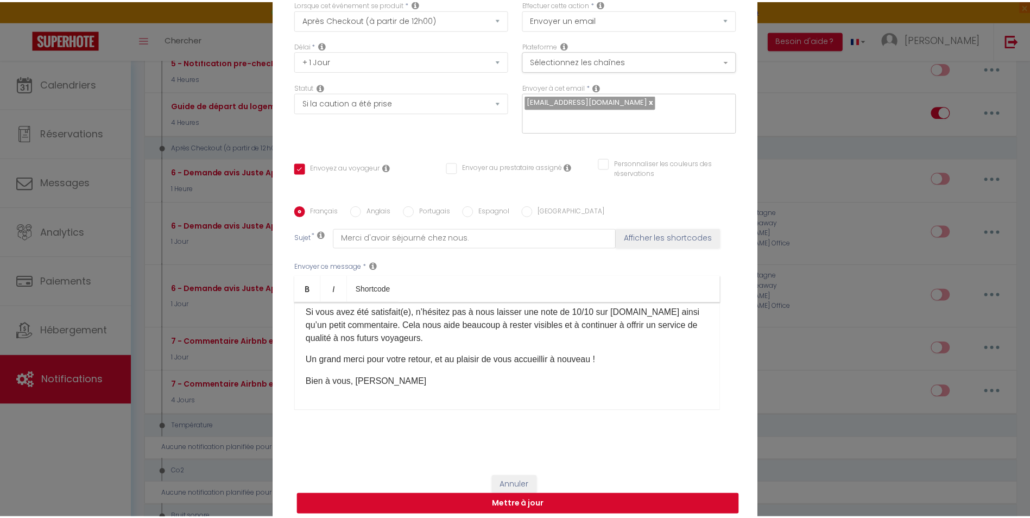
scroll to position [69, 0]
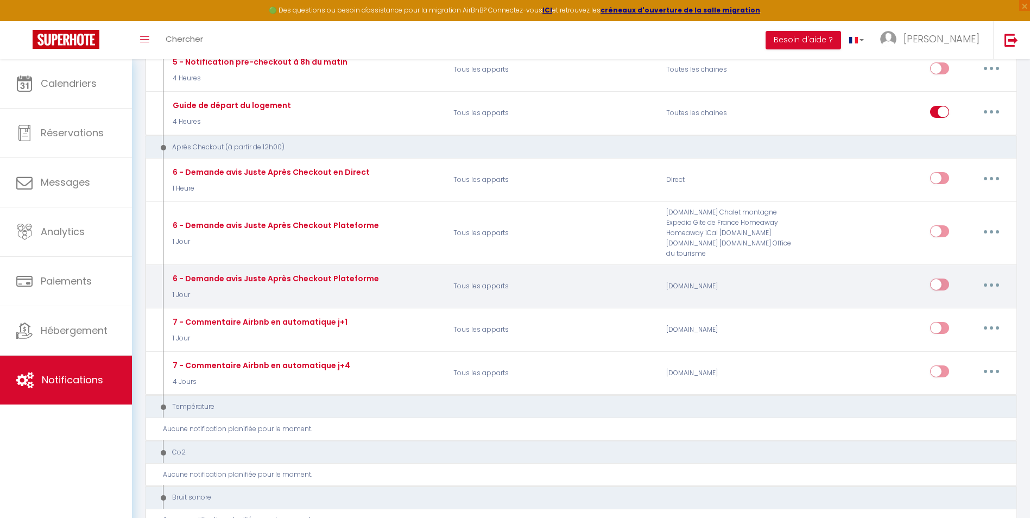
click at [943, 279] on input "checkbox" at bounding box center [939, 287] width 19 height 16
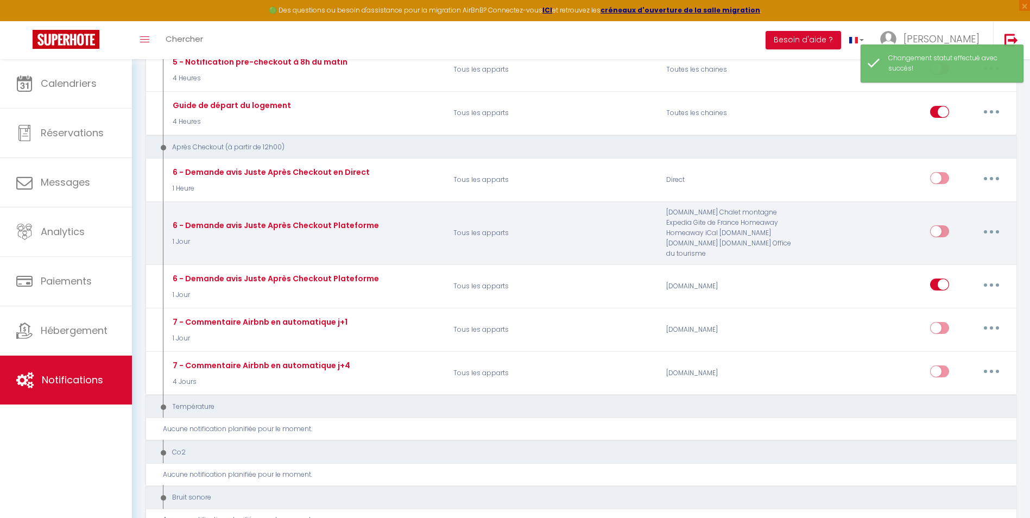
click at [942, 225] on input "checkbox" at bounding box center [939, 233] width 19 height 16
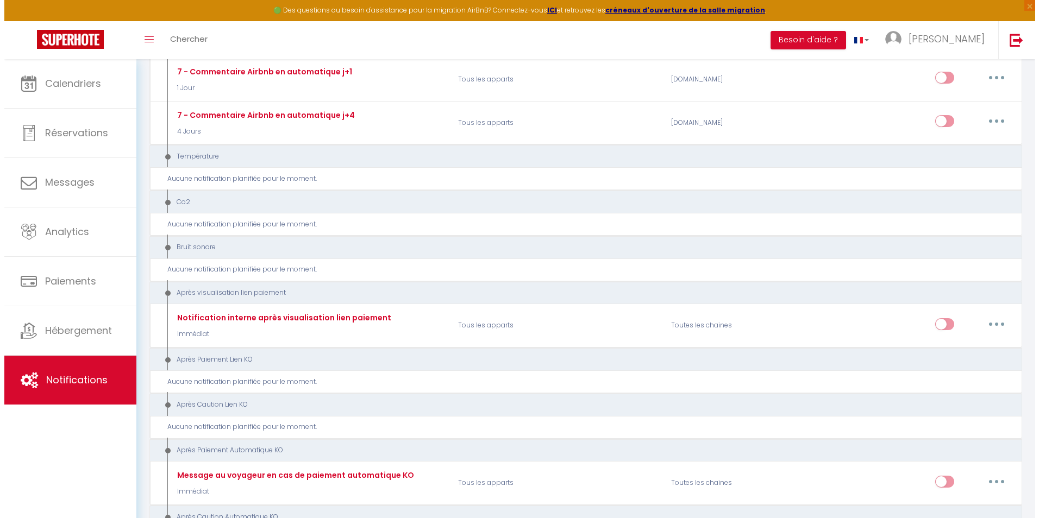
scroll to position [708, 0]
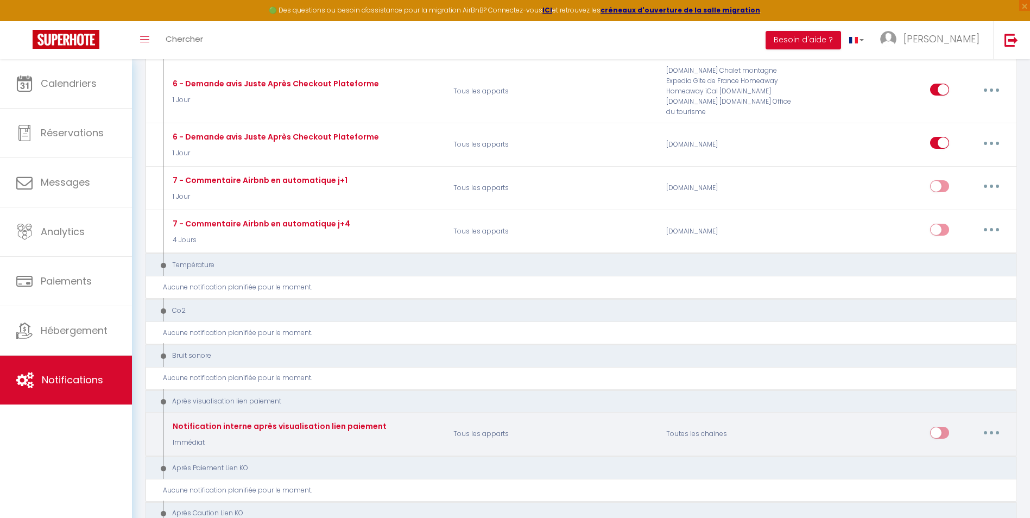
click at [997, 424] on button "button" at bounding box center [992, 432] width 30 height 17
click at [968, 448] on link "Editer" at bounding box center [963, 457] width 80 height 18
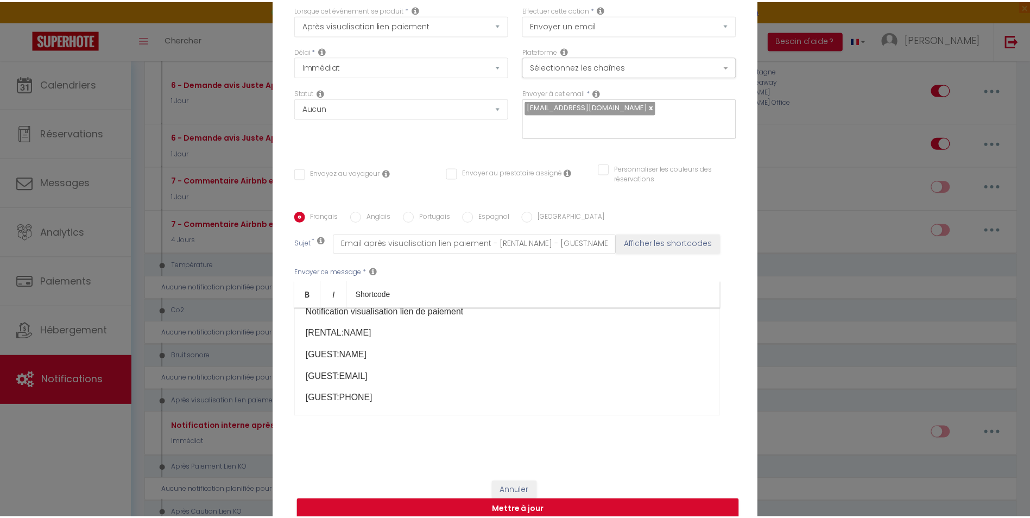
scroll to position [0, 0]
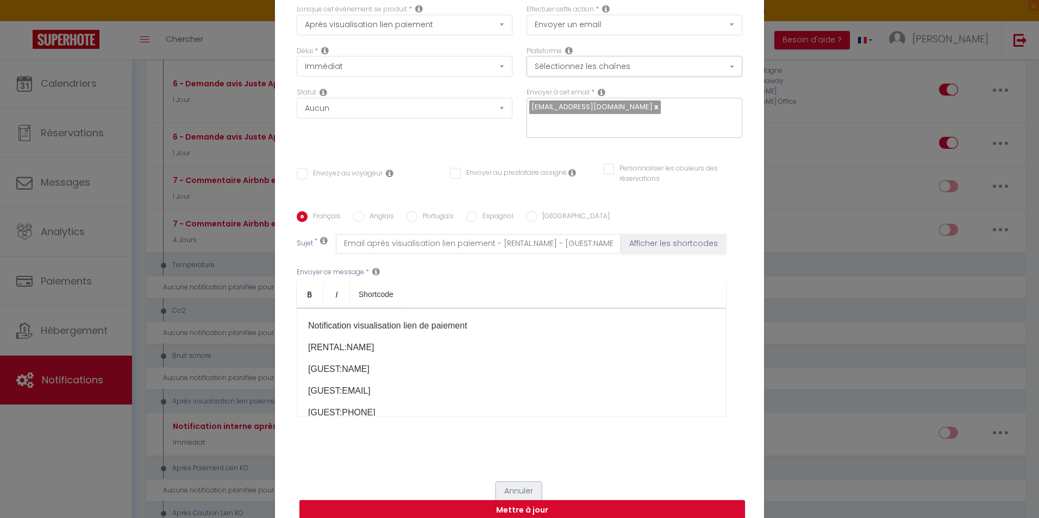
click at [512, 483] on button "Annuler" at bounding box center [518, 491] width 45 height 18
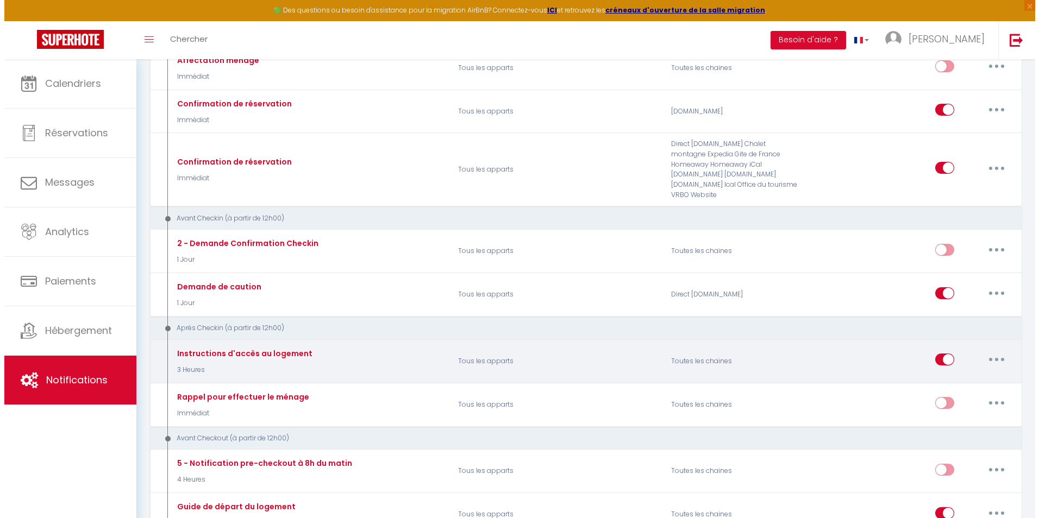
scroll to position [219, 0]
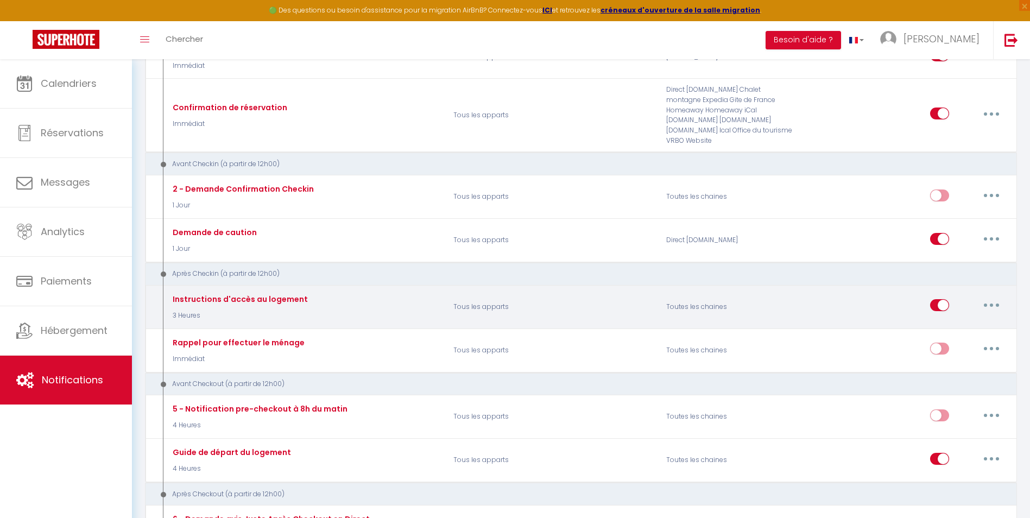
click at [990, 304] on icon "button" at bounding box center [991, 305] width 3 height 3
click at [945, 321] on link "Editer" at bounding box center [963, 330] width 80 height 18
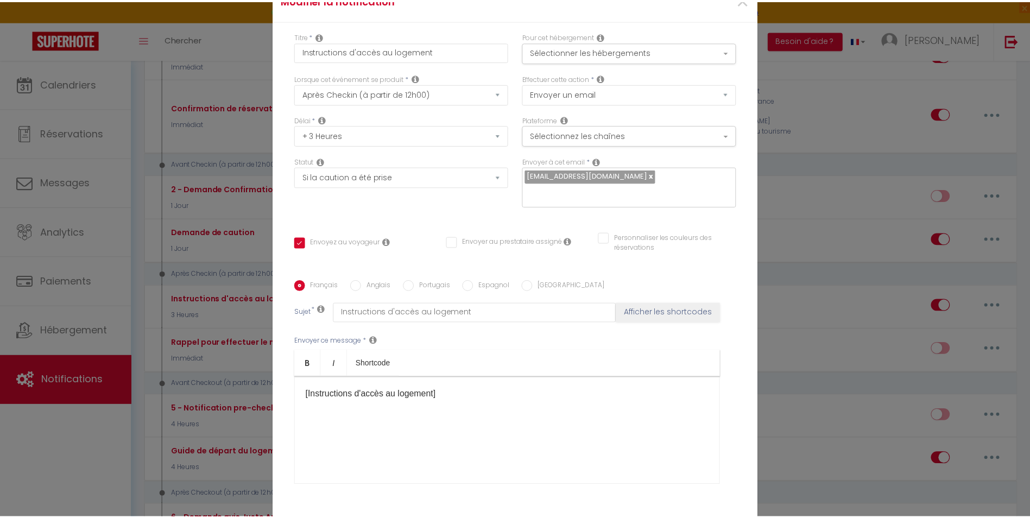
scroll to position [74, 0]
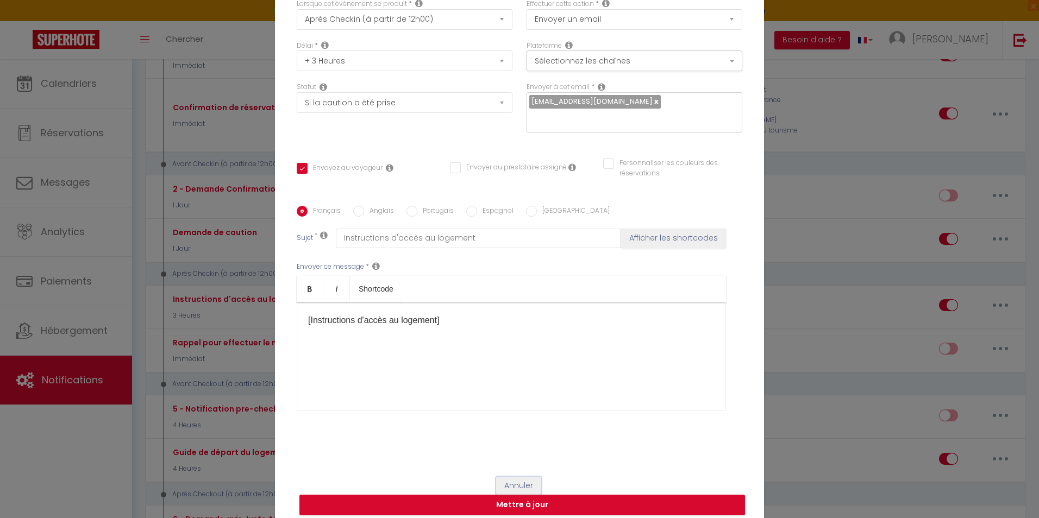
click at [513, 477] on button "Annuler" at bounding box center [518, 486] width 45 height 18
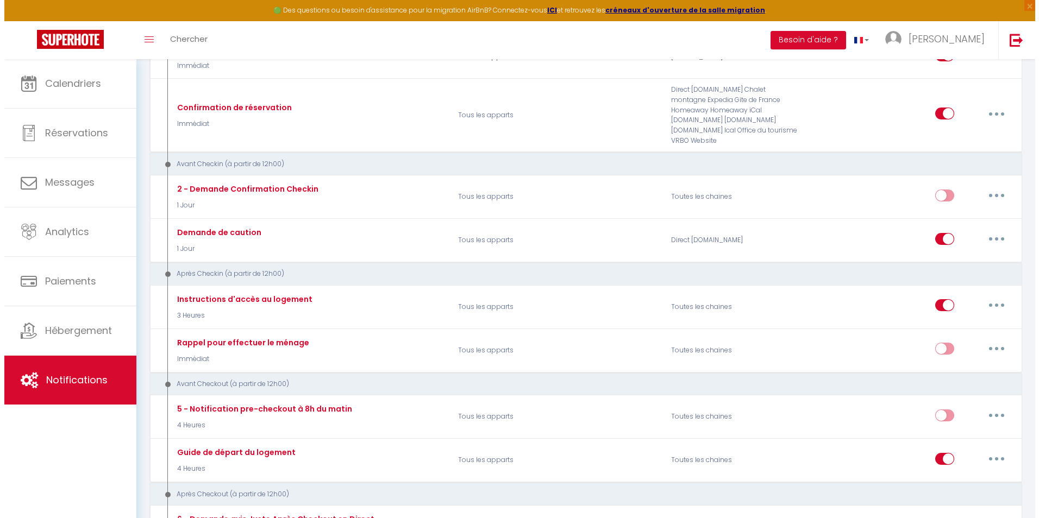
scroll to position [2, 0]
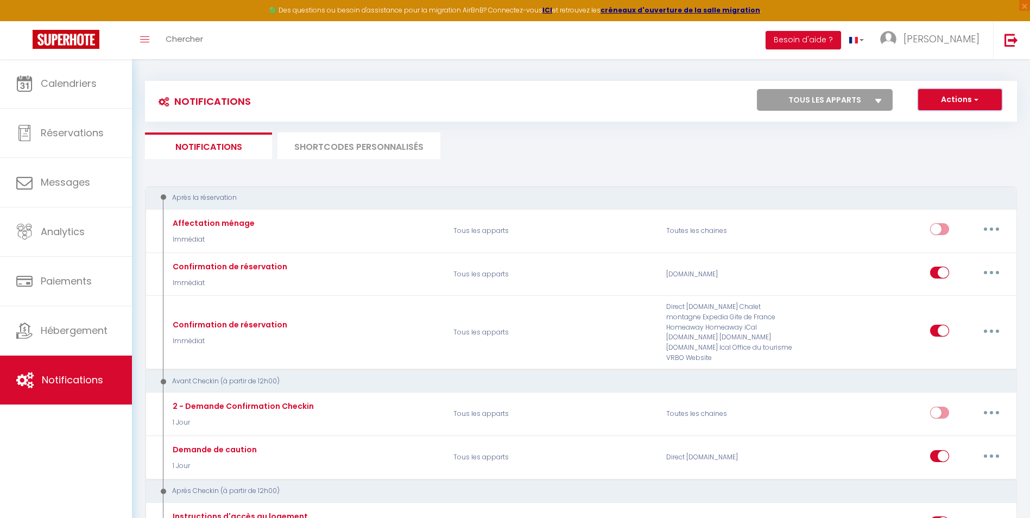
click at [964, 105] on button "Actions" at bounding box center [960, 100] width 84 height 22
click at [767, 155] on ul "Notifications SHORTCODES PERSONNALISÉS" at bounding box center [581, 146] width 872 height 27
click at [412, 146] on li "SHORTCODES PERSONNALISÉS" at bounding box center [359, 146] width 163 height 27
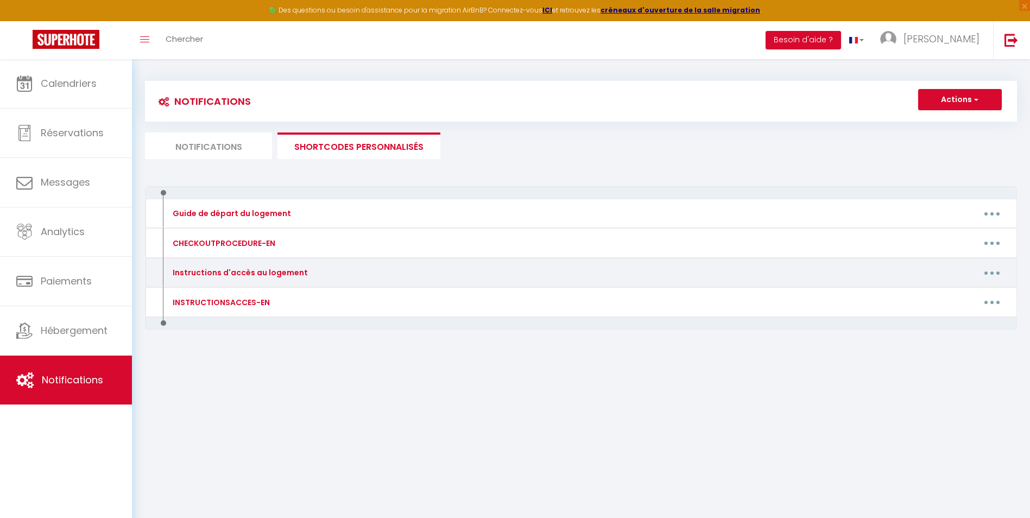
click at [992, 272] on icon "button" at bounding box center [992, 273] width 3 height 3
click at [954, 296] on link "Editer" at bounding box center [964, 297] width 80 height 18
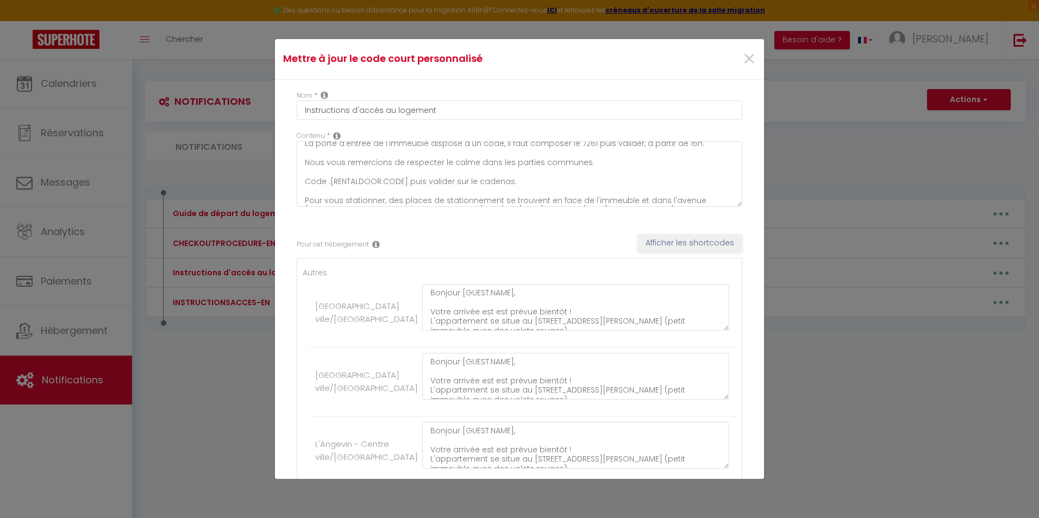
scroll to position [109, 0]
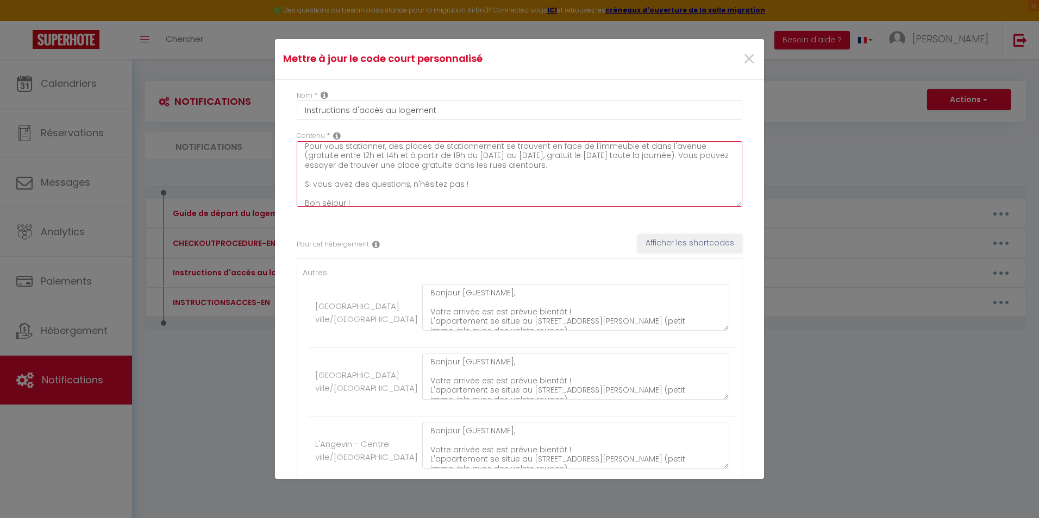
click at [578, 166] on textarea "Bonjour [GUEST:NAME], Votre arrivée est est prévue bientôt ! L'appartement se s…" at bounding box center [519, 174] width 445 height 66
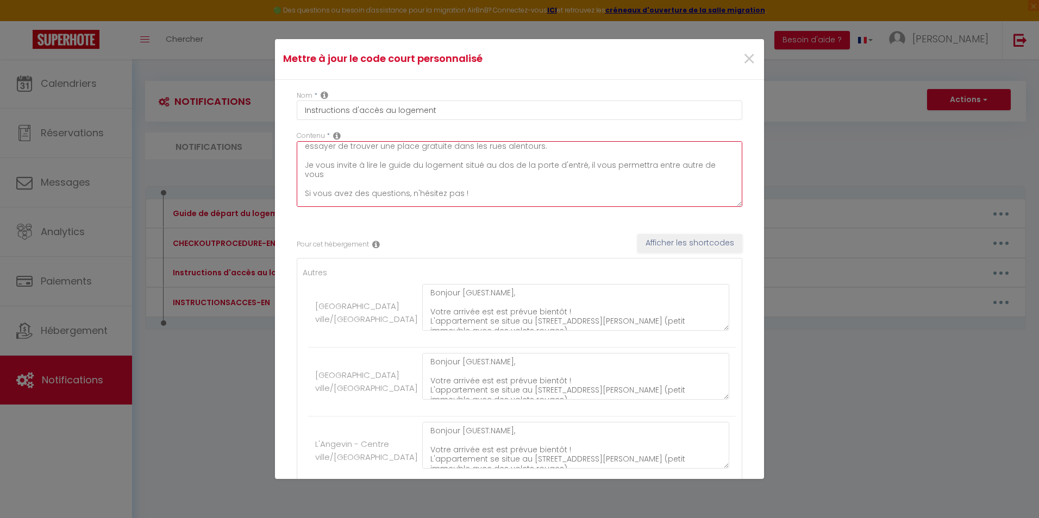
scroll to position [137, 0]
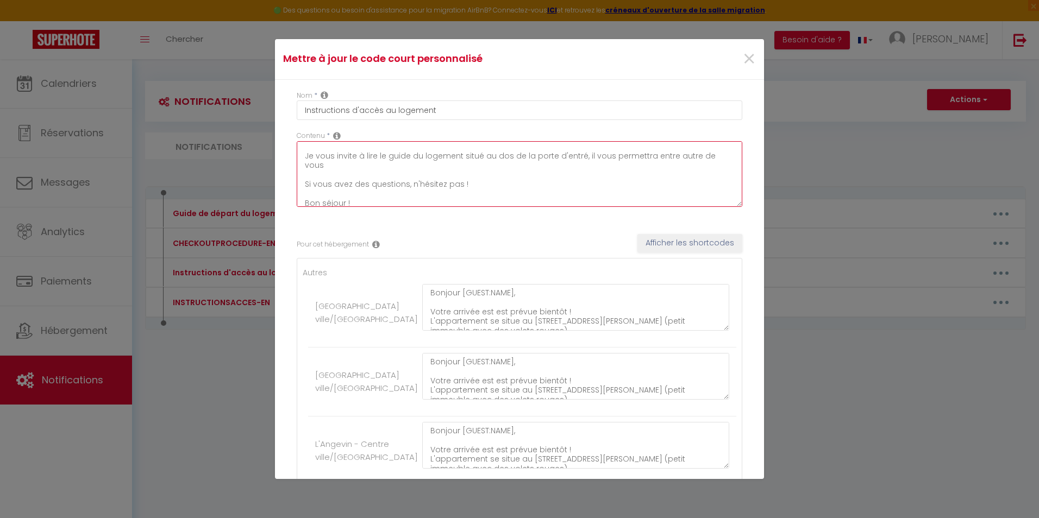
click at [325, 167] on textarea "Bonjour [GUEST:NAME], Votre arrivée est est prévue bientôt ! L'appartement se s…" at bounding box center [519, 174] width 445 height 66
click at [422, 167] on textarea "Bonjour [GUEST:NAME], Votre arrivée est est prévue bientôt ! L'appartement se s…" at bounding box center [519, 174] width 445 height 66
click at [630, 170] on textarea "Bonjour [GUEST:NAME], Votre arrivée est est prévue bientôt ! L'appartement se s…" at bounding box center [519, 174] width 445 height 66
click at [690, 169] on textarea "Bonjour [GUEST:NAME], Votre arrivée est est prévue bientôt ! L'appartement se s…" at bounding box center [519, 174] width 445 height 66
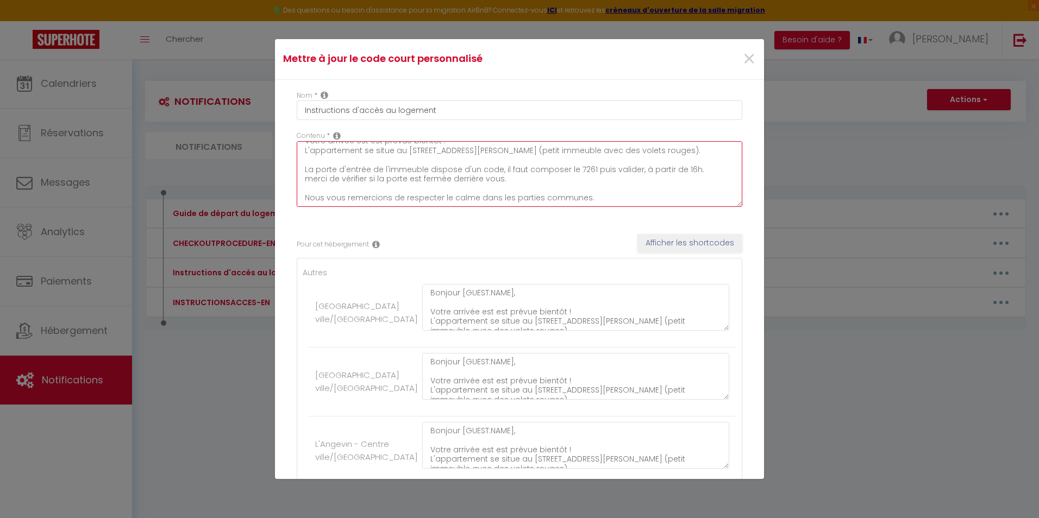
click at [501, 179] on textarea "Bonjour [GUEST:NAME], Votre arrivée est est prévue bientôt ! L'appartement se s…" at bounding box center [519, 174] width 445 height 66
click at [312, 180] on textarea "Bonjour [GUEST:NAME], Votre arrivée est est prévue bientôt ! L'appartement se s…" at bounding box center [519, 174] width 445 height 66
click at [375, 171] on textarea "Bonjour [GUEST:NAME], Votre arrivée est est prévue bientôt ! L'appartement se s…" at bounding box center [519, 174] width 445 height 66
click at [417, 181] on textarea "Bonjour [GUEST:NAME], Votre arrivée est est prévue bientôt ! L'appartement se s…" at bounding box center [519, 174] width 445 height 66
click at [534, 180] on textarea "Bonjour [GUEST:NAME], Votre arrivée est est prévue bientôt ! L'appartement se s…" at bounding box center [519, 174] width 445 height 66
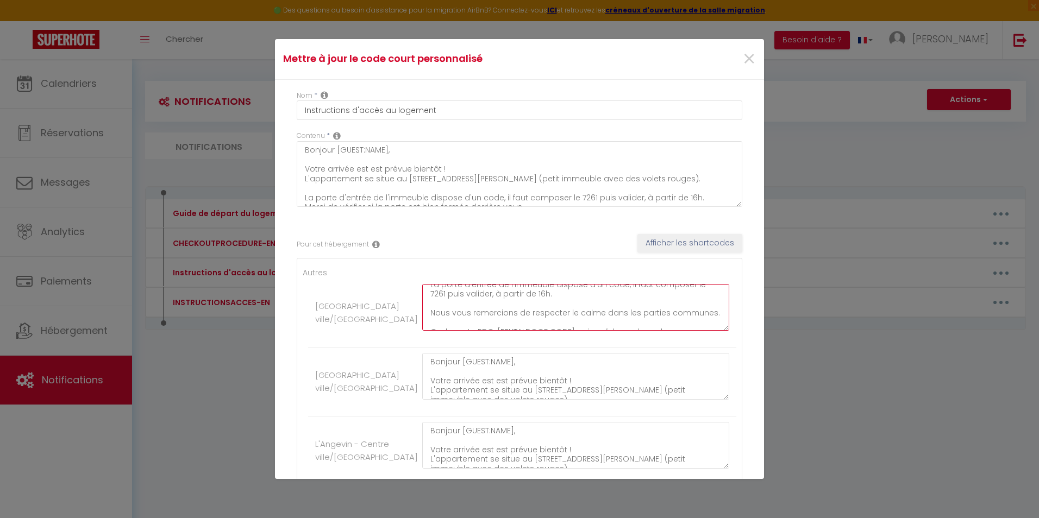
scroll to position [43, 0]
click at [561, 317] on textarea "Bonjour [GUEST:NAME], Votre arrivée est est prévue bientôt ! L'appartement se s…" at bounding box center [575, 307] width 307 height 47
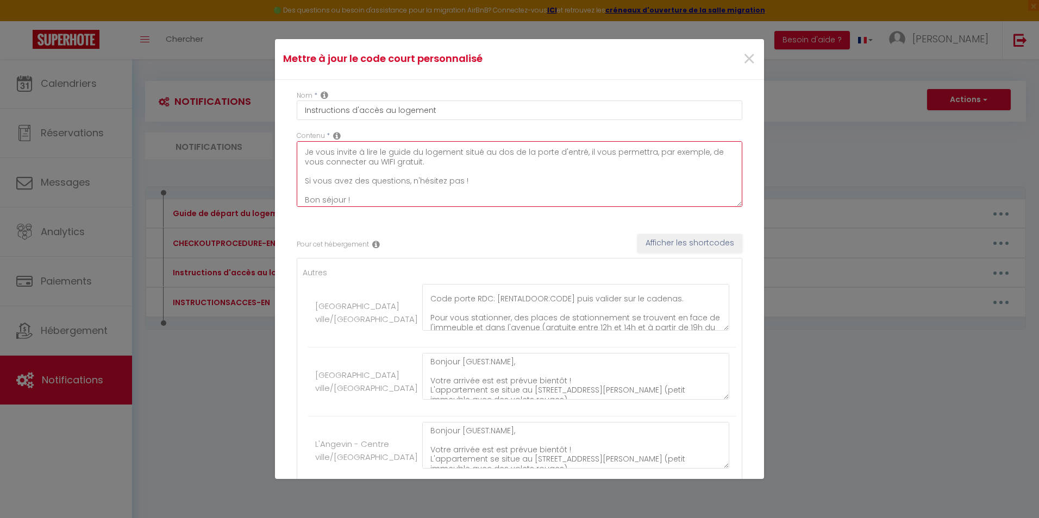
scroll to position [152, 0]
drag, startPoint x: 304, startPoint y: 192, endPoint x: 424, endPoint y: 159, distance: 124.5
click at [424, 159] on textarea "Bonjour [GUEST:NAME], Votre arrivée est est prévue bientôt ! L'appartement se s…" at bounding box center [519, 174] width 445 height 66
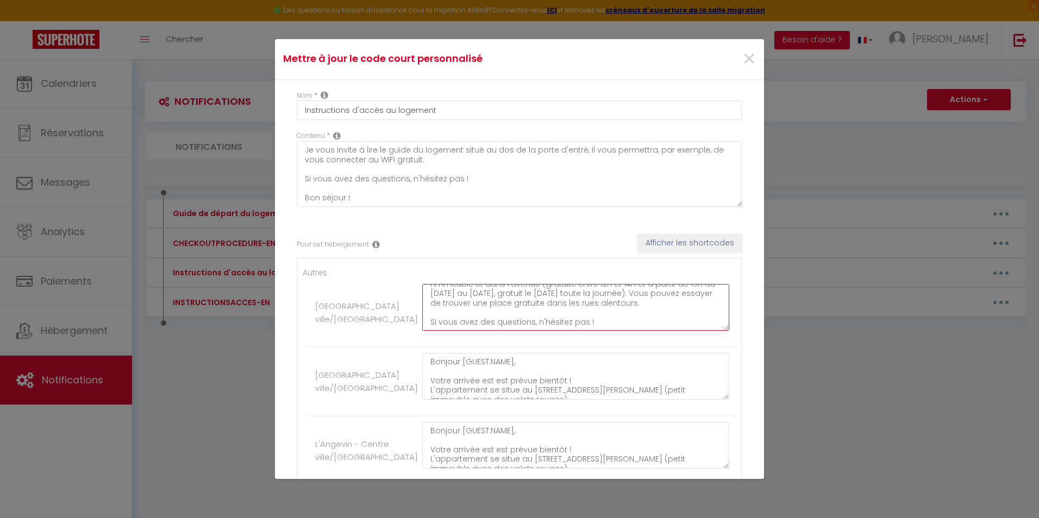
scroll to position [163, 0]
click at [438, 300] on textarea "Bonjour [GUEST:NAME], Votre arrivée est est prévue bientôt ! L'appartement se s…" at bounding box center [575, 307] width 307 height 47
paste textarea "Je vous invite à lire le guide du logement situé au dos de la porte d'entré, il…"
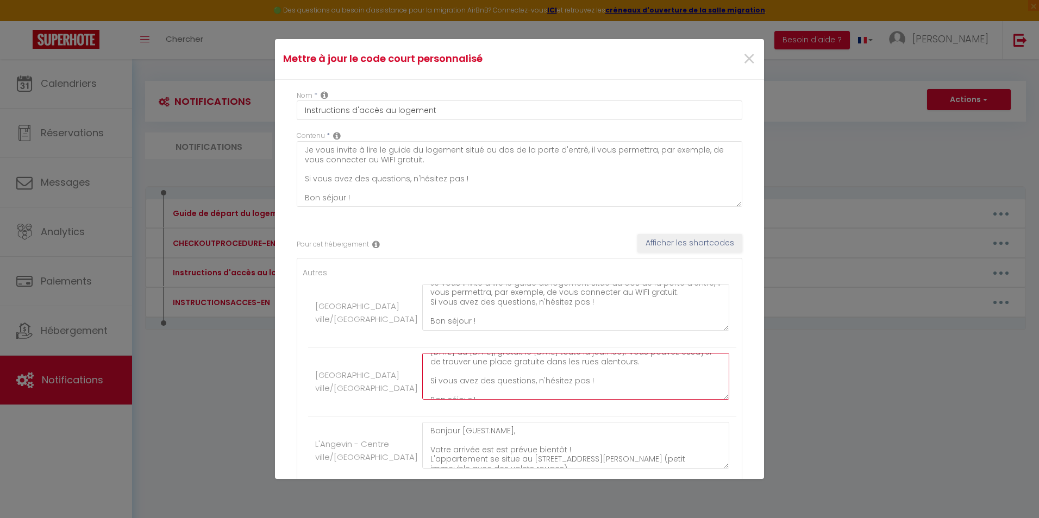
scroll to position [171, 0]
click at [450, 360] on textarea "Bonjour [GUEST:NAME], Votre arrivée est est prévue bientôt ! L'appartement se s…" at bounding box center [575, 376] width 307 height 47
paste textarea "Je vous invite à lire le guide du logement situé au dos de la porte d'entré, il…"
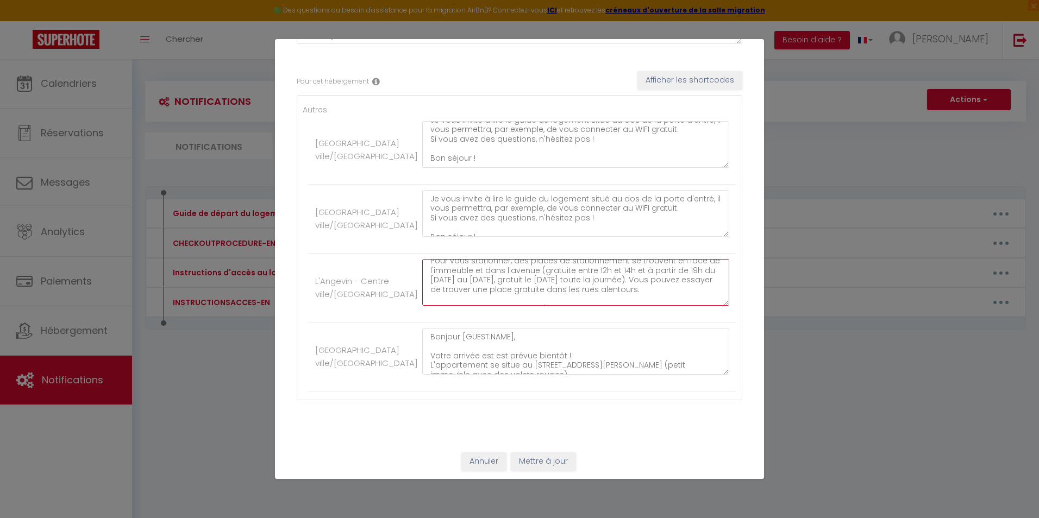
scroll to position [152, 0]
click at [500, 284] on textarea "Bonjour [GUEST:NAME], Votre arrivée est est prévue bientôt ! L'appartement se s…" at bounding box center [575, 282] width 307 height 47
paste textarea "Je vous invite à lire le guide du logement situé au dos de la porte d'entré, il…"
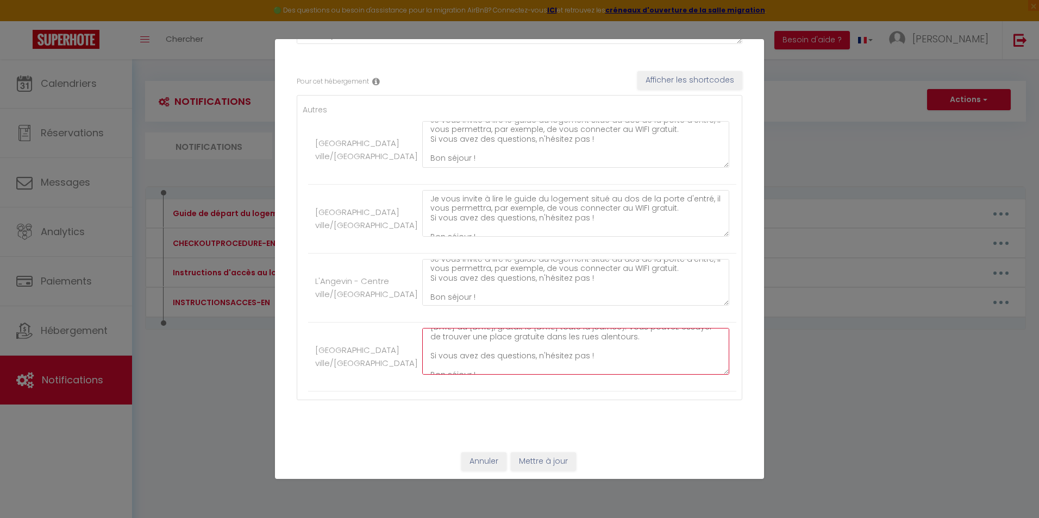
scroll to position [171, 0]
click at [450, 337] on textarea "Bonjour [GUEST:NAME], Votre arrivée est est prévue bientôt ! L'appartement se s…" at bounding box center [575, 351] width 307 height 47
paste textarea "Je vous invite à lire le guide du logement situé au dos de la porte d'entré, il…"
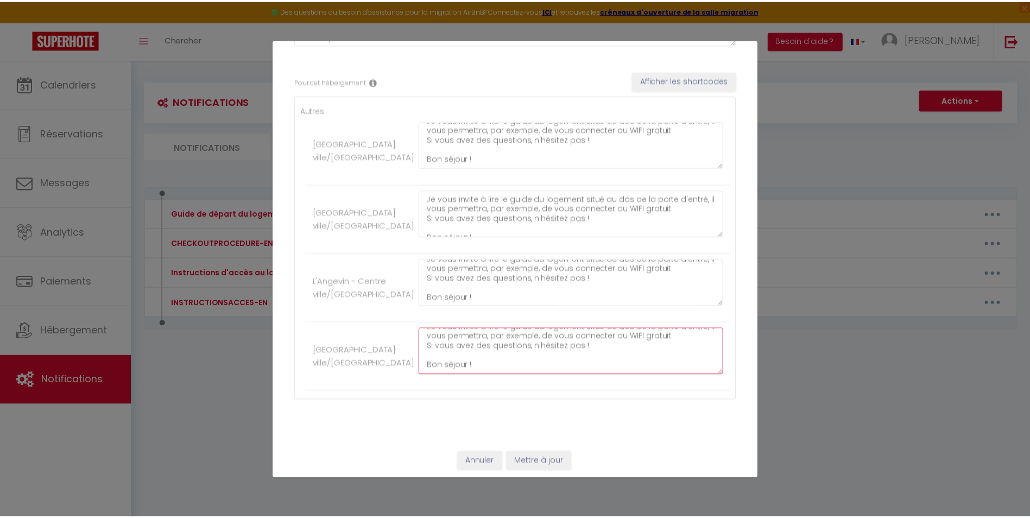
scroll to position [190, 0]
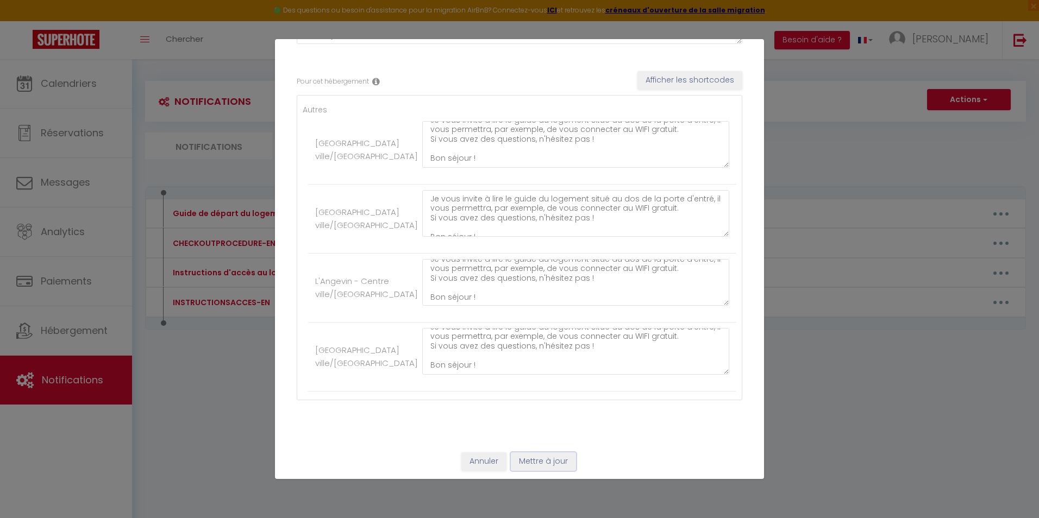
click at [548, 461] on button "Mettre à jour" at bounding box center [543, 461] width 65 height 18
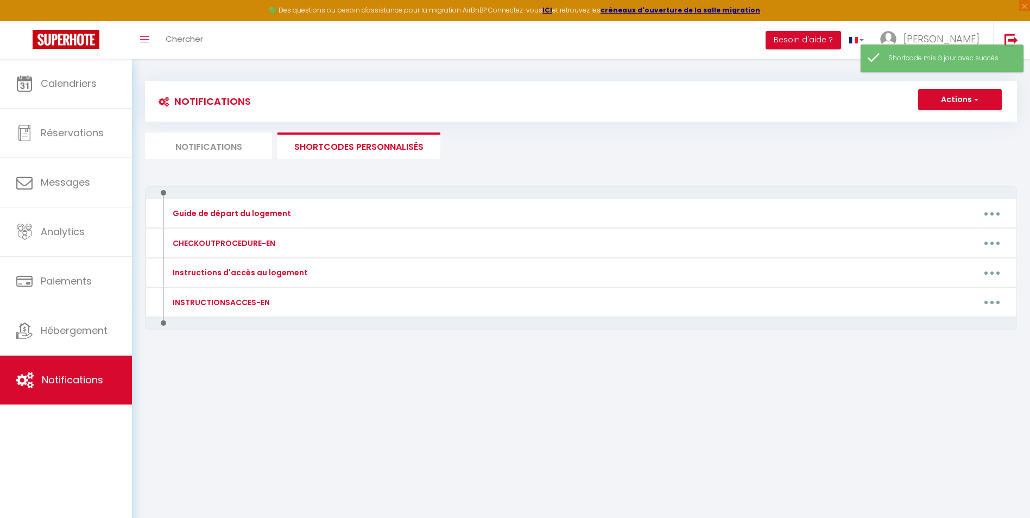
click at [211, 150] on li "Notifications" at bounding box center [208, 146] width 127 height 27
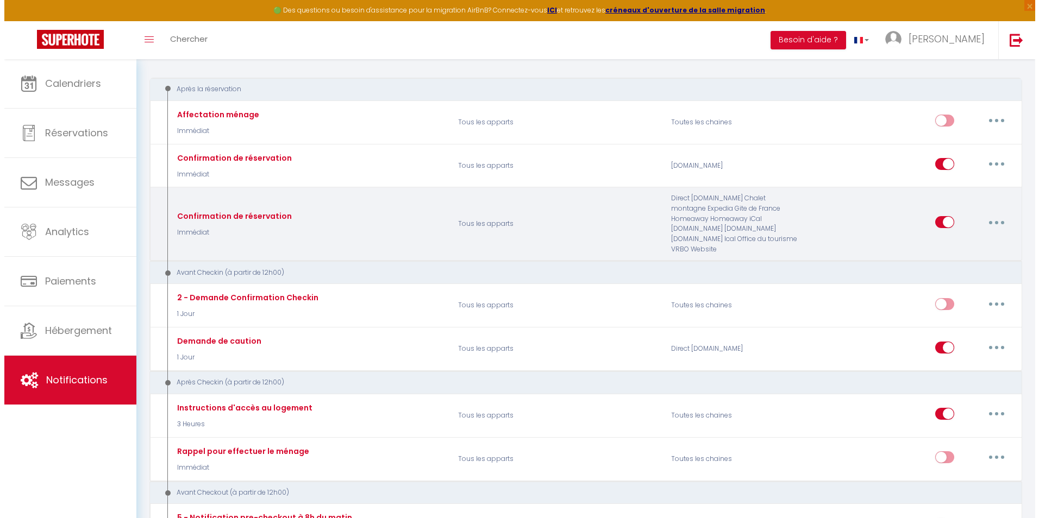
scroll to position [165, 0]
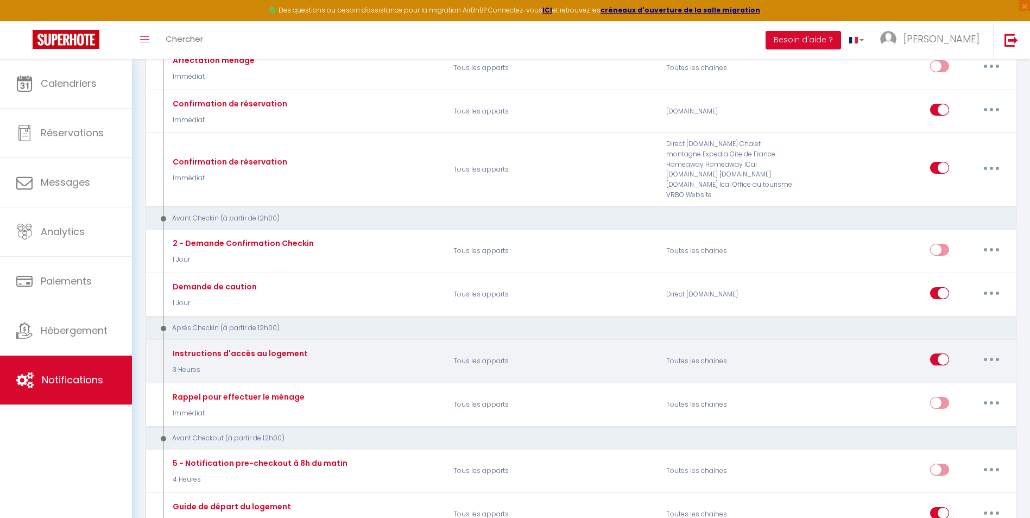
click at [994, 354] on button "button" at bounding box center [992, 359] width 30 height 17
click at [962, 375] on link "Editer" at bounding box center [963, 384] width 80 height 18
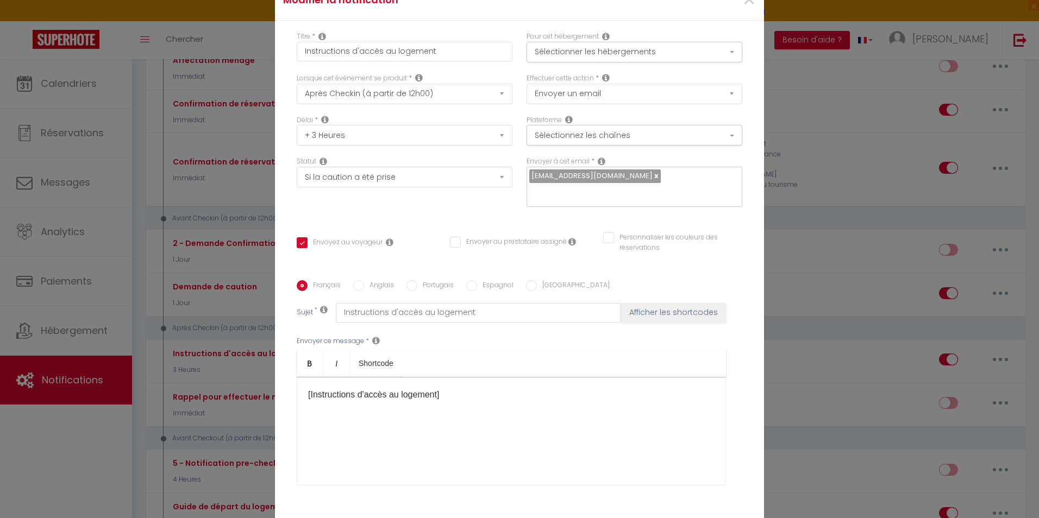
scroll to position [74, 0]
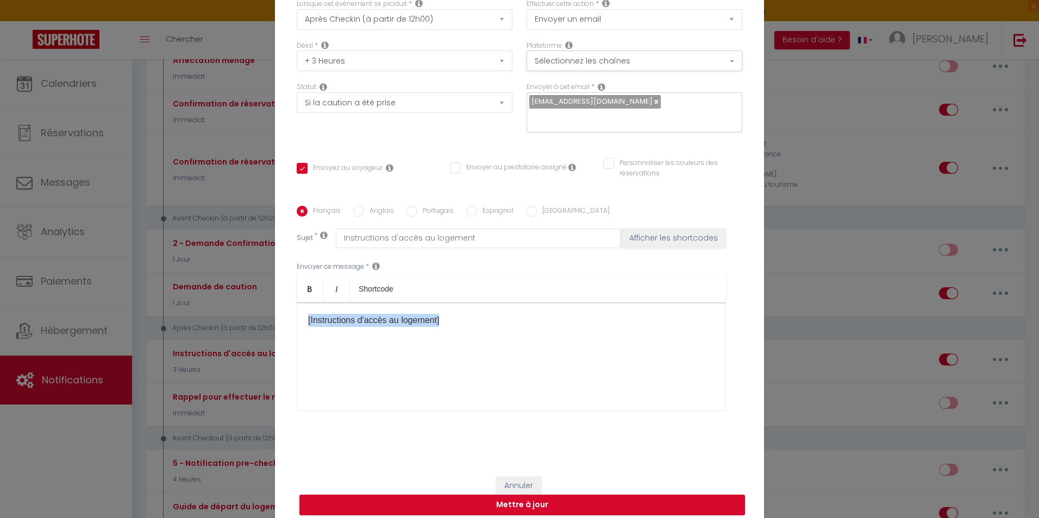
drag, startPoint x: 303, startPoint y: 312, endPoint x: 480, endPoint y: 308, distance: 177.1
click at [480, 308] on div "[Instructions d'accès au logement]​" at bounding box center [511, 357] width 429 height 109
drag, startPoint x: 474, startPoint y: 310, endPoint x: 276, endPoint y: 308, distance: 198.3
click at [276, 308] on div "Titre * Instructions d'accès au logement Pour cet hébergement Sélectionner les …" at bounding box center [519, 206] width 489 height 520
click at [345, 319] on p "​" at bounding box center [511, 320] width 406 height 13
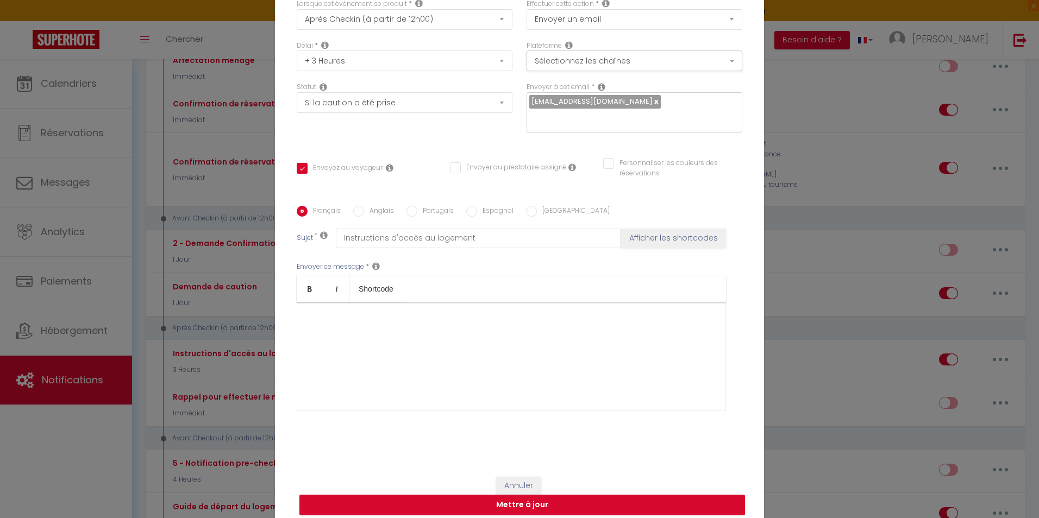
click at [345, 319] on p "​" at bounding box center [511, 320] width 406 height 13
click at [342, 344] on div "​" at bounding box center [511, 357] width 429 height 109
click at [341, 314] on p "​" at bounding box center [511, 320] width 406 height 13
click at [521, 366] on div "​" at bounding box center [511, 357] width 429 height 109
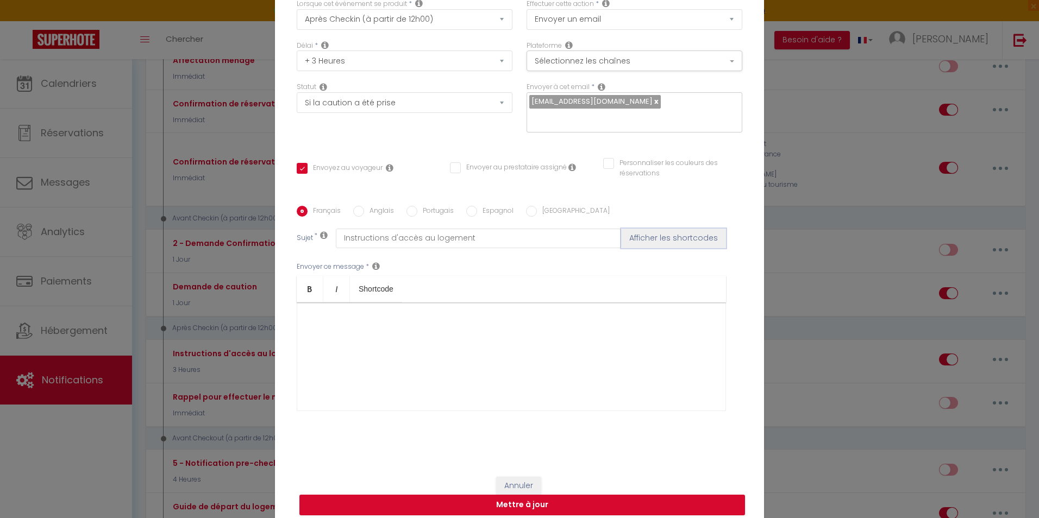
click at [653, 231] on button "Afficher les shortcodes" at bounding box center [673, 239] width 105 height 20
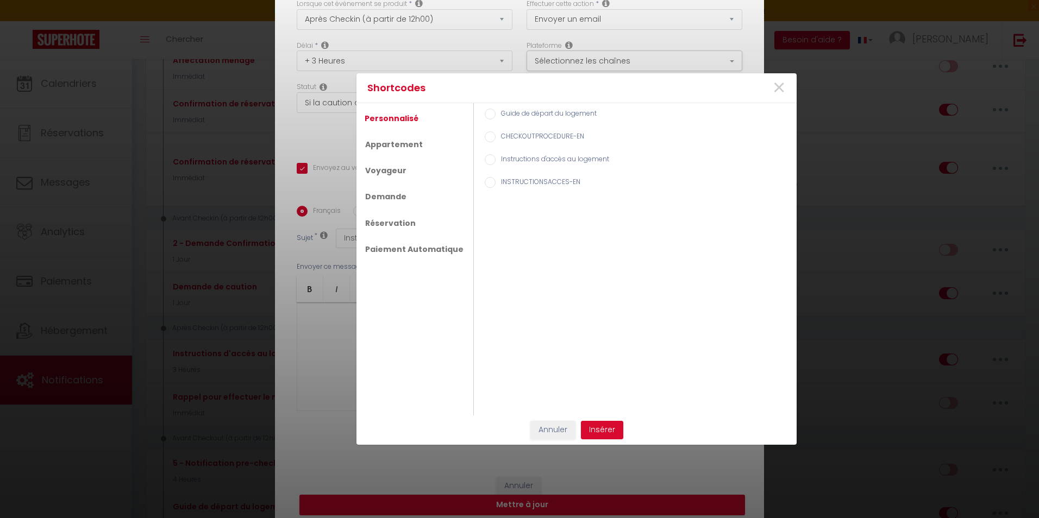
click at [485, 159] on input "Instructions d'accès au logement" at bounding box center [490, 159] width 11 height 11
click at [606, 428] on button "Insérer" at bounding box center [602, 430] width 42 height 18
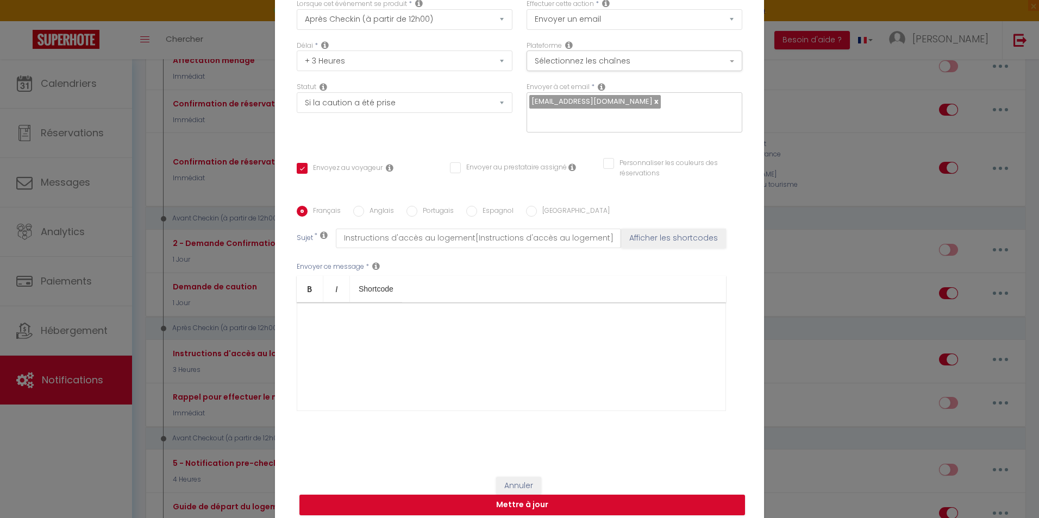
click at [358, 303] on div "​" at bounding box center [511, 357] width 429 height 109
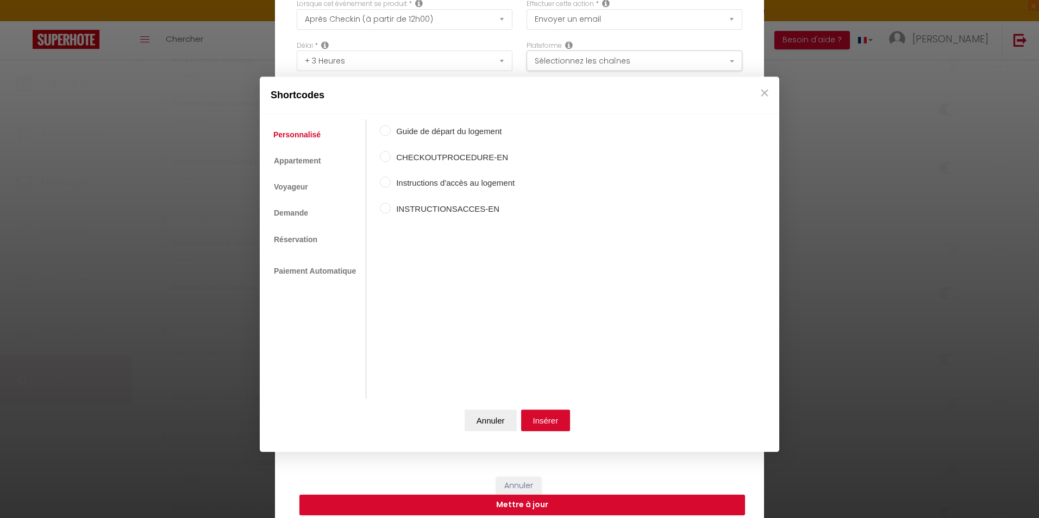
click at [387, 180] on input "Instructions d'accès au logement" at bounding box center [385, 182] width 11 height 11
click at [550, 424] on button "Insérer" at bounding box center [545, 421] width 49 height 22
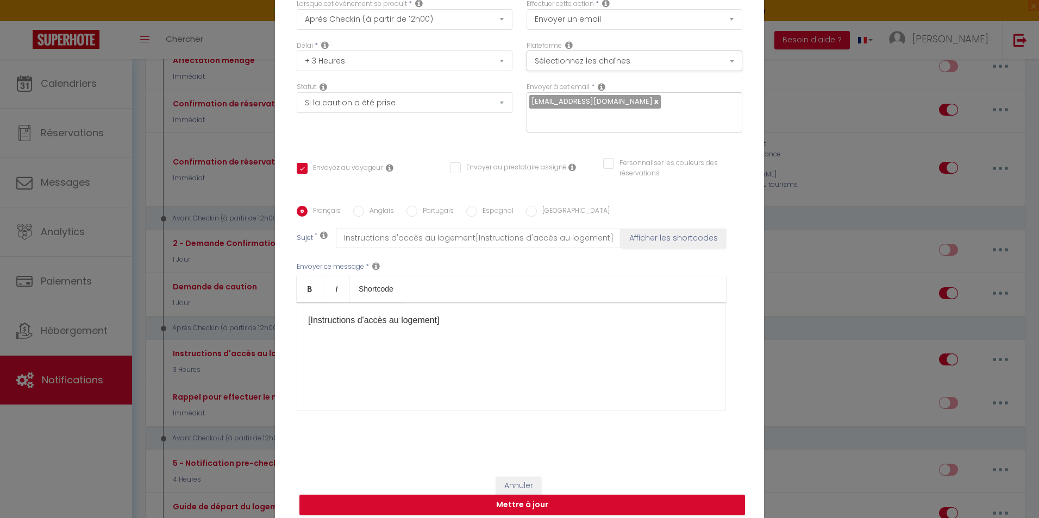
click at [367, 380] on div "​ [Instructions d'accès au logement] ​" at bounding box center [511, 357] width 429 height 109
click at [532, 499] on button "Mettre à jour" at bounding box center [521, 505] width 445 height 21
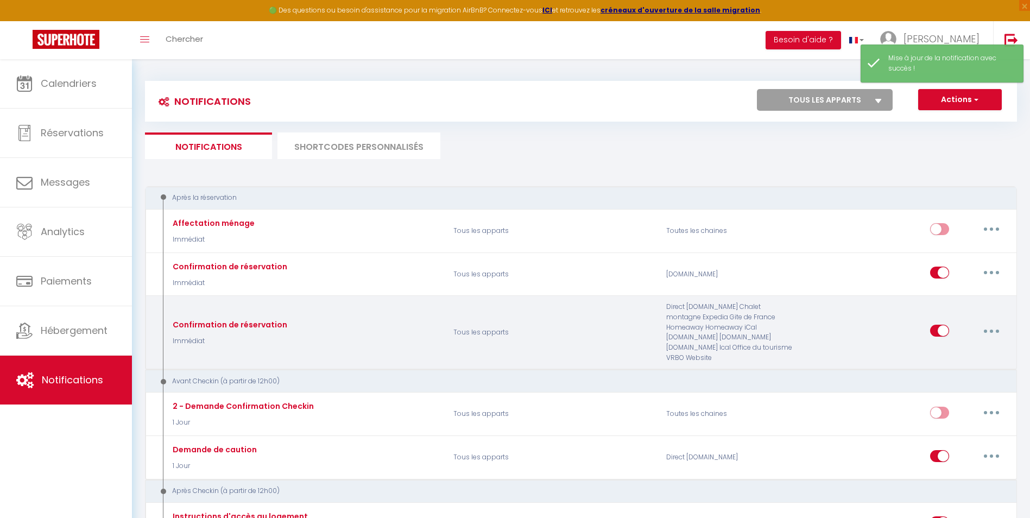
scroll to position [0, 0]
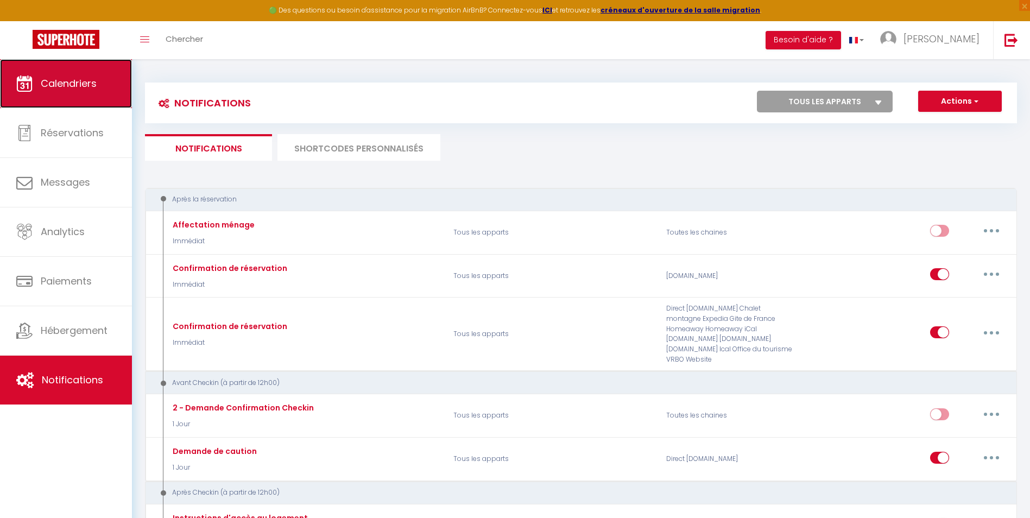
click at [11, 87] on link "Calendriers" at bounding box center [66, 83] width 132 height 49
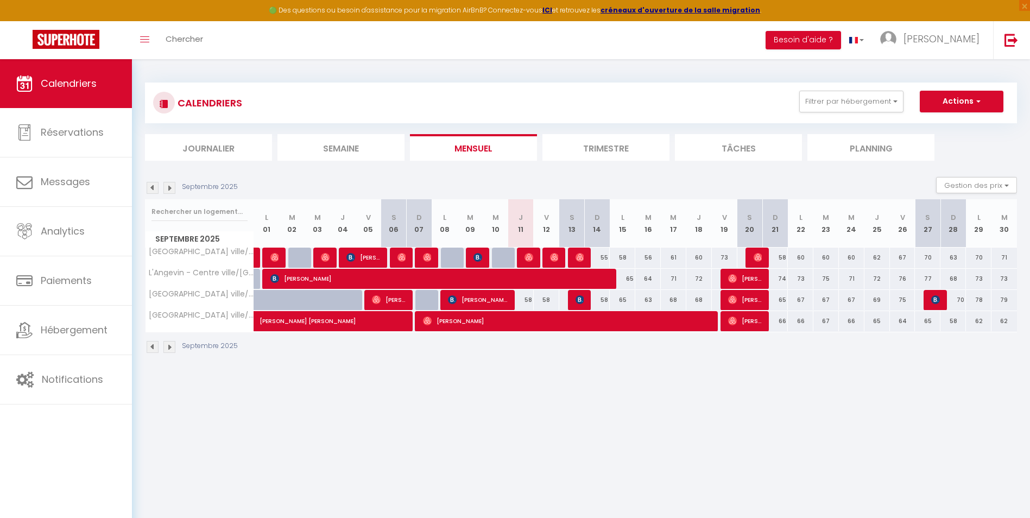
click at [171, 190] on img at bounding box center [169, 188] width 12 height 12
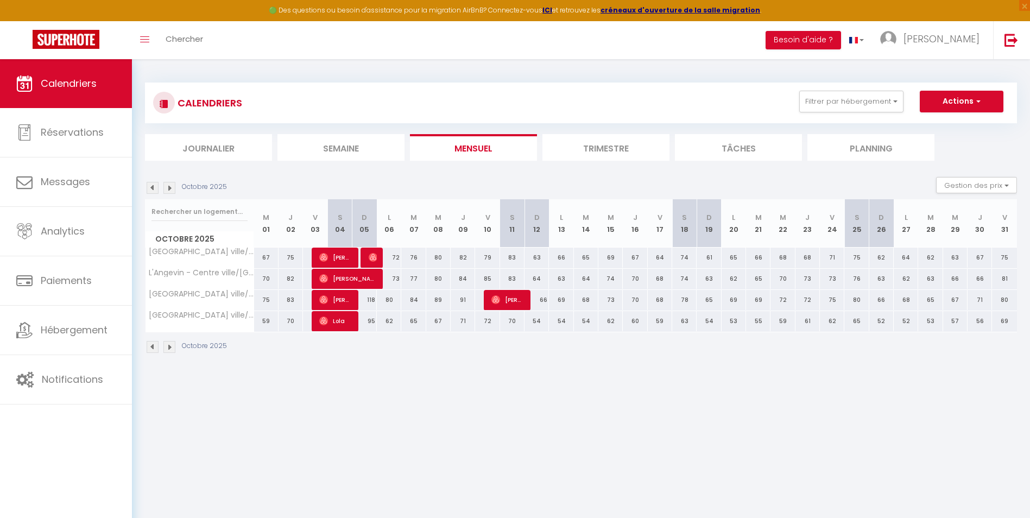
click at [153, 187] on img at bounding box center [153, 188] width 12 height 12
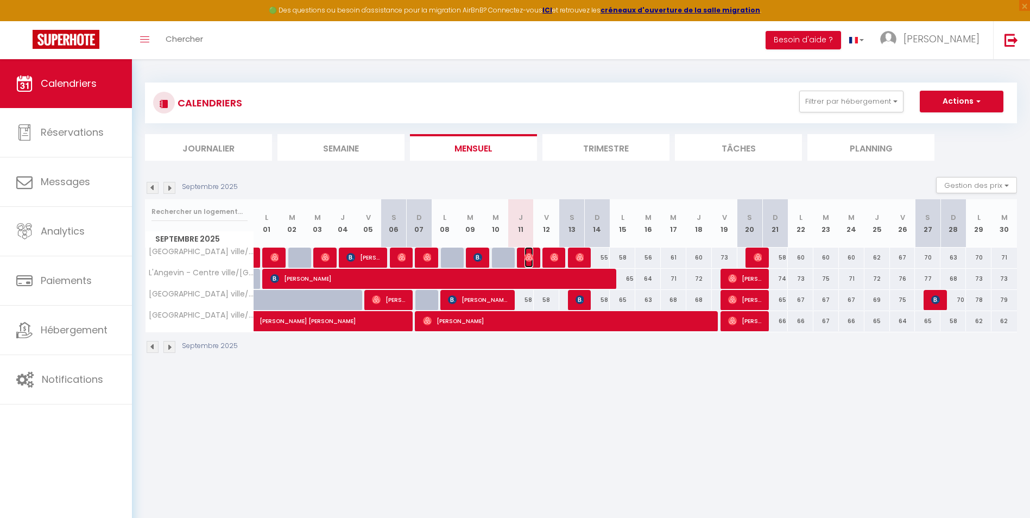
click at [531, 254] on img at bounding box center [529, 257] width 9 height 9
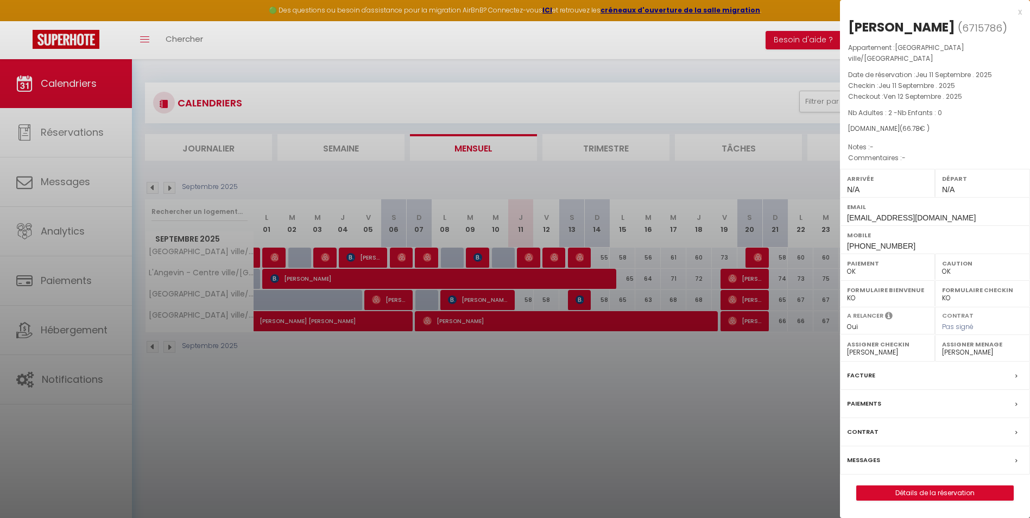
click at [1021, 13] on div "x" at bounding box center [931, 11] width 182 height 13
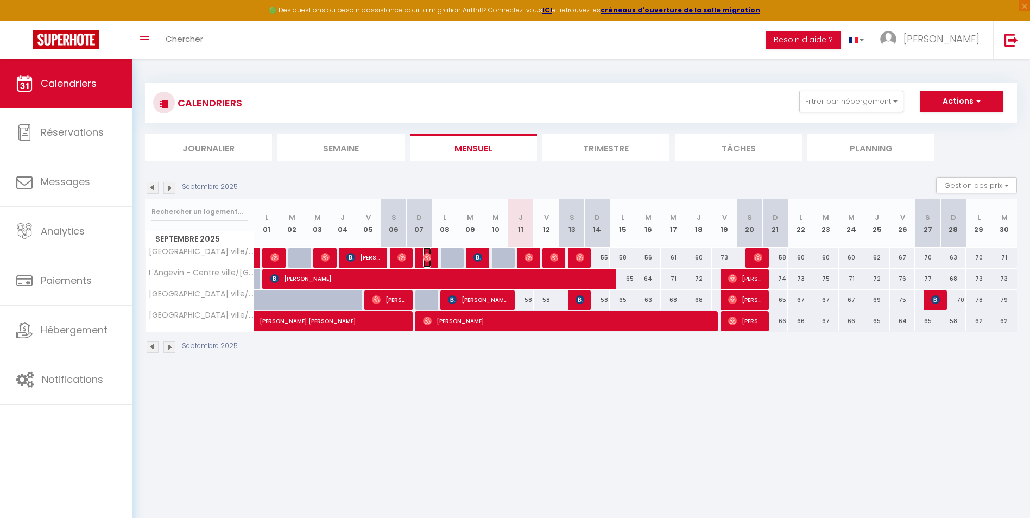
click at [426, 257] on img at bounding box center [427, 257] width 9 height 9
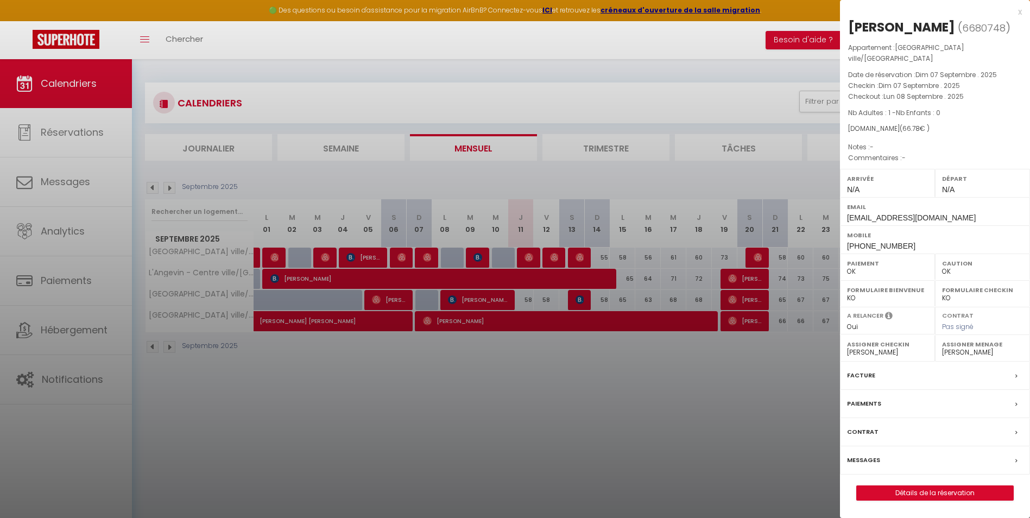
click at [1022, 9] on div "x" at bounding box center [931, 11] width 182 height 13
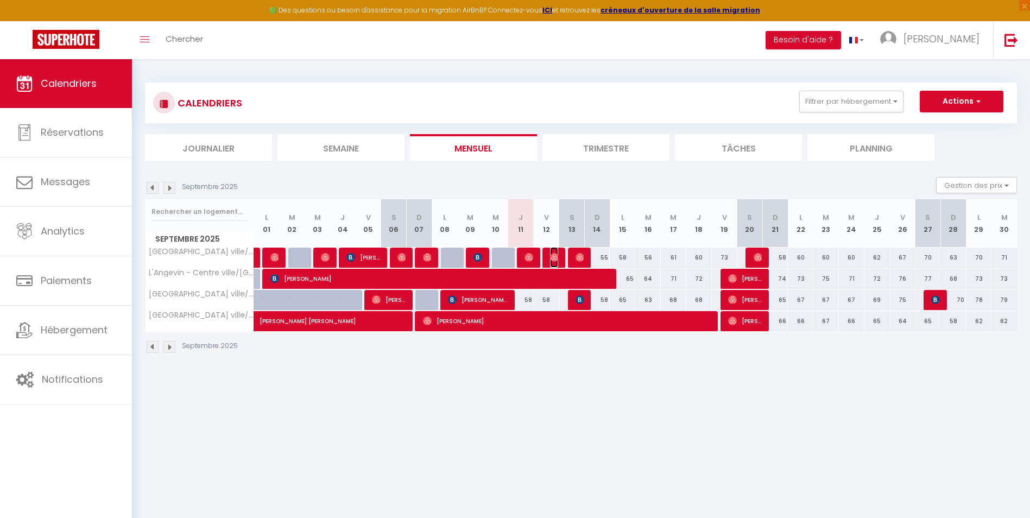
click at [552, 259] on img at bounding box center [554, 257] width 9 height 9
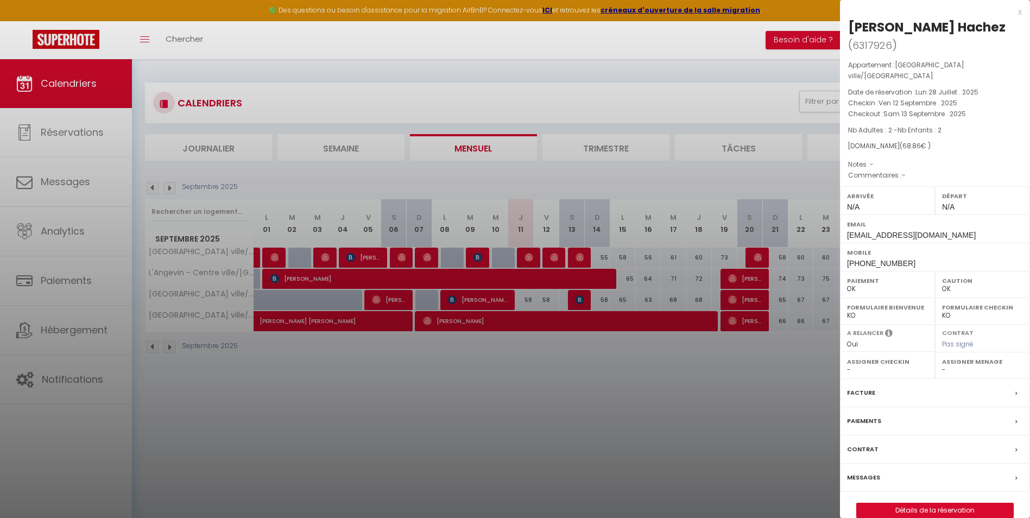
click at [1020, 12] on div "x" at bounding box center [931, 11] width 182 height 13
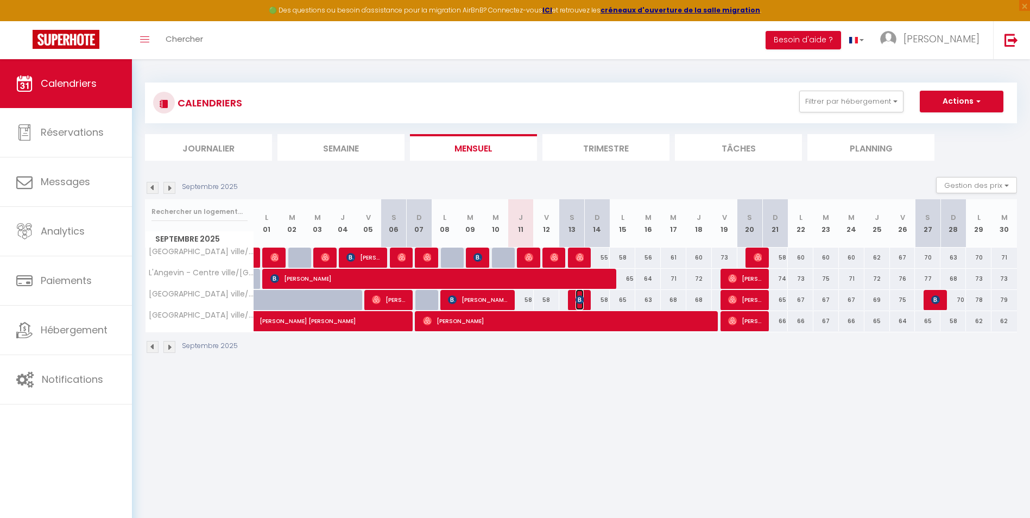
click at [582, 297] on img at bounding box center [580, 299] width 9 height 9
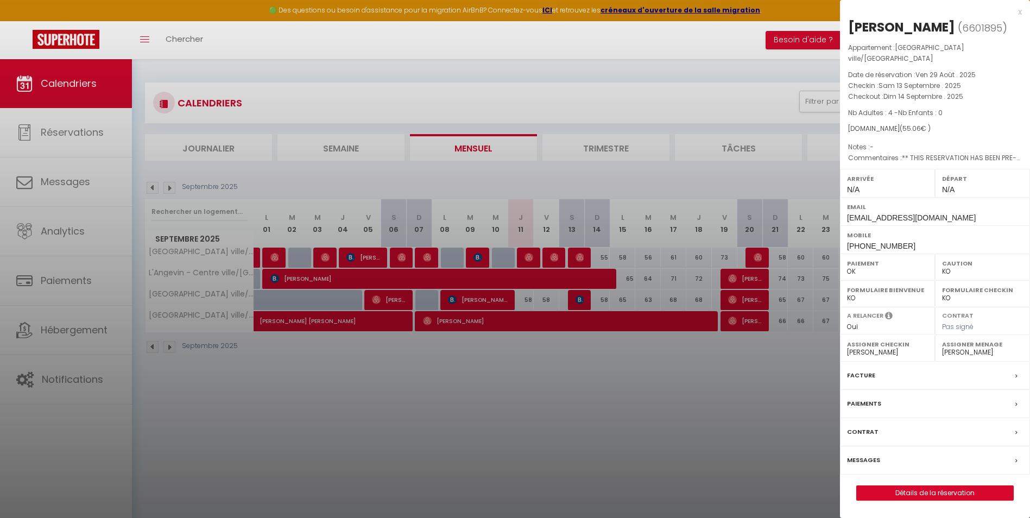
click at [1018, 13] on div "x" at bounding box center [931, 11] width 182 height 13
